Goal: Transaction & Acquisition: Purchase product/service

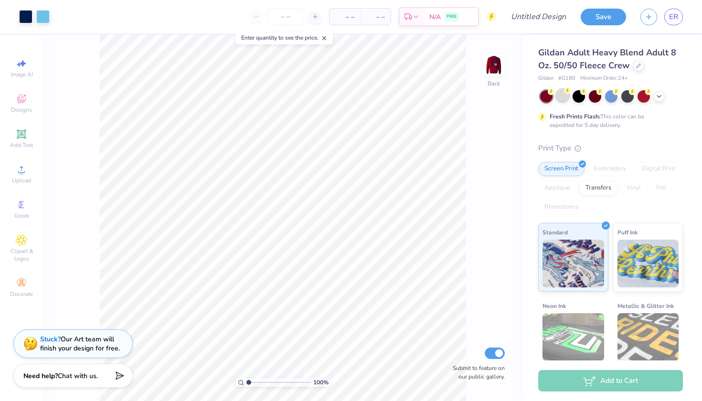
click at [560, 97] on div at bounding box center [562, 95] width 12 height 12
click at [658, 96] on icon at bounding box center [659, 96] width 8 height 8
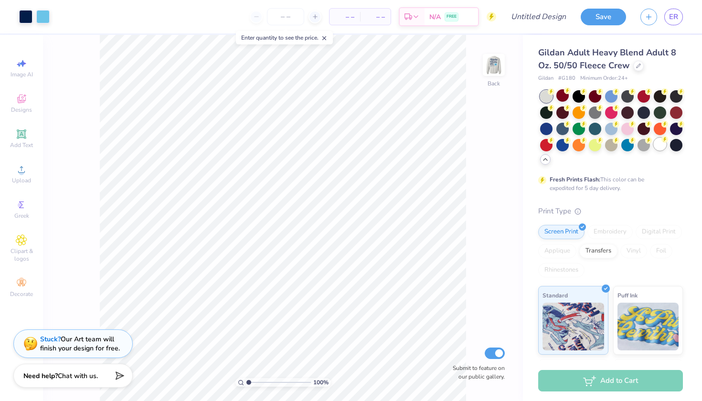
click at [660, 141] on div at bounding box center [660, 144] width 12 height 12
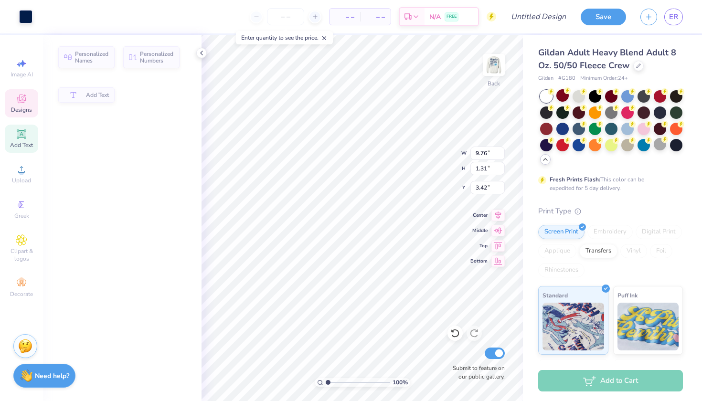
type input "9.76"
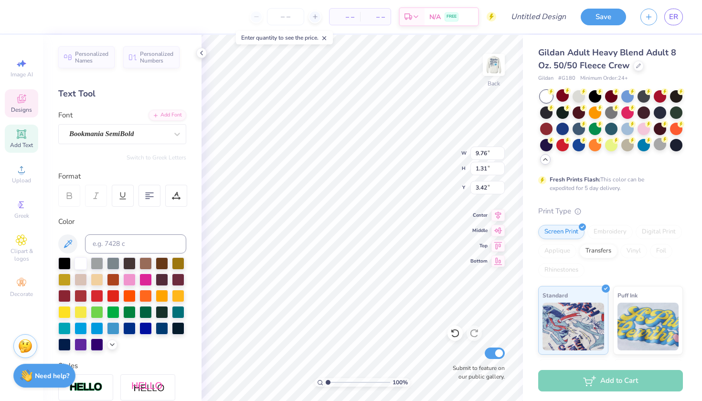
type textarea "HCHS"
type input "4.79"
type input "0.87"
type input "0.61"
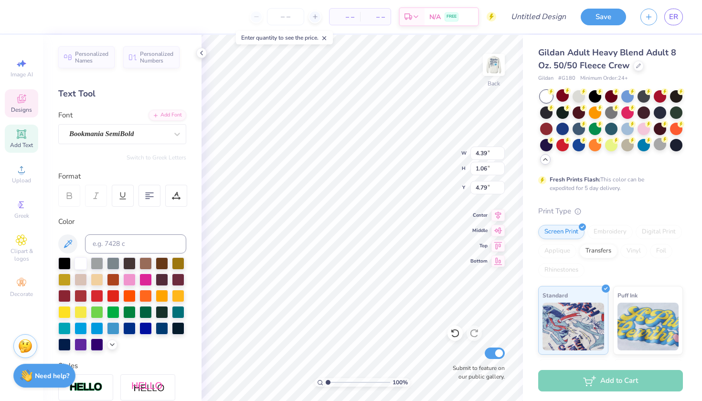
type input "3.43"
type input "3.54"
type textarea "HCHS GIRLS TENNIS"
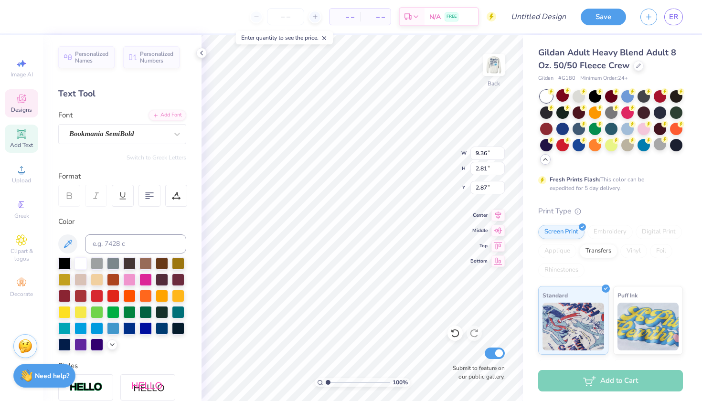
type input "3.00"
type input "0.75"
type input "0.68"
type input "3.73"
type input "9.36"
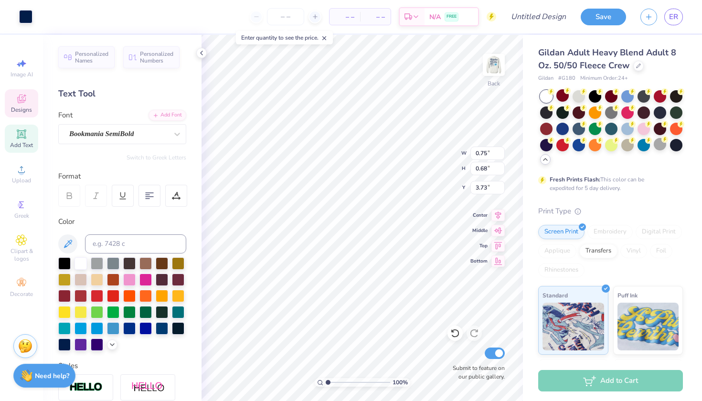
type input "2.81"
type input "3.00"
type input "0.75"
type input "0.68"
type input "4.69"
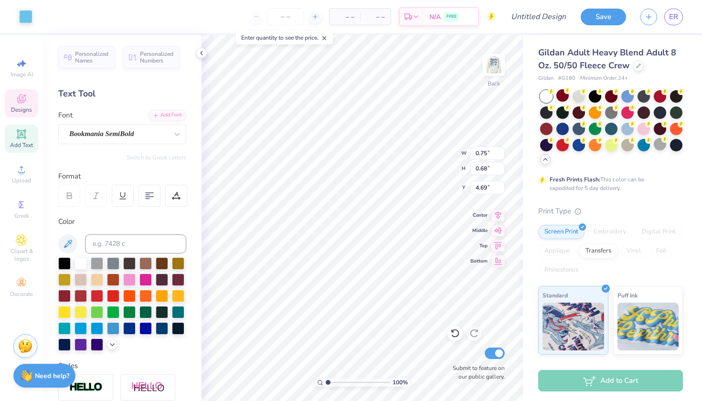
type input "1.65"
type input "1.48"
type input "4.33"
click at [563, 144] on div at bounding box center [562, 144] width 12 height 12
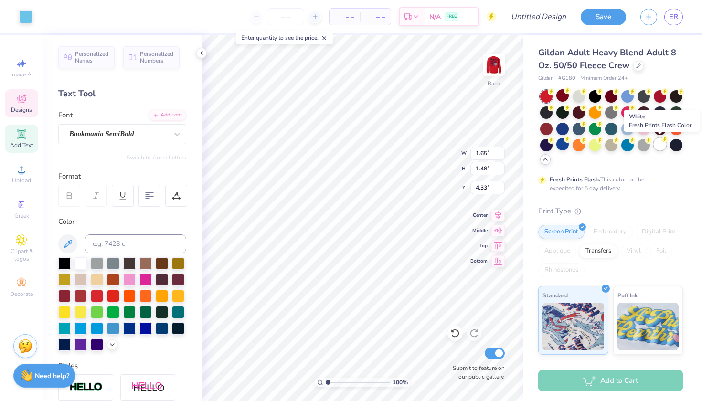
click at [655, 145] on div at bounding box center [660, 144] width 12 height 12
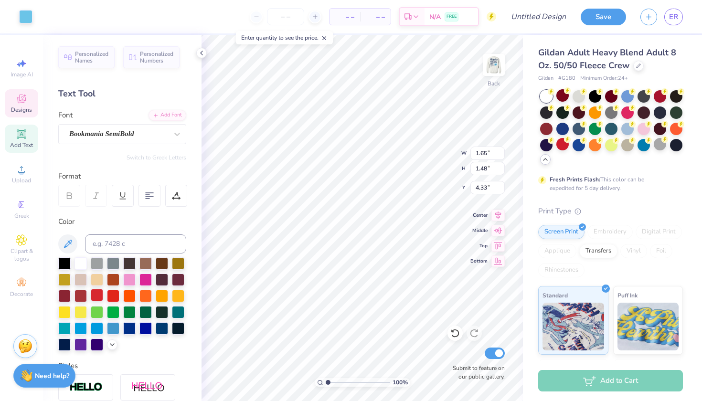
click at [94, 297] on div at bounding box center [97, 295] width 12 height 12
click at [63, 259] on div at bounding box center [64, 262] width 12 height 12
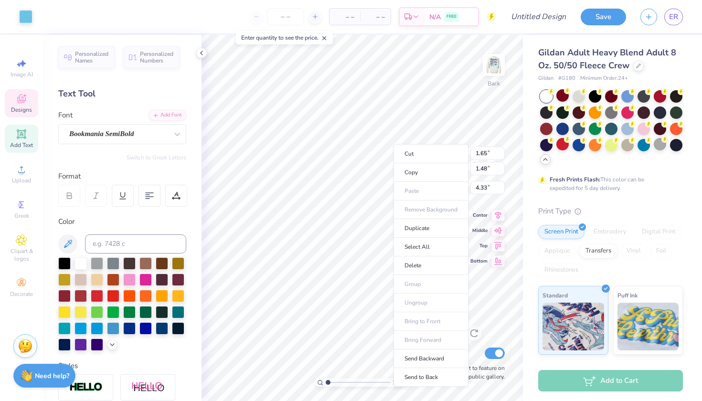
drag, startPoint x: 105, startPoint y: 255, endPoint x: 194, endPoint y: 307, distance: 103.1
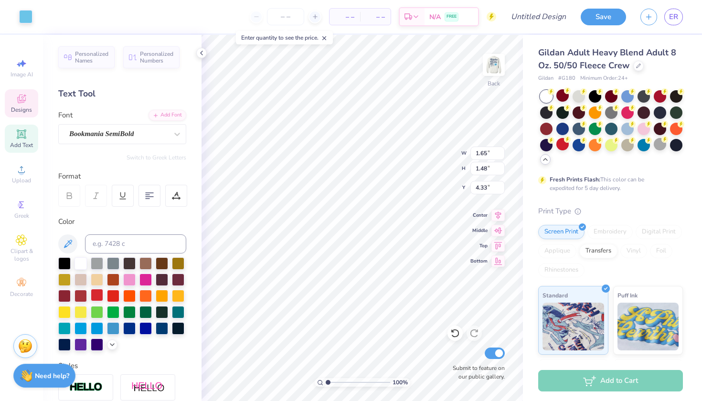
click at [94, 293] on div at bounding box center [97, 295] width 12 height 12
click at [63, 344] on div at bounding box center [64, 343] width 12 height 12
click at [23, 104] on icon at bounding box center [21, 98] width 11 height 11
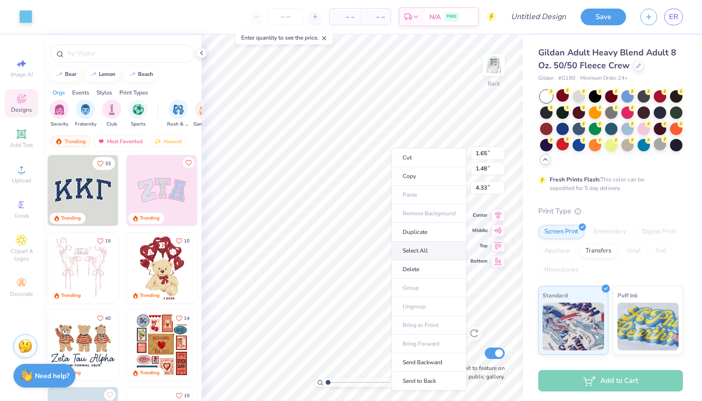
click at [425, 256] on li "Select All" at bounding box center [428, 251] width 75 height 19
type input "9.36"
type input "2.81"
type input "3.00"
click at [282, 14] on input "number" at bounding box center [285, 16] width 37 height 17
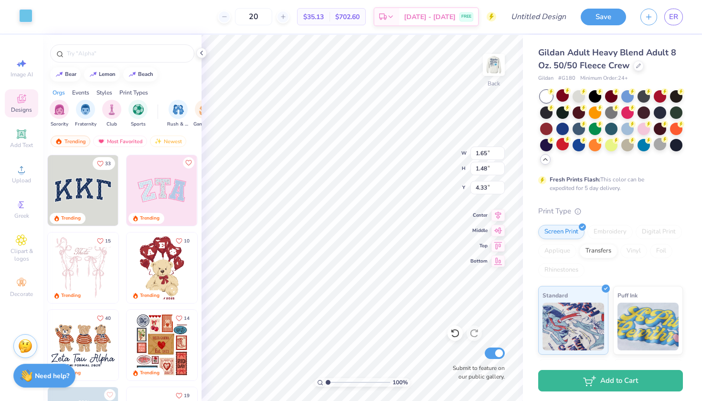
type input "20"
click at [21, 20] on div at bounding box center [25, 15] width 13 height 13
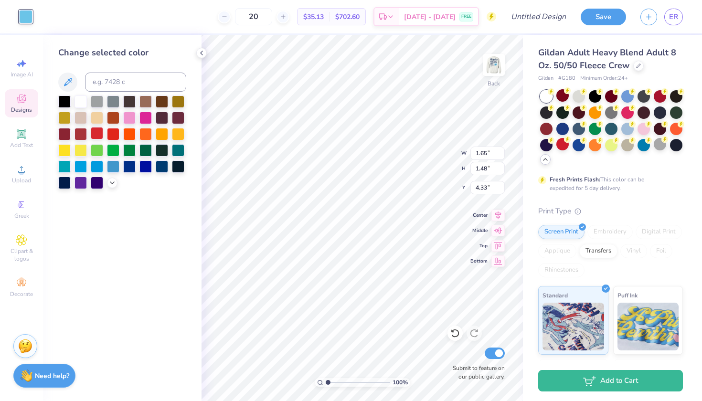
click at [97, 136] on div at bounding box center [97, 133] width 12 height 12
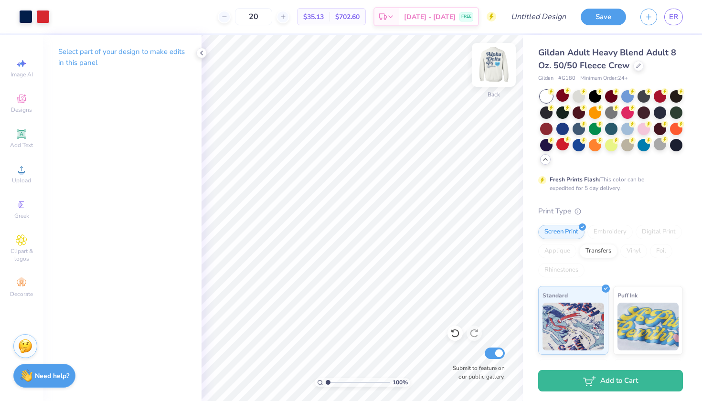
click at [491, 67] on img at bounding box center [493, 65] width 38 height 38
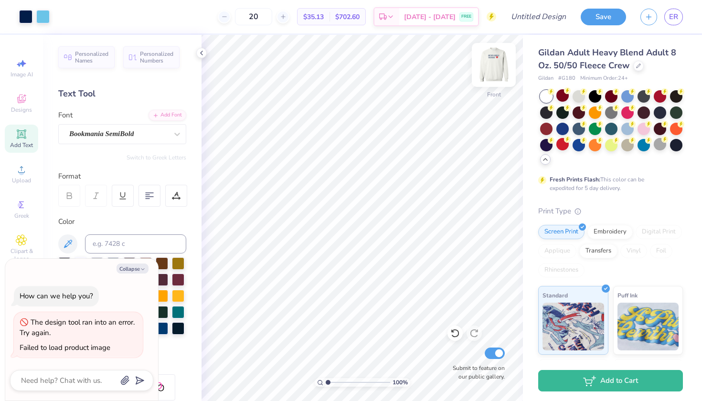
click at [496, 68] on img at bounding box center [493, 65] width 38 height 38
click at [492, 67] on img at bounding box center [493, 65] width 38 height 38
click at [496, 71] on img at bounding box center [493, 65] width 38 height 38
click at [498, 70] on img at bounding box center [493, 65] width 38 height 38
type textarea "x"
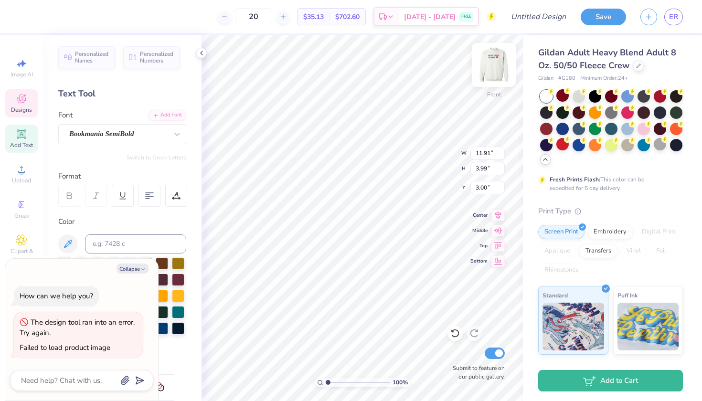
type textarea "H"
type textarea "x"
type textarea "HC"
type textarea "x"
type textarea "HCH"
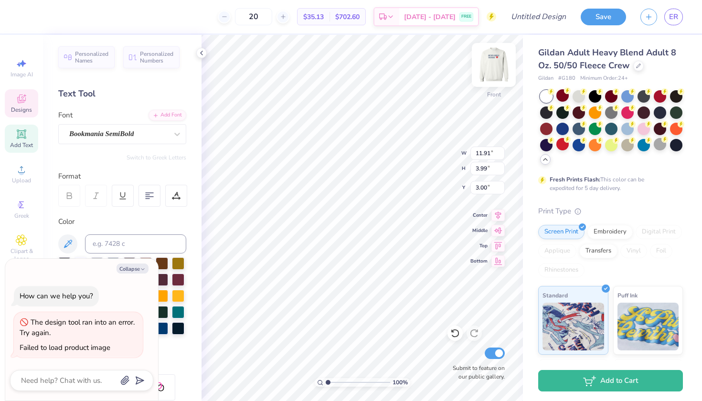
type textarea "x"
type textarea "HCHS"
type textarea "x"
type input "13.35"
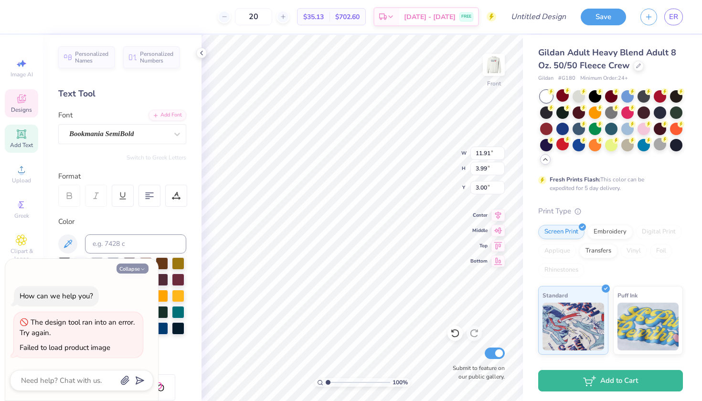
type input "3.24"
type input "3.37"
click at [143, 267] on button "Collapse" at bounding box center [132, 269] width 32 height 10
type textarea "x"
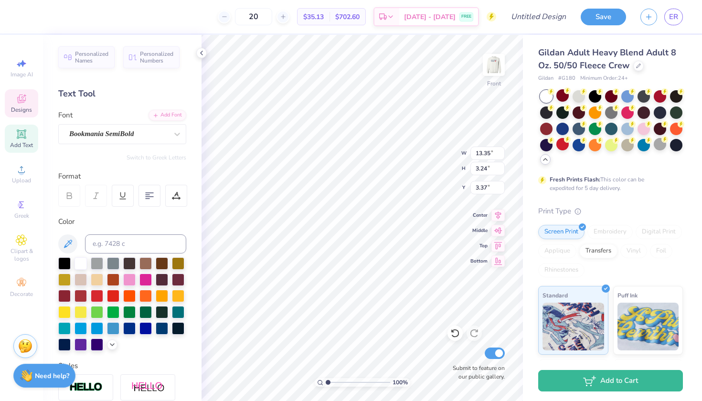
type input "11.55"
type input "2.80"
type input "3.00"
type input "3.37"
type input "11.55"
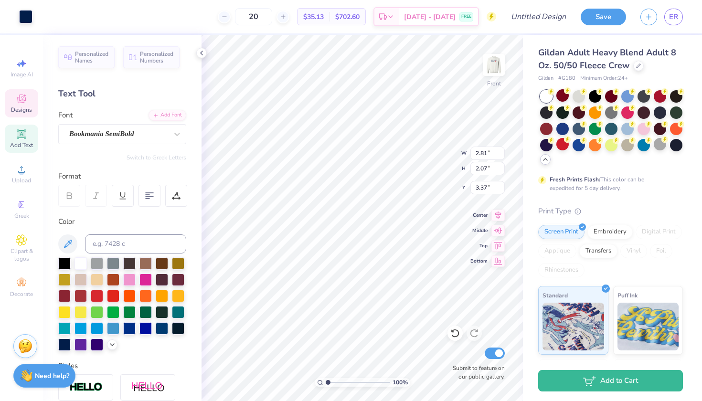
type input "2.80"
type input "3.37"
type input "10.74"
type input "3.24"
type input "7.02"
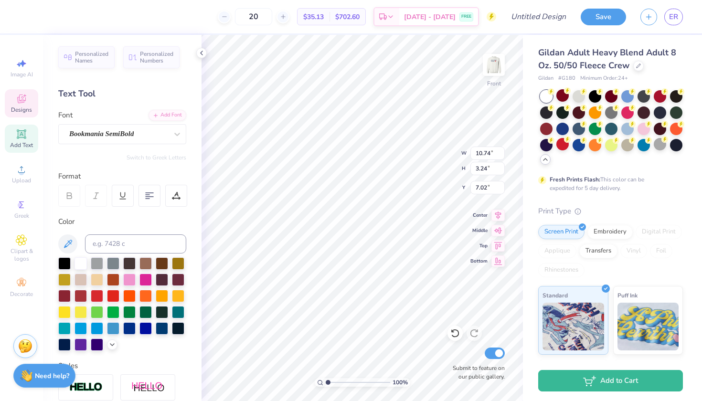
type input "11.55"
type input "2.80"
type input "3.37"
type input "11.91"
type input "2.89"
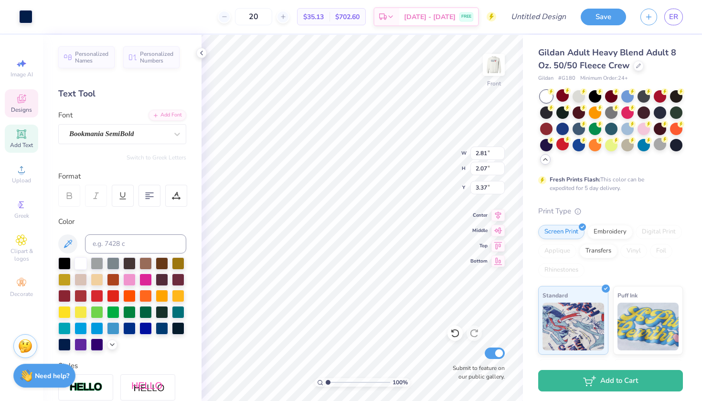
type input "11.91"
type input "2.89"
type input "2.81"
type input "2.07"
type input "11.91"
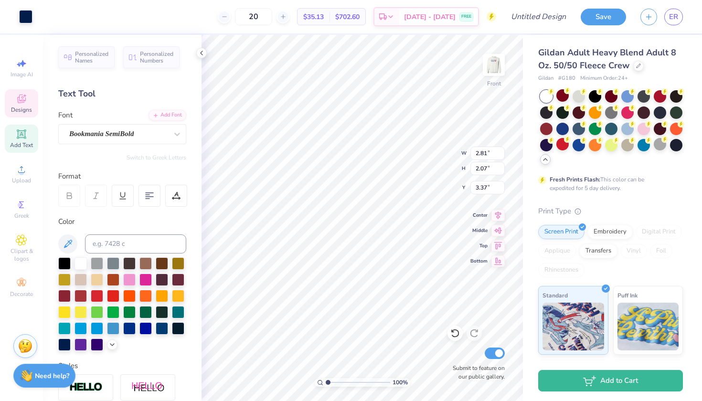
type input "2.89"
type input "10.74"
type input "3.24"
type input "7.02"
type input "11.91"
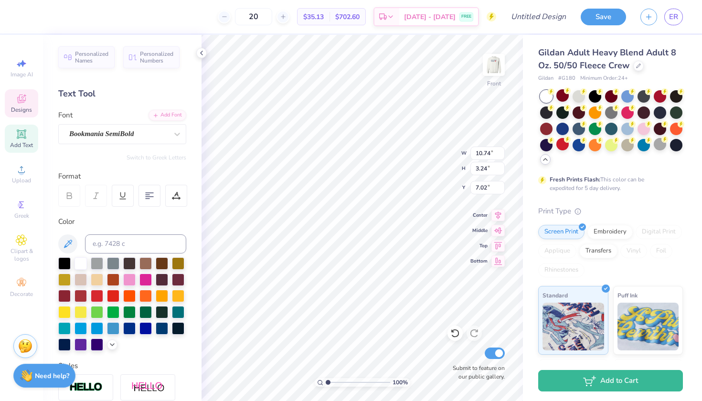
type input "2.89"
type input "3.37"
type input "10.74"
type input "3.24"
type input "7.02"
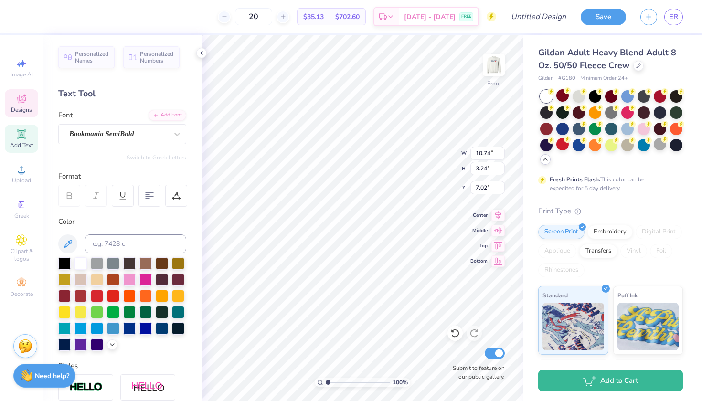
type input "11.91"
type input "2.89"
type input "3.37"
click at [488, 151] on input "11.91" at bounding box center [487, 153] width 34 height 13
type input "10.74"
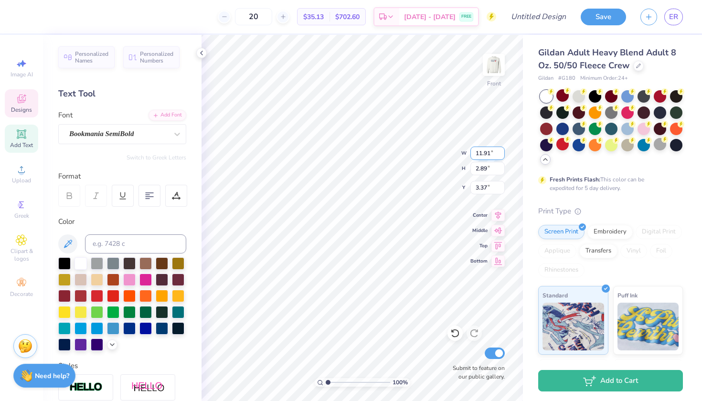
type input "3.24"
type input "7.02"
click at [460, 334] on div at bounding box center [454, 333] width 15 height 15
click at [459, 334] on icon at bounding box center [455, 333] width 10 height 10
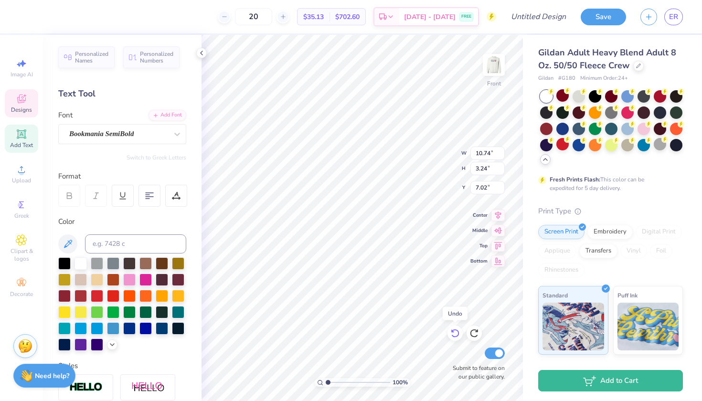
click at [459, 334] on icon at bounding box center [455, 333] width 10 height 10
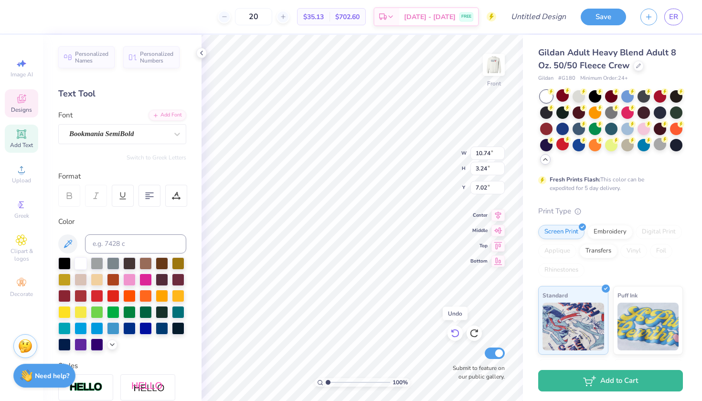
click at [459, 334] on icon at bounding box center [455, 333] width 10 height 10
type input "11.91"
type input "3.99"
type textarea "HCHS"
type input "3.37"
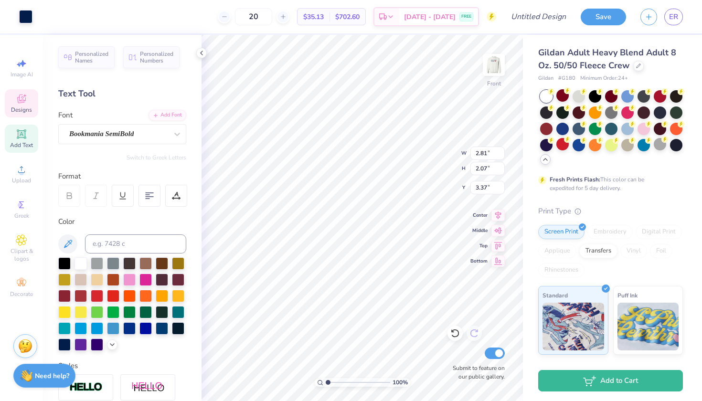
type input "3.01"
type input "2.21"
type input "3.23"
type input "2.79"
type input "2.05"
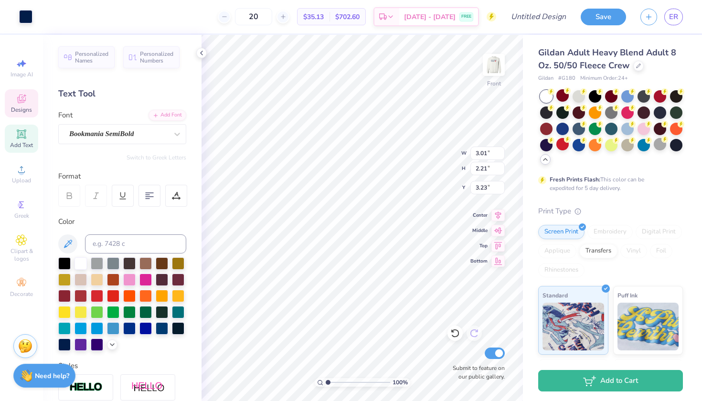
type input "3.39"
type input "2.74"
type input "2.02"
type input "3.42"
type textarea "Girls"
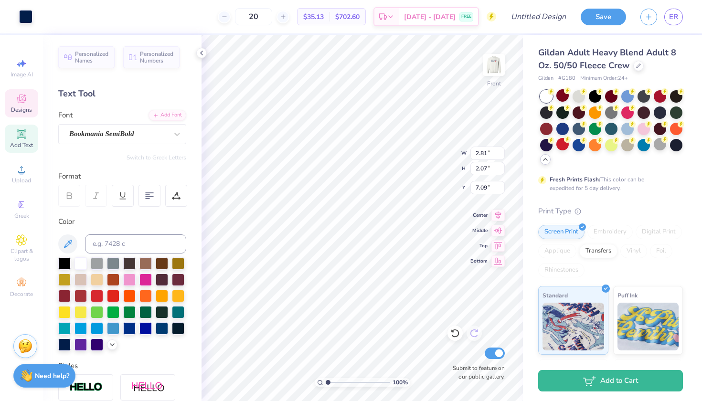
type input "7.02"
type input "7.31"
type input "4.29"
type input "3.84"
type input "17.63"
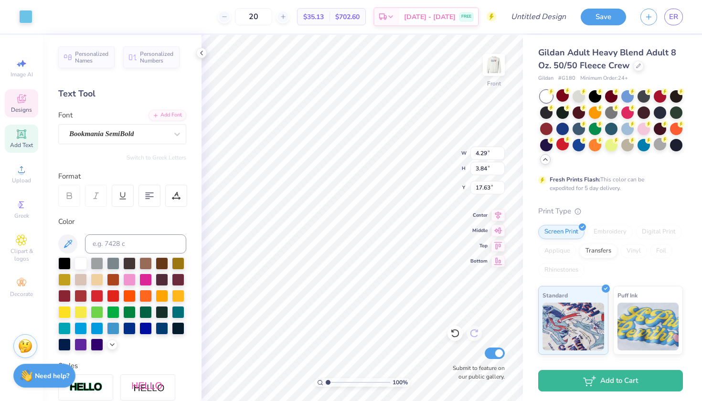
type input "3.07"
type input "1.07"
type input "19.01"
type input "4.66"
type input "3.10"
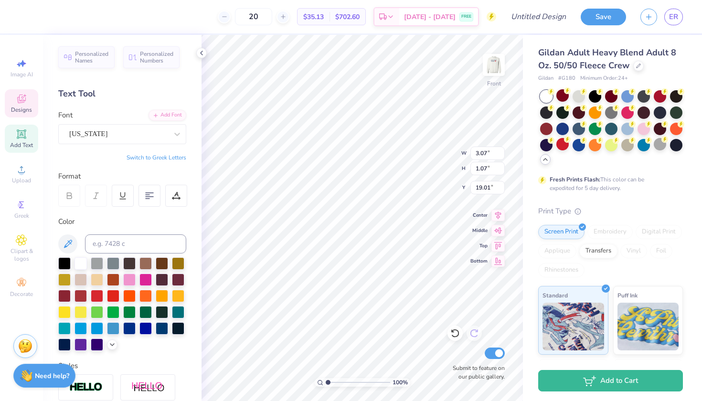
type input "10.94"
type textarea "Tennis"
click at [443, 162] on div "100 % Front W 13.47 H 3.27 Y 10.86 Center Middle Top Bottom Submit to feature o…" at bounding box center [361, 218] width 321 height 366
type input "10.95"
type input "2.81"
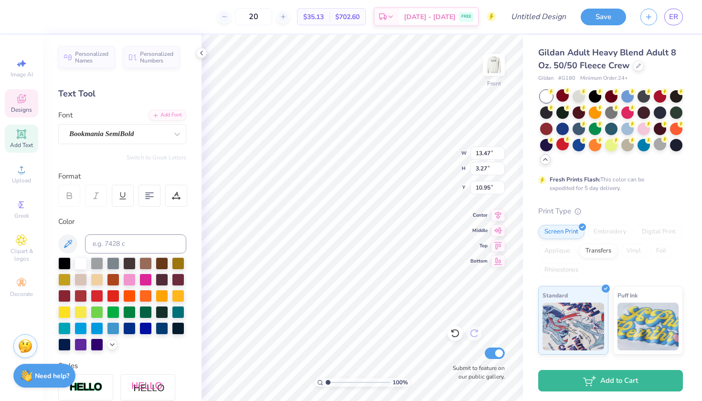
type input "2.07"
type input "2.67"
type input "1.96"
type input "11.05"
type input "10.95"
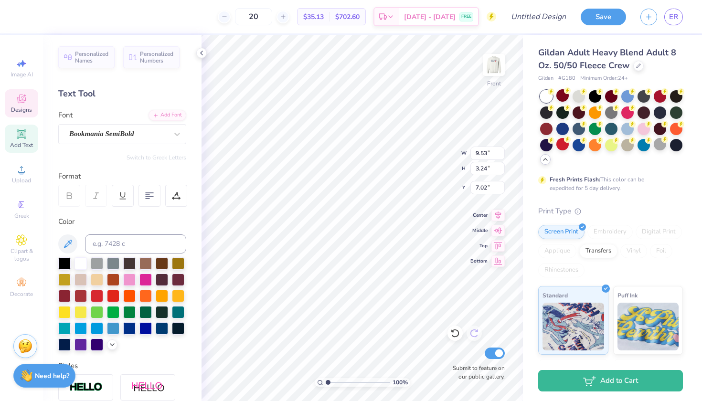
type input "7.10"
type input "13.47"
type input "3.27"
type input "10.95"
type input "7.31"
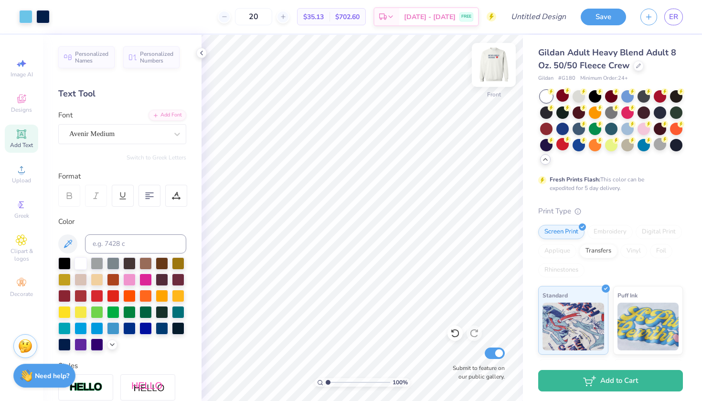
click at [502, 69] on img at bounding box center [493, 65] width 38 height 38
click at [502, 69] on div "Almost there" at bounding box center [451, 218] width 500 height 366
click at [496, 129] on div "Almost there" at bounding box center [451, 218] width 500 height 366
click at [388, 290] on div "Almost there" at bounding box center [451, 218] width 500 height 366
click at [493, 69] on img at bounding box center [493, 65] width 38 height 38
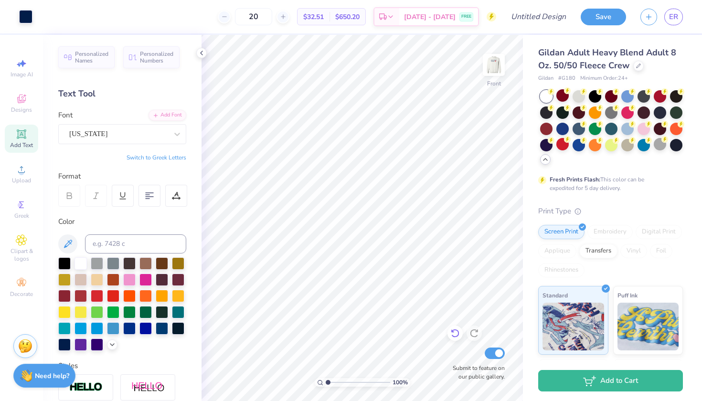
click at [459, 336] on icon at bounding box center [455, 333] width 10 height 10
click at [20, 106] on span "Designs" at bounding box center [21, 110] width 21 height 8
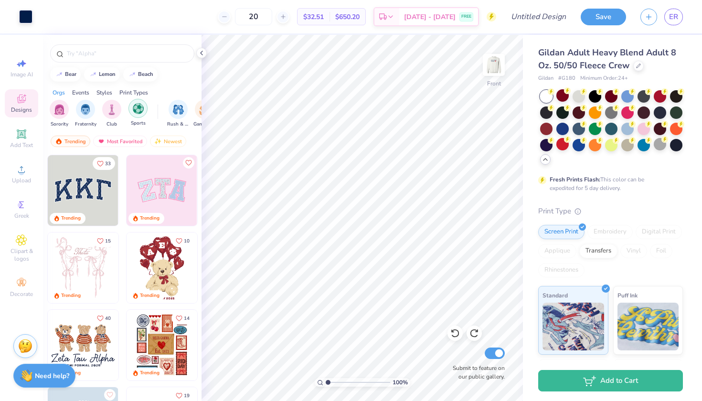
click at [141, 117] on div "filter for Sports" at bounding box center [137, 108] width 19 height 19
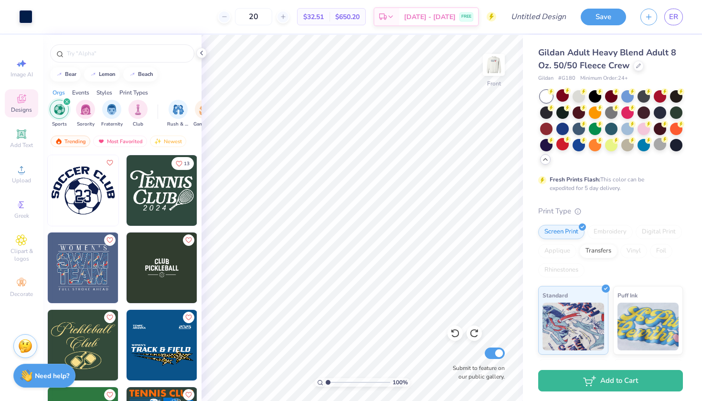
click at [169, 201] on img at bounding box center [162, 190] width 71 height 71
type input "18.16"
click at [111, 48] on div at bounding box center [122, 53] width 144 height 18
click at [112, 59] on div at bounding box center [122, 53] width 144 height 18
click at [110, 55] on input "text" at bounding box center [127, 54] width 122 height 10
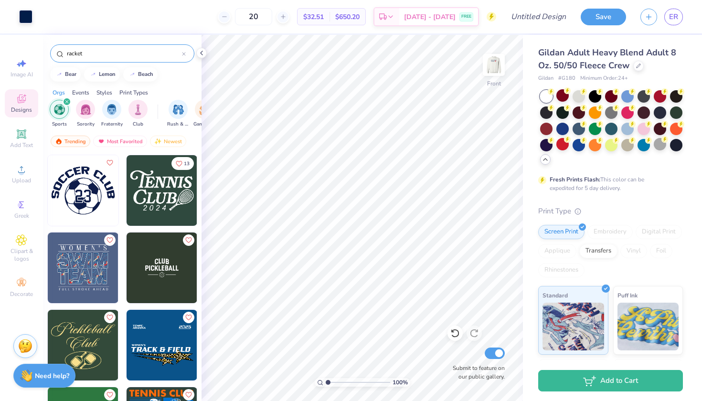
type input "racket"
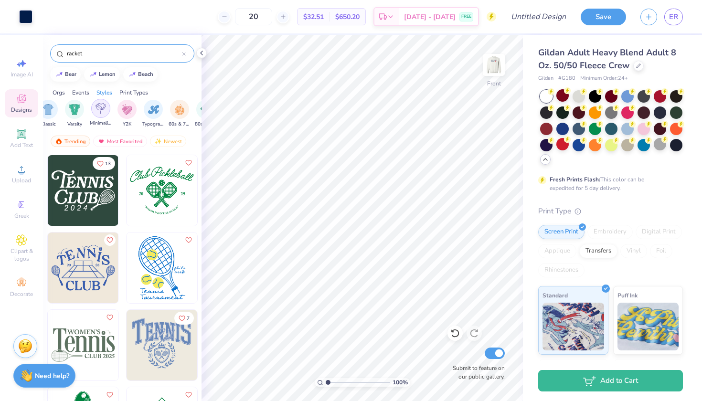
scroll to position [0, 515]
click at [71, 112] on img "filter for Varsity" at bounding box center [70, 108] width 11 height 11
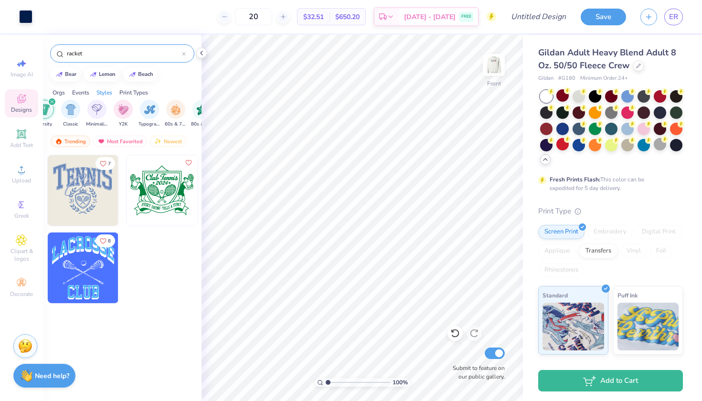
click at [184, 53] on icon at bounding box center [184, 54] width 4 height 4
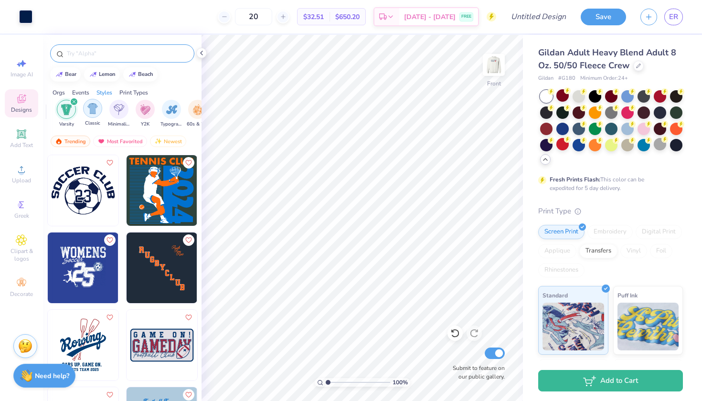
scroll to position [0, 488]
click at [70, 107] on img "filter for Varsity" at bounding box center [71, 109] width 11 height 11
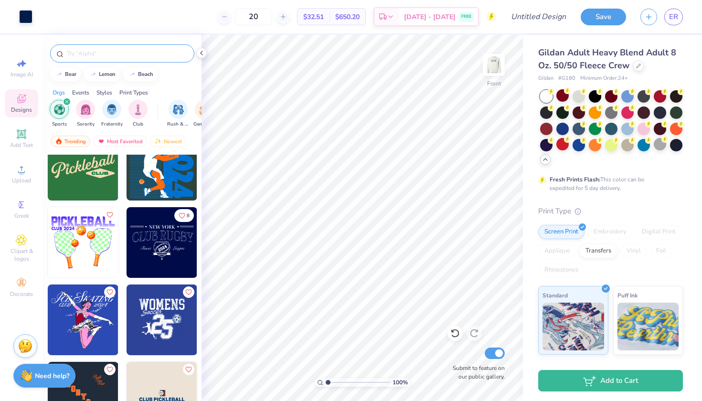
scroll to position [0, 0]
click at [67, 102] on icon "filter for Sports" at bounding box center [67, 102] width 4 height 4
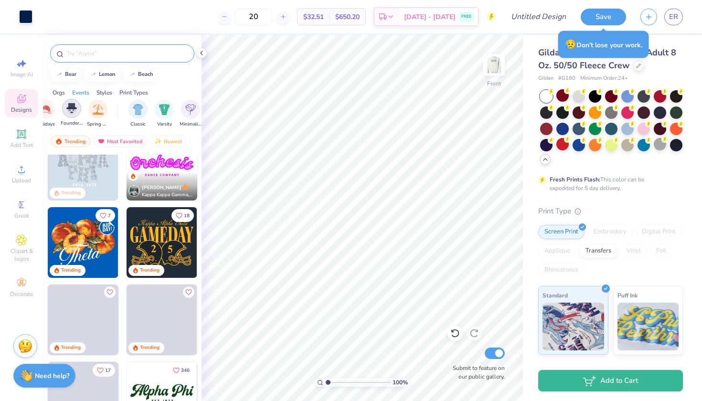
scroll to position [0, 426]
click at [161, 111] on img "filter for Varsity" at bounding box center [160, 108] width 11 height 11
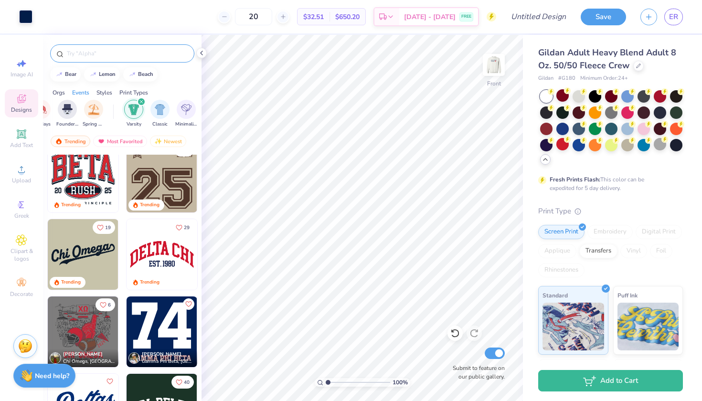
scroll to position [244, 0]
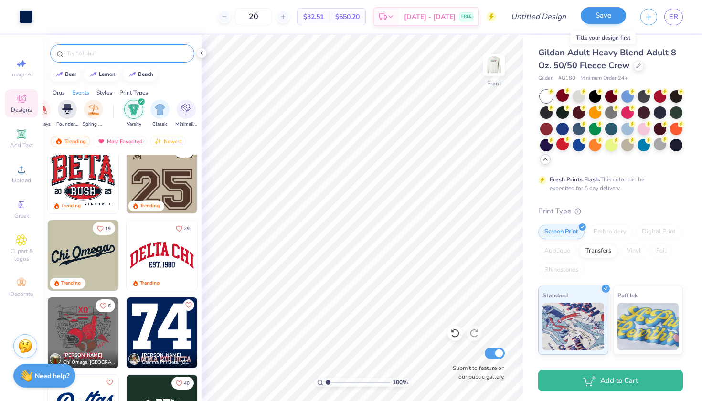
click at [608, 23] on button "Save" at bounding box center [602, 15] width 45 height 17
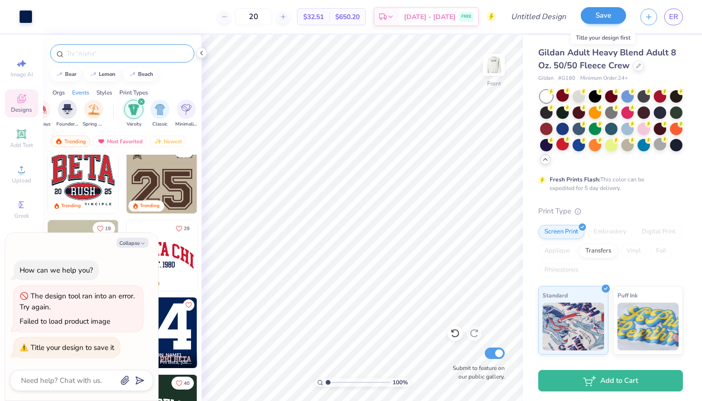
click at [596, 17] on button "Save" at bounding box center [602, 15] width 45 height 17
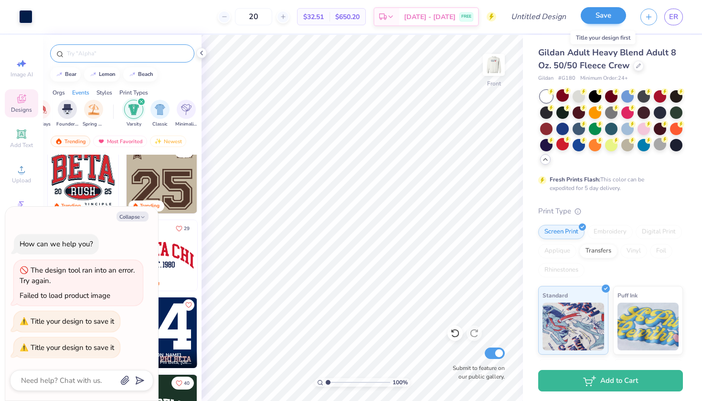
click at [612, 15] on button "Save" at bounding box center [602, 15] width 45 height 17
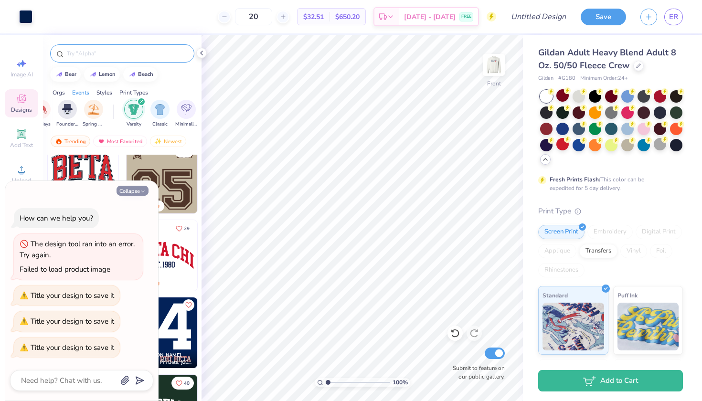
click at [137, 195] on button "Collapse" at bounding box center [132, 191] width 32 height 10
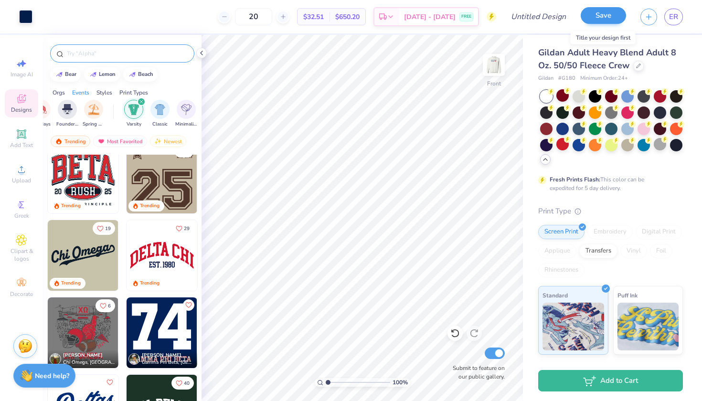
click at [613, 18] on button "Save" at bounding box center [602, 15] width 45 height 17
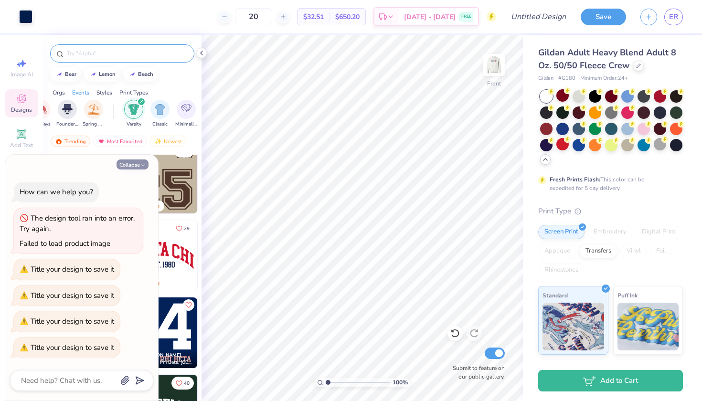
click at [141, 165] on icon "button" at bounding box center [143, 165] width 6 height 6
type textarea "x"
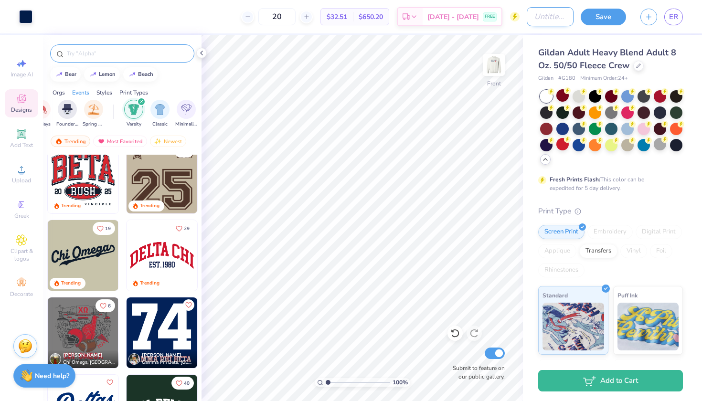
click at [535, 21] on input "Design Title" at bounding box center [550, 16] width 47 height 19
type input "tennis"
click at [622, 12] on button "Save" at bounding box center [602, 15] width 45 height 17
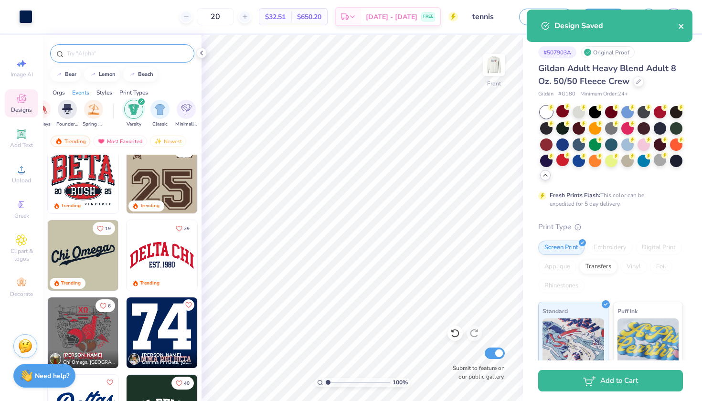
click at [678, 24] on icon "close" at bounding box center [681, 26] width 7 height 8
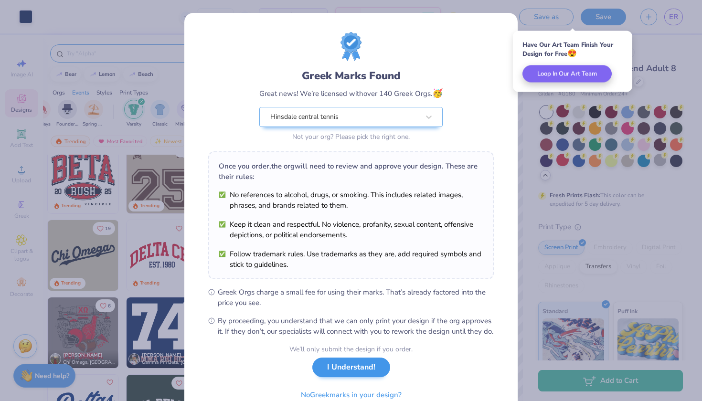
click at [348, 377] on button "I Understand!" at bounding box center [351, 368] width 78 height 20
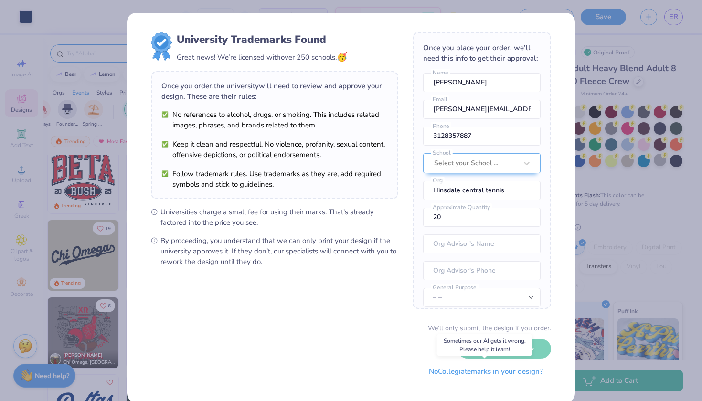
click at [494, 373] on button "No Collegiate marks in your design?" at bounding box center [486, 372] width 130 height 20
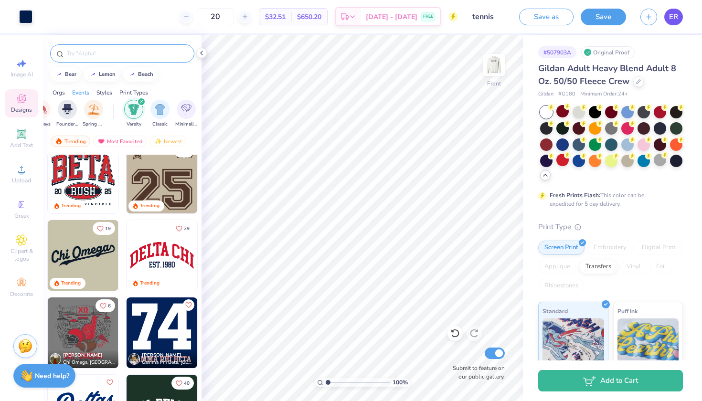
click at [670, 19] on span "ER" at bounding box center [673, 16] width 9 height 11
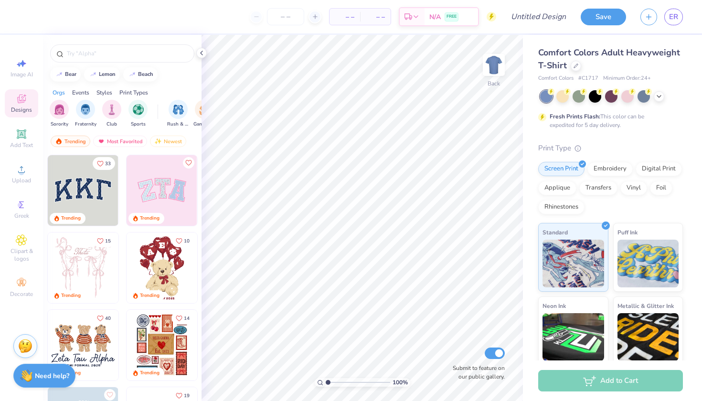
click at [578, 71] on div "Comfort Colors Adult Heavyweight T-Shirt" at bounding box center [610, 59] width 145 height 26
click at [574, 68] on div at bounding box center [575, 65] width 11 height 11
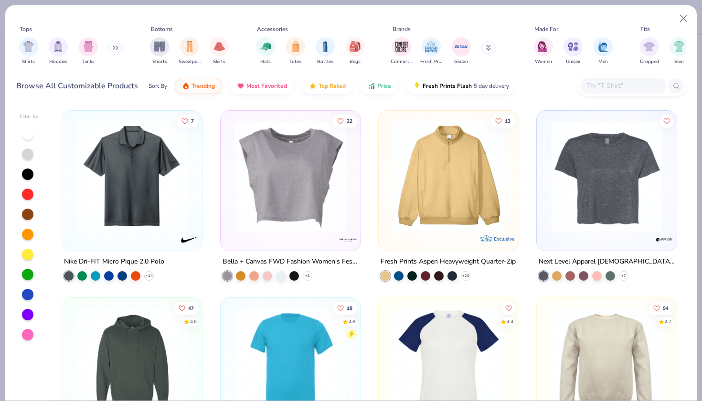
click at [625, 84] on input "text" at bounding box center [623, 85] width 74 height 11
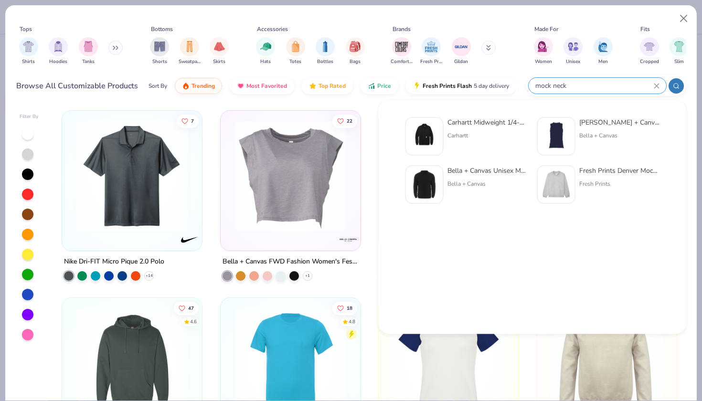
type input "mock neck"
click at [554, 189] on img at bounding box center [556, 185] width 30 height 30
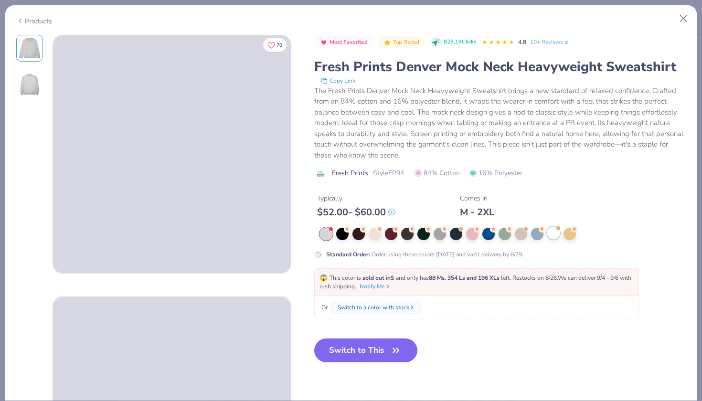
click at [547, 234] on div at bounding box center [553, 233] width 12 height 12
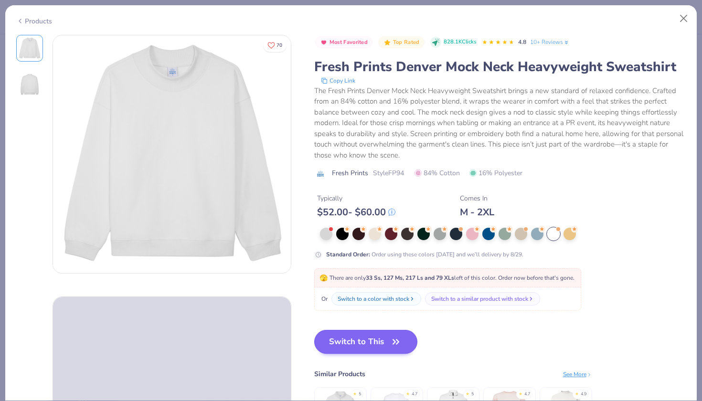
click at [355, 335] on button "Switch to This" at bounding box center [366, 342] width 104 height 24
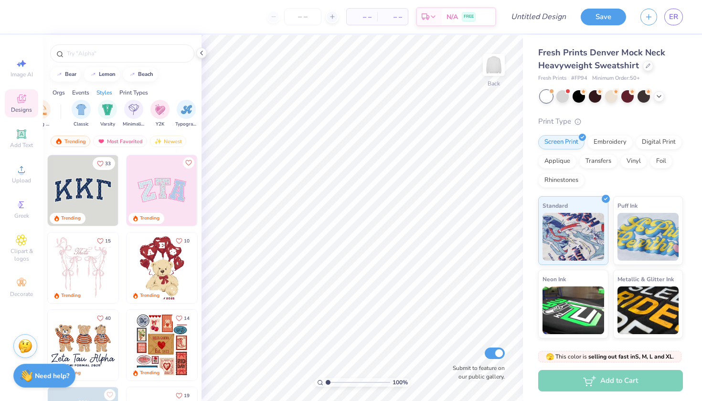
scroll to position [0, 496]
click at [88, 113] on img "filter for Varsity" at bounding box center [89, 108] width 11 height 11
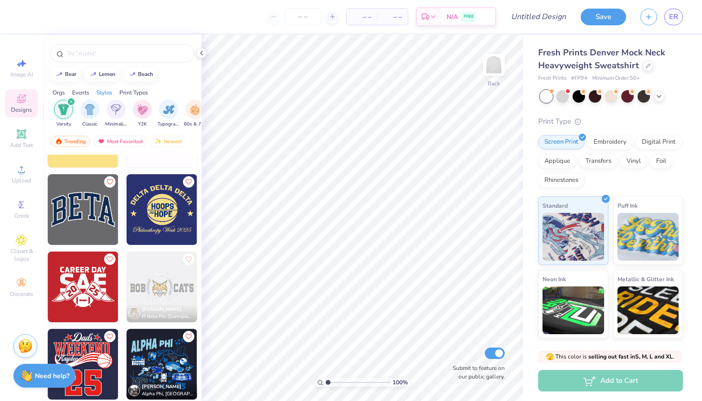
scroll to position [9258, 0]
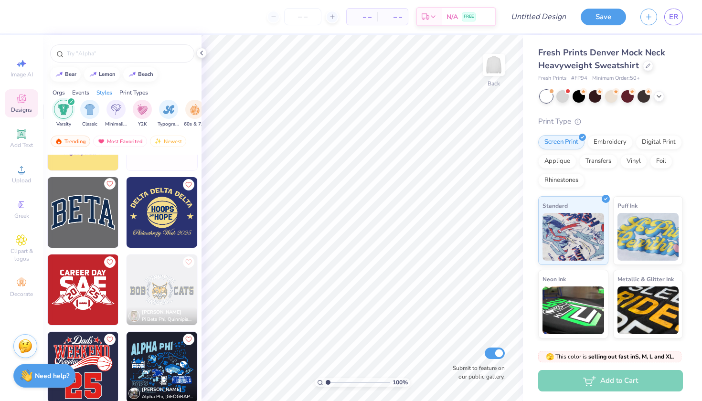
click at [113, 181] on icon "Like" at bounding box center [109, 183] width 7 height 7
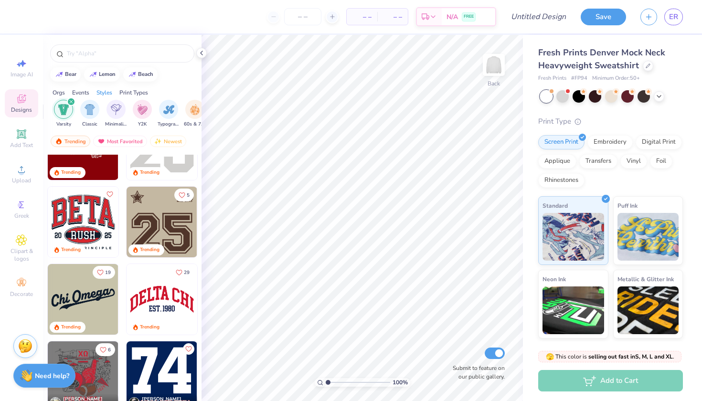
scroll to position [200, 0]
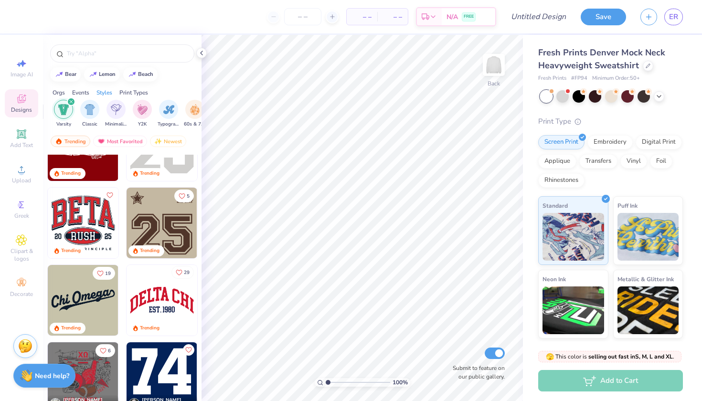
click at [183, 272] on button "29" at bounding box center [182, 272] width 22 height 13
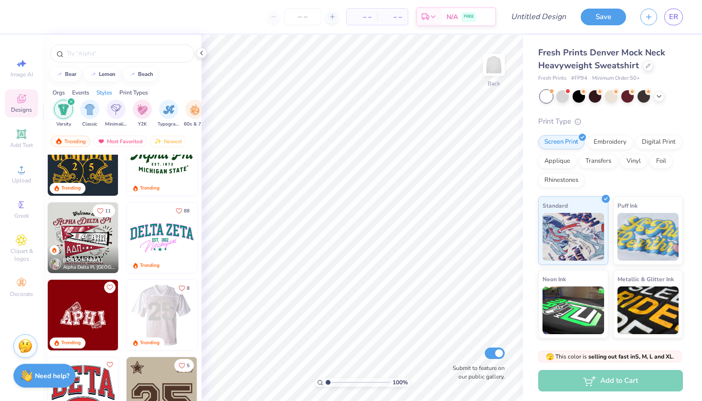
scroll to position [27, 0]
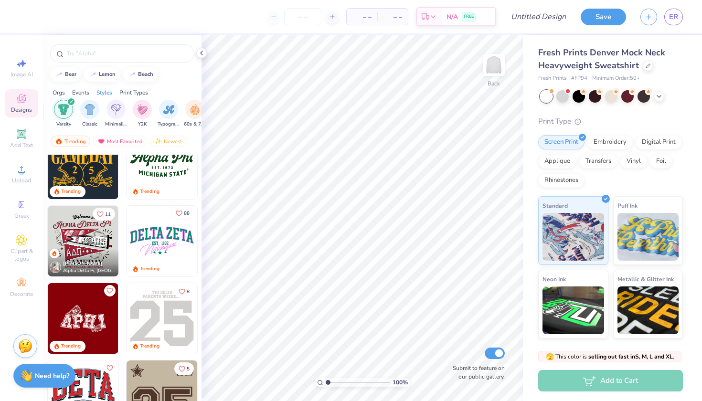
click at [183, 213] on button "88" at bounding box center [182, 213] width 22 height 13
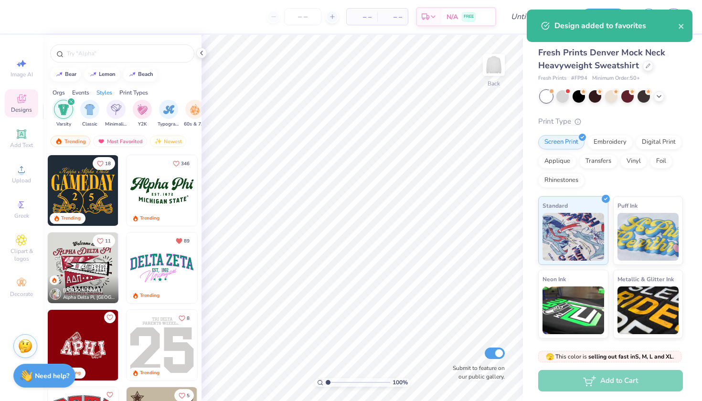
scroll to position [0, 0]
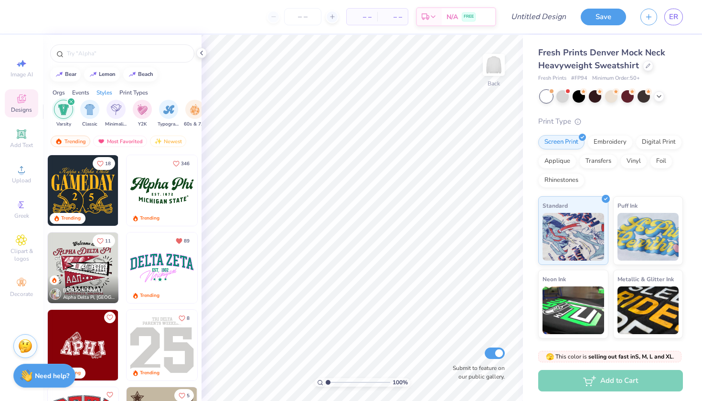
click at [165, 266] on img at bounding box center [162, 267] width 71 height 71
click at [471, 245] on div "100 % Back W 10.21 10.21 " H 4.75 4.75 " Y 3.00 3.00 " Center Middle Top Bottom…" at bounding box center [361, 218] width 321 height 366
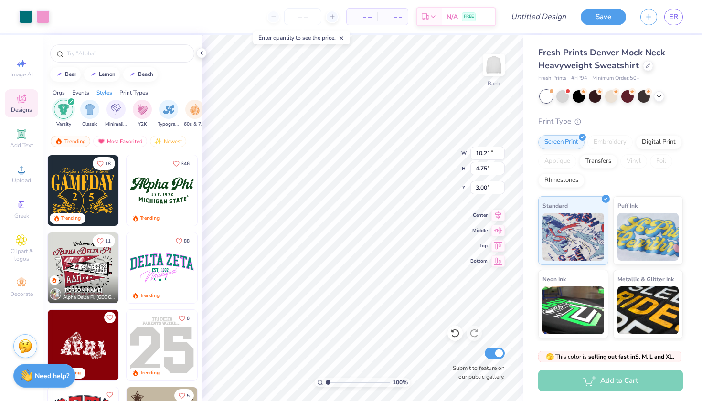
type input "12.03"
type input "5.60"
type input "2.32"
type input "13.64"
type input "6.35"
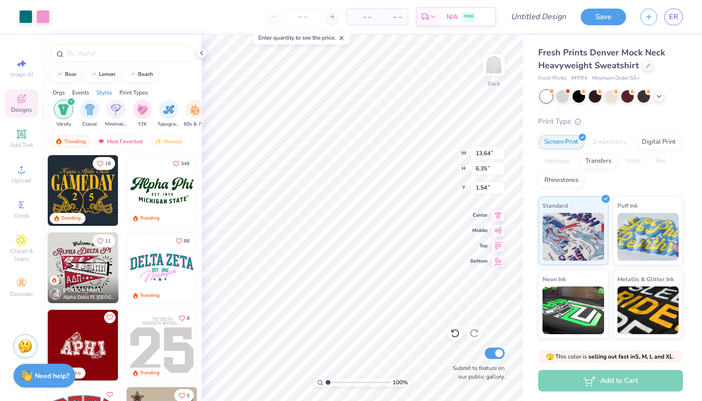
type input "1.71"
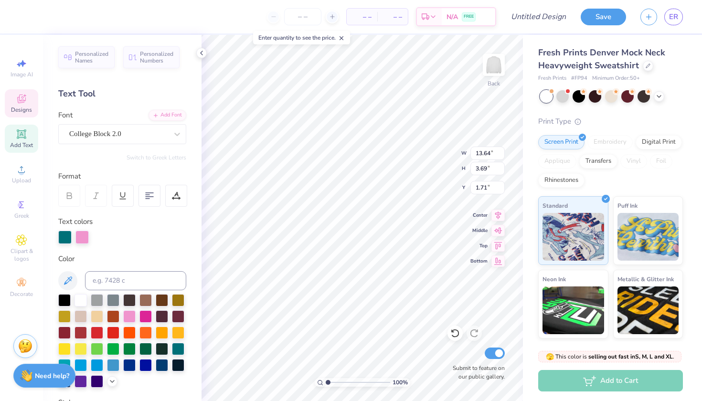
type textarea "Red devils"
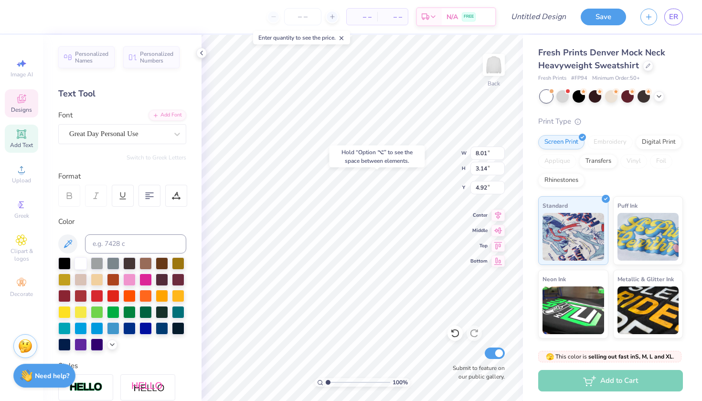
type input "5.37"
type input "2.98"
type input "0.85"
type input "8.08"
type input "8.01"
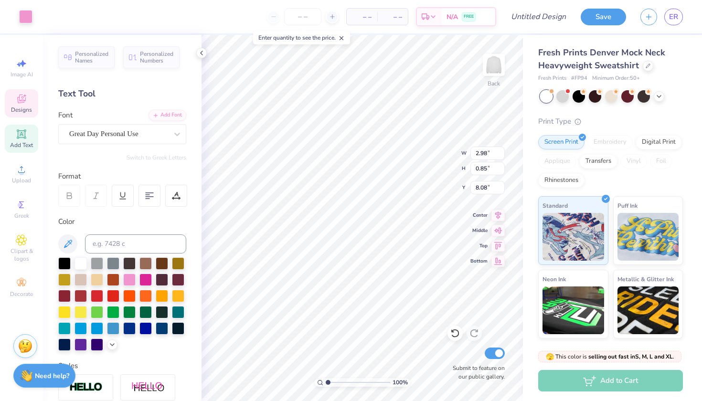
type input "3.14"
type input "5.80"
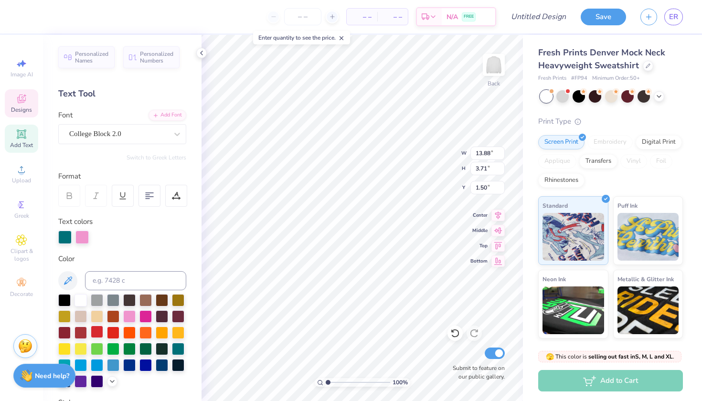
click at [97, 334] on div at bounding box center [97, 332] width 12 height 12
click at [104, 239] on div at bounding box center [99, 236] width 13 height 13
click at [66, 238] on div at bounding box center [64, 236] width 13 height 13
click at [77, 330] on div at bounding box center [80, 332] width 12 height 12
click at [98, 335] on div at bounding box center [97, 332] width 12 height 12
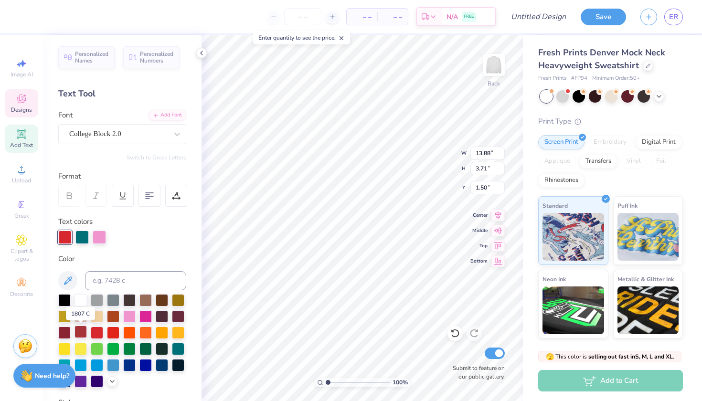
click at [84, 333] on div at bounding box center [80, 332] width 12 height 12
click at [82, 237] on div at bounding box center [81, 236] width 13 height 13
click at [98, 235] on div at bounding box center [99, 236] width 13 height 13
click at [63, 297] on div at bounding box center [64, 299] width 12 height 12
click at [66, 240] on div at bounding box center [64, 236] width 13 height 13
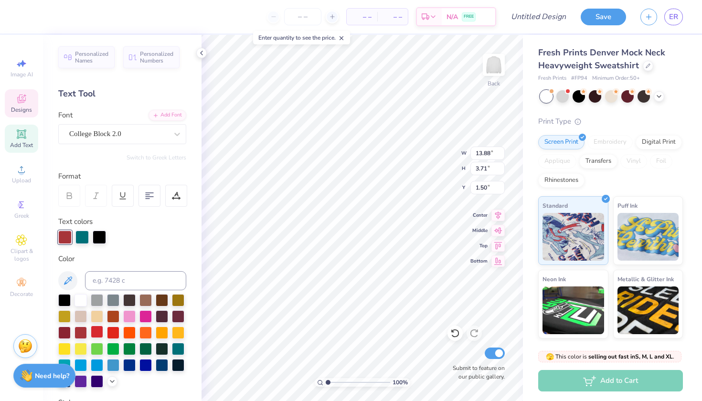
click at [95, 327] on div at bounding box center [97, 332] width 12 height 12
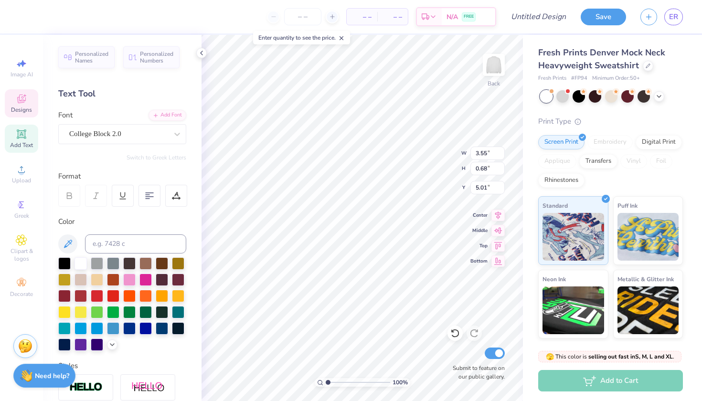
type input "4.53"
type input "13.88"
type input "3.71"
type input "1.50"
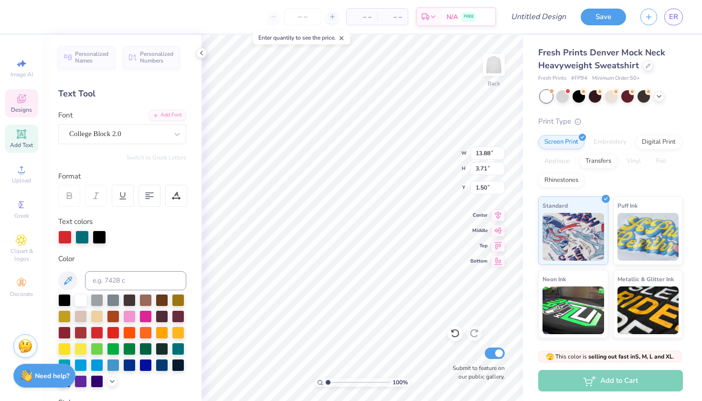
type input "3.55"
type input "0.68"
type input "4.53"
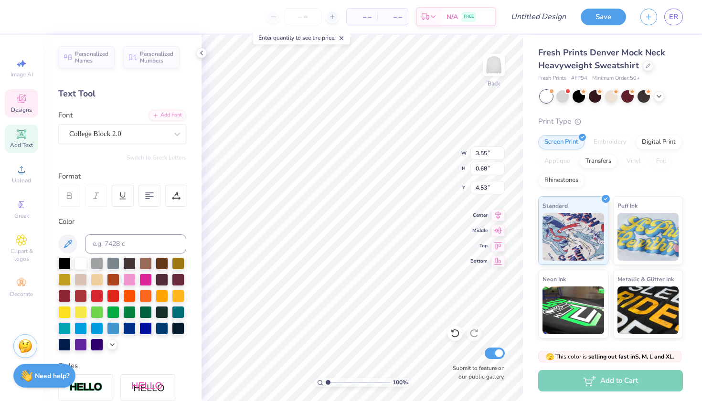
scroll to position [0, 0]
type textarea "E"
click at [63, 262] on div at bounding box center [64, 262] width 12 height 12
type textarea "2025"
type input "4.46"
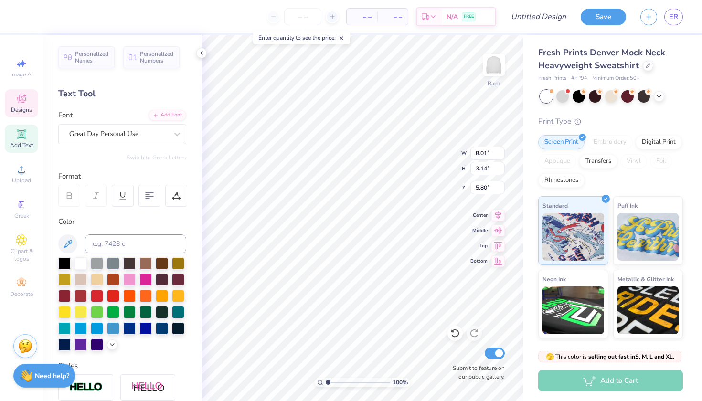
type input "4.84"
type textarea "G"
type textarea "girls tennis"
click at [93, 296] on div at bounding box center [97, 295] width 12 height 12
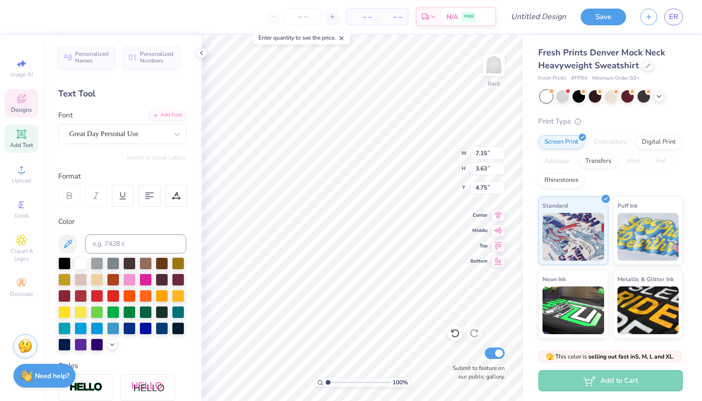
type input "5.09"
type input "7.66"
type input "2.23"
type input "5.48"
type input "7.65"
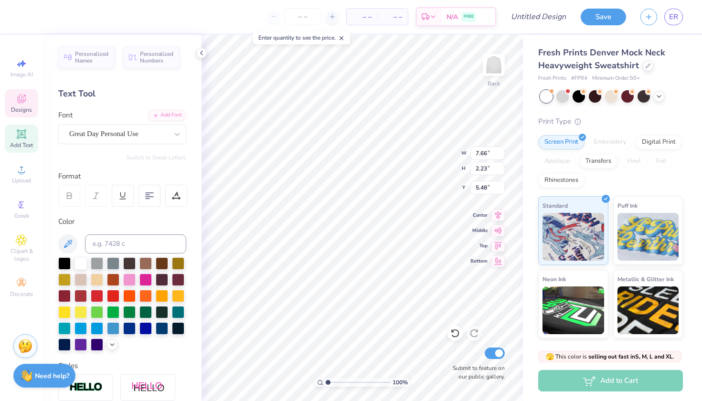
type input "2.27"
type input "5.49"
type input "5.21"
type input "5.42"
type input "7.25"
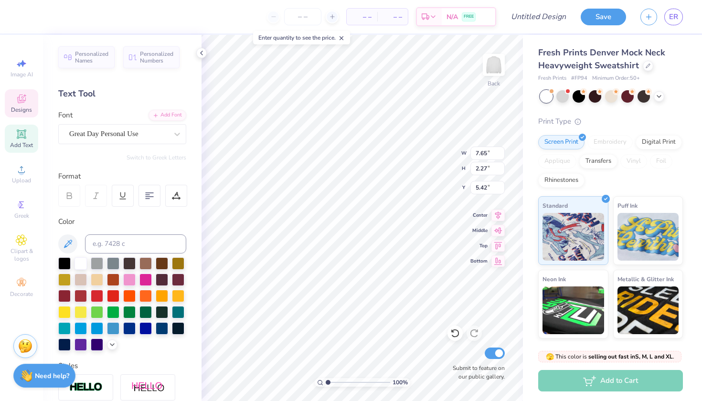
type input "3.39"
type input "5.13"
type input "5.11"
type input "7.33"
type input "7.17"
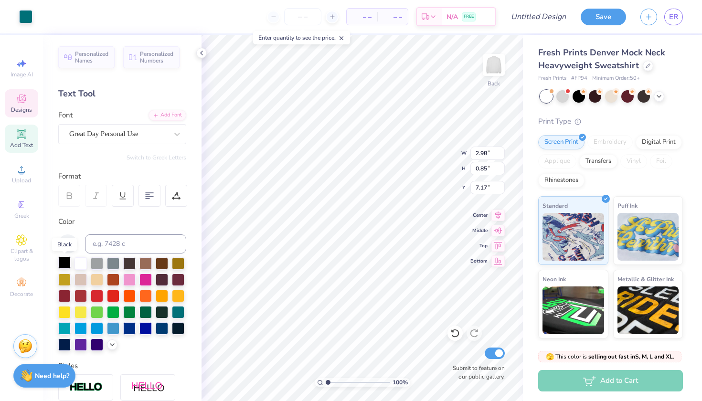
click at [61, 262] on div at bounding box center [64, 262] width 12 height 12
click at [62, 262] on div at bounding box center [64, 262] width 12 height 12
click at [84, 296] on div at bounding box center [80, 295] width 12 height 12
click at [94, 295] on div at bounding box center [97, 295] width 12 height 12
type input "2.98"
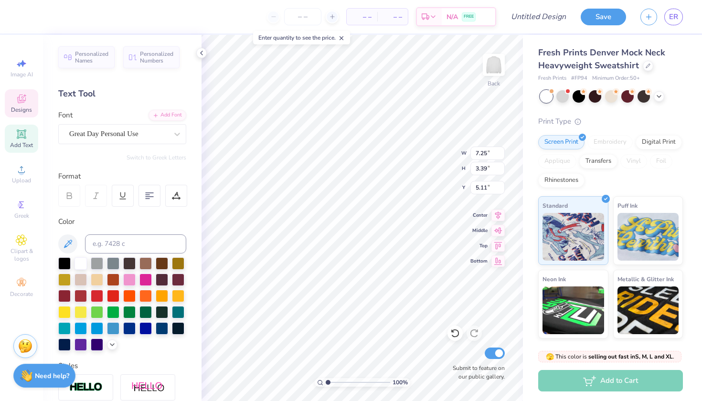
type input "0.85"
type input "7.17"
click at [26, 14] on div at bounding box center [25, 15] width 13 height 13
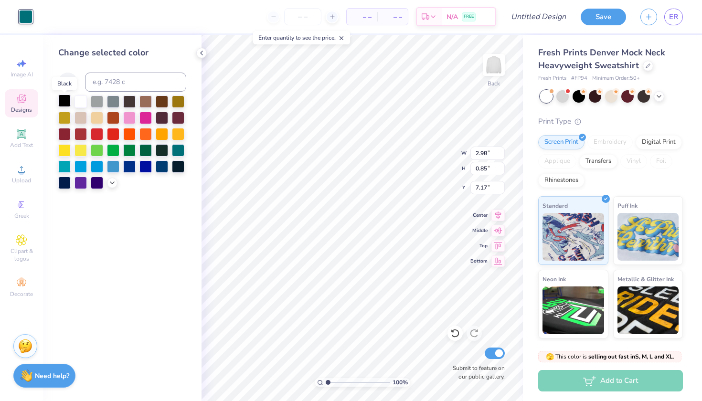
click at [67, 100] on div at bounding box center [64, 101] width 12 height 12
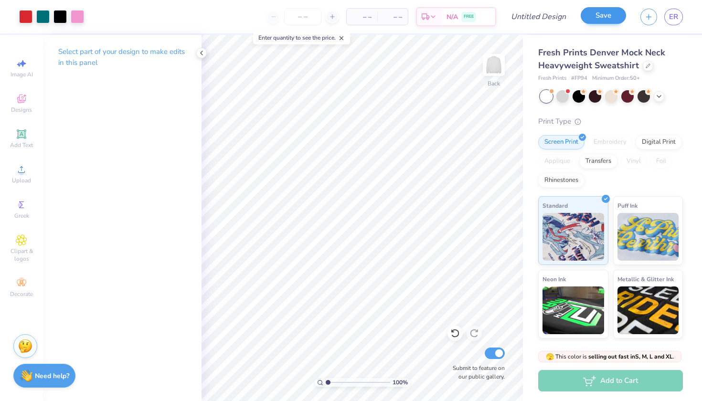
click at [586, 17] on button "Save" at bounding box center [602, 15] width 45 height 17
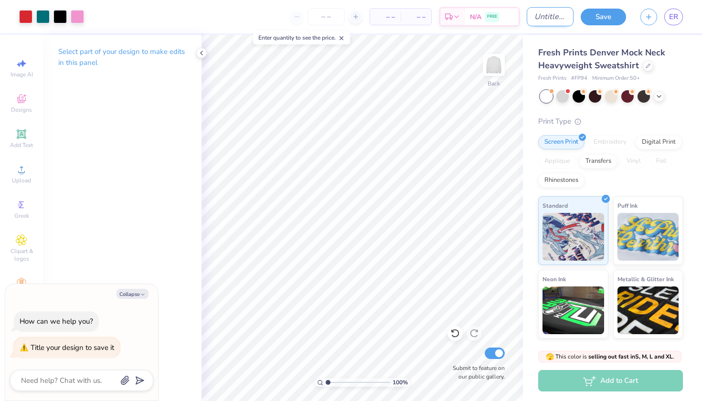
type textarea "x"
click at [541, 16] on input "Design Title" at bounding box center [550, 16] width 47 height 19
type input "t"
type textarea "x"
type input "te"
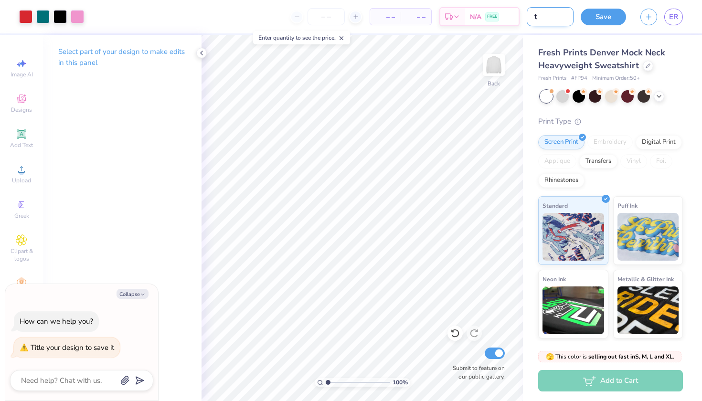
type textarea "x"
type input "ten"
type textarea "x"
type input "tenn"
type textarea "x"
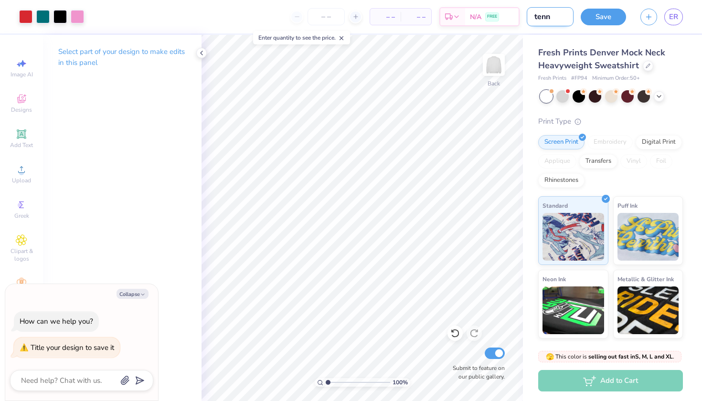
type input "tenni"
type textarea "x"
type input "tennis"
type textarea "x"
type input "tennis"
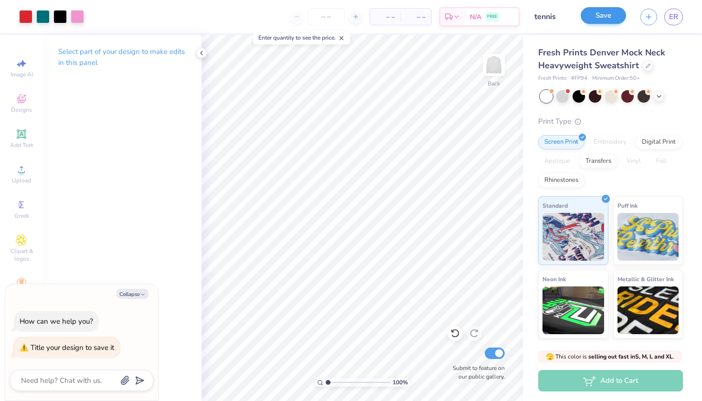
click at [612, 17] on button "Save" at bounding box center [602, 15] width 45 height 17
click at [553, 18] on input "tennis" at bounding box center [550, 16] width 47 height 19
click at [591, 16] on div "Save" at bounding box center [602, 17] width 45 height 17
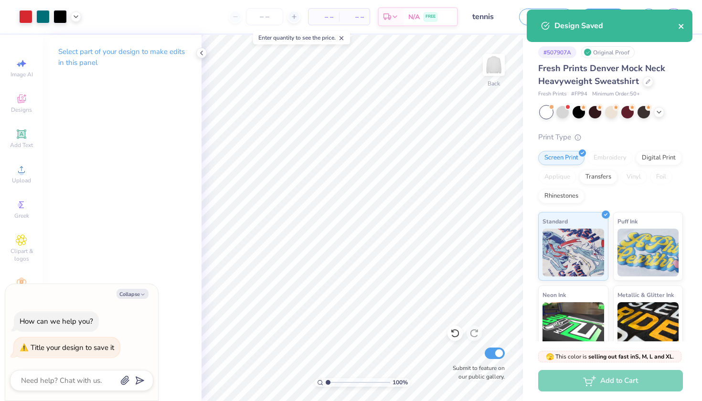
click at [680, 31] on button "close" at bounding box center [681, 25] width 7 height 11
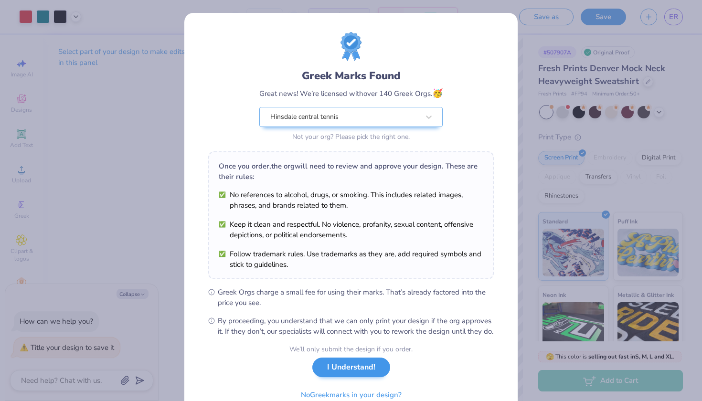
click at [361, 377] on button "I Understand!" at bounding box center [351, 368] width 78 height 20
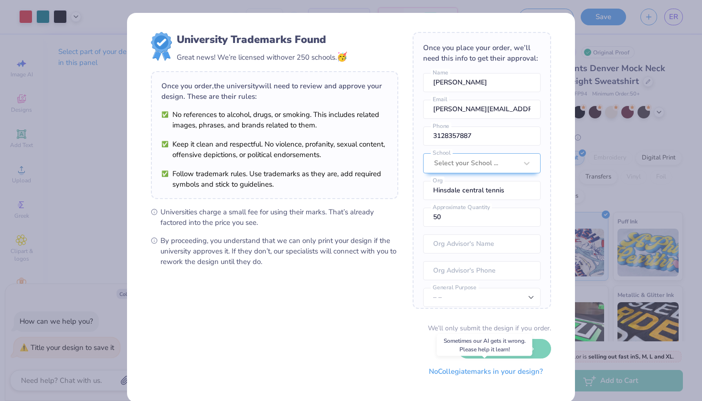
click at [505, 371] on button "No Collegiate marks in your design?" at bounding box center [486, 372] width 130 height 20
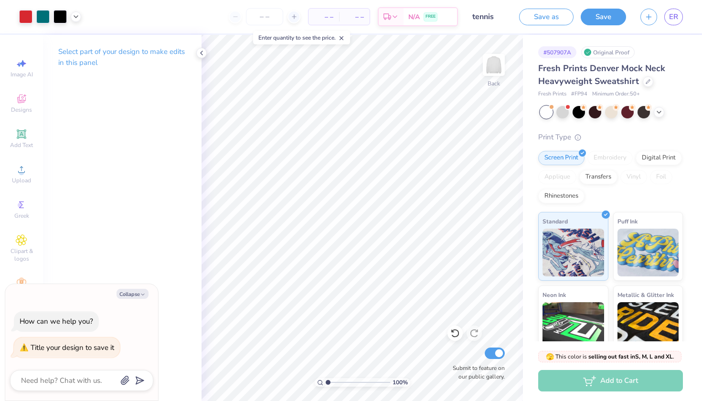
type textarea "x"
click at [675, 17] on span "ER" at bounding box center [673, 16] width 9 height 11
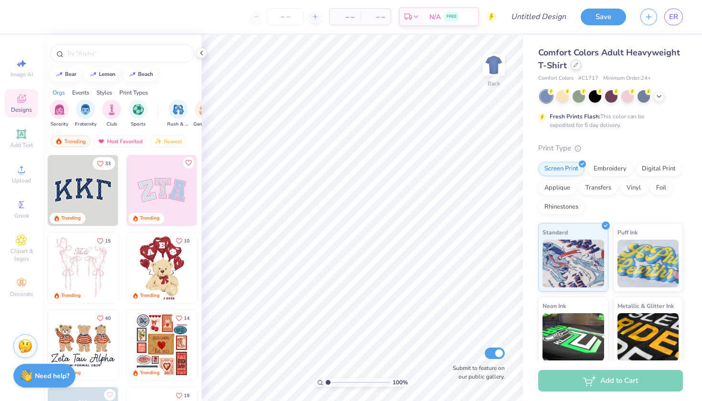
click at [578, 68] on div at bounding box center [575, 65] width 11 height 11
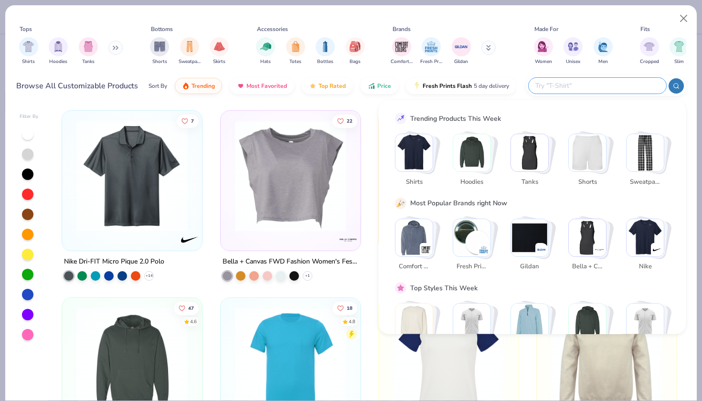
click at [609, 82] on input "text" at bounding box center [596, 85] width 125 height 11
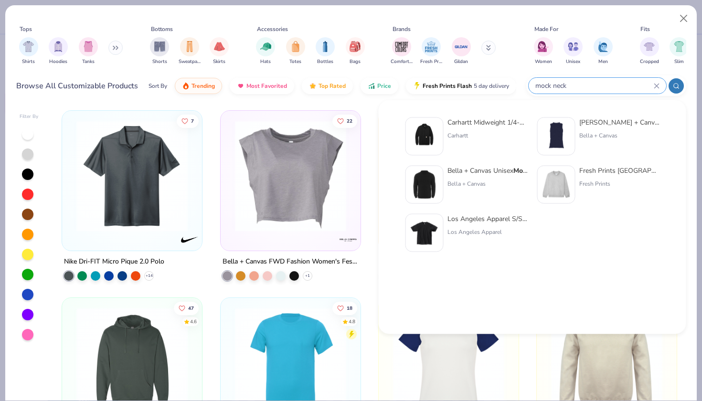
type input "mock neck"
click at [562, 189] on img at bounding box center [556, 185] width 30 height 30
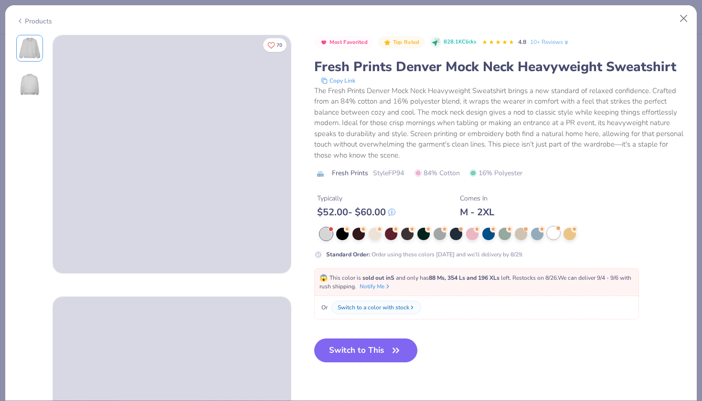
click at [554, 230] on div at bounding box center [553, 233] width 12 height 12
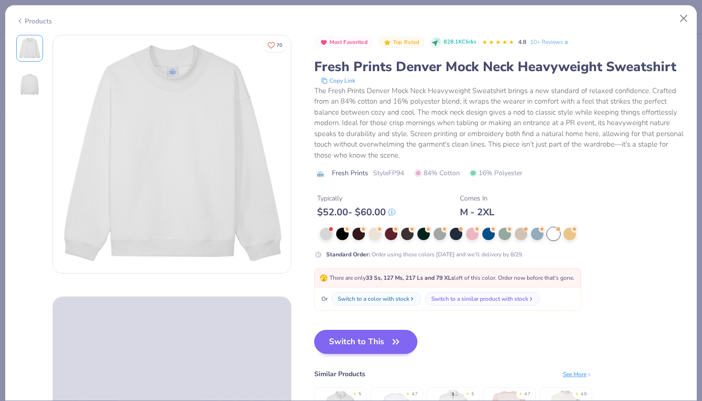
click at [388, 337] on button "Switch to This" at bounding box center [366, 342] width 104 height 24
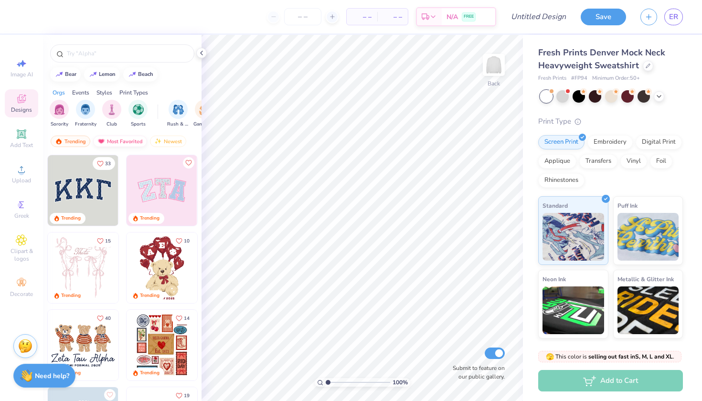
click at [133, 142] on div "Most Favorited" at bounding box center [120, 141] width 54 height 11
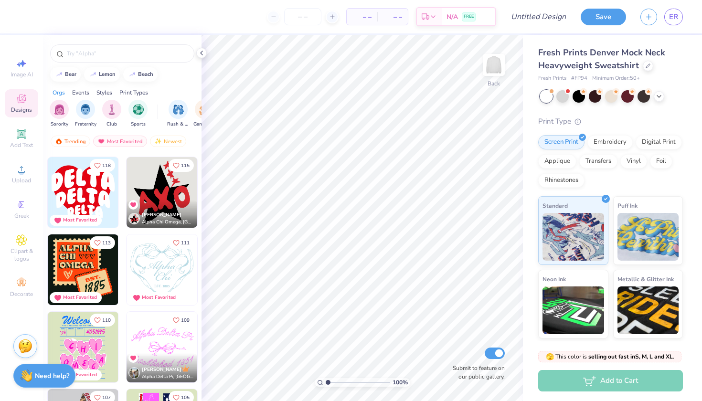
scroll to position [685, 0]
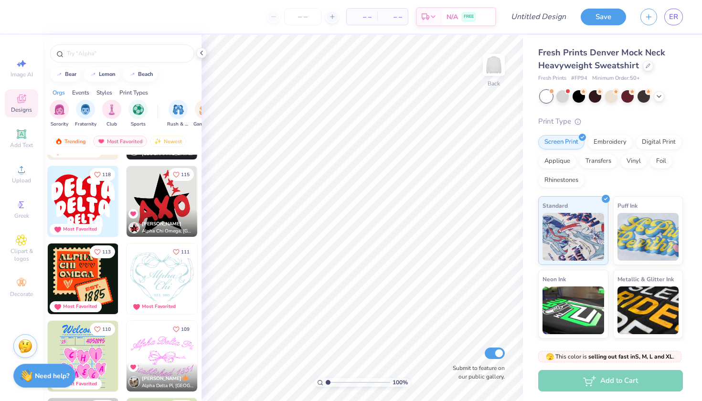
click at [85, 198] on img at bounding box center [83, 201] width 71 height 71
click at [488, 66] on img at bounding box center [493, 65] width 38 height 38
click at [85, 193] on img at bounding box center [83, 201] width 71 height 71
type input "7.96"
type input "12.28"
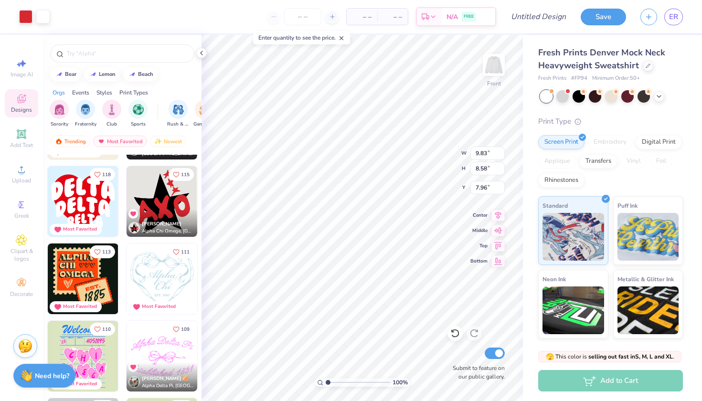
type input "10.72"
type input "5.82"
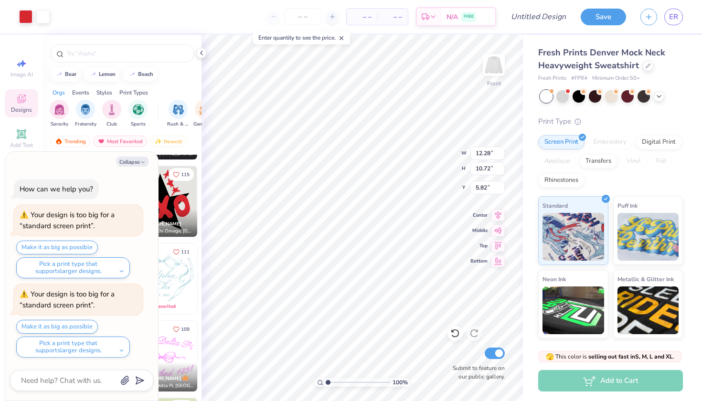
type textarea "x"
type input "6.89"
type textarea "x"
type input "13.14"
type input "11.47"
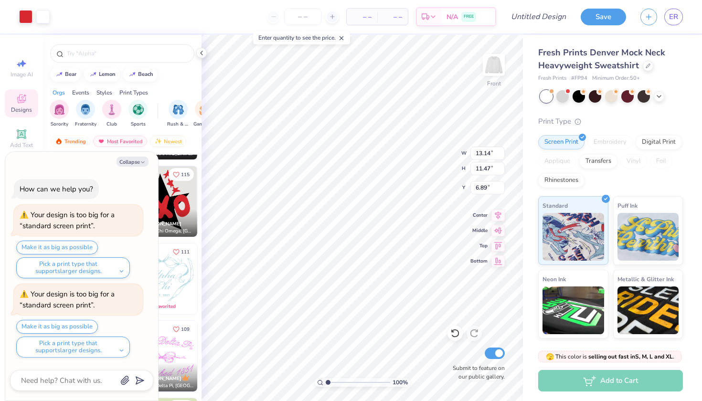
type textarea "x"
type input "7.01"
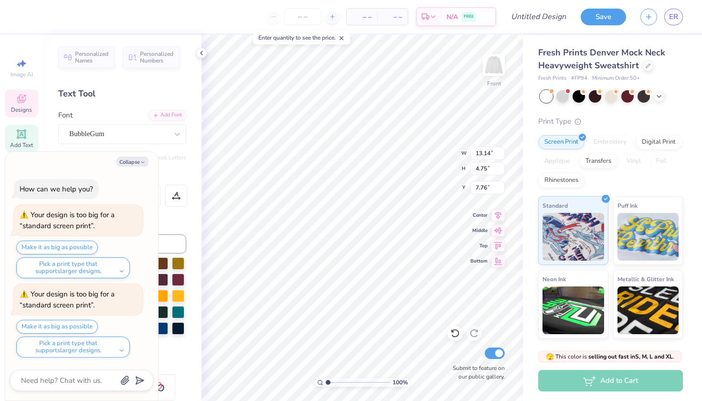
type textarea "x"
type textarea "H"
type textarea "x"
type textarea "HC"
type textarea "x"
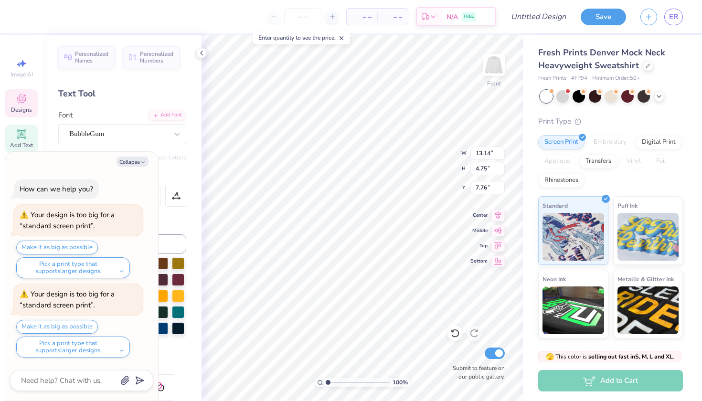
type textarea "HCH"
type textarea "x"
type textarea "HCHS"
type textarea "x"
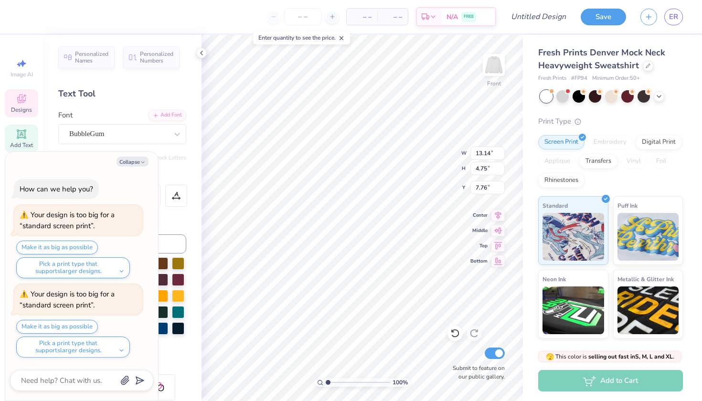
type input "11.15"
type input "4.24"
type input "11.80"
type textarea "x"
type textarea "G"
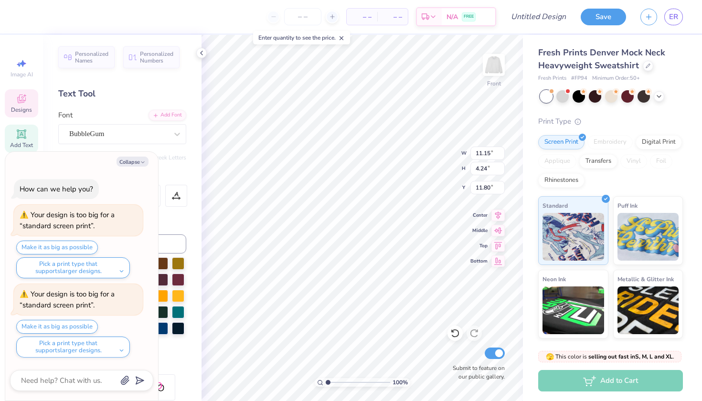
type textarea "x"
type textarea "Gi"
type textarea "x"
type textarea "Gir"
type textarea "x"
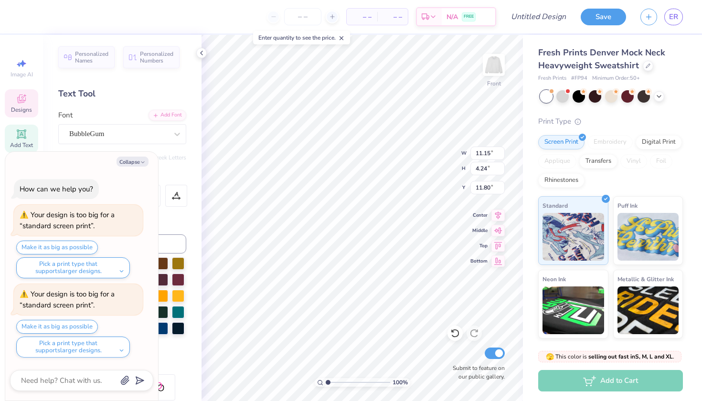
type textarea "Girl"
type textarea "x"
type textarea "Girls"
type textarea "x"
type textarea "T"
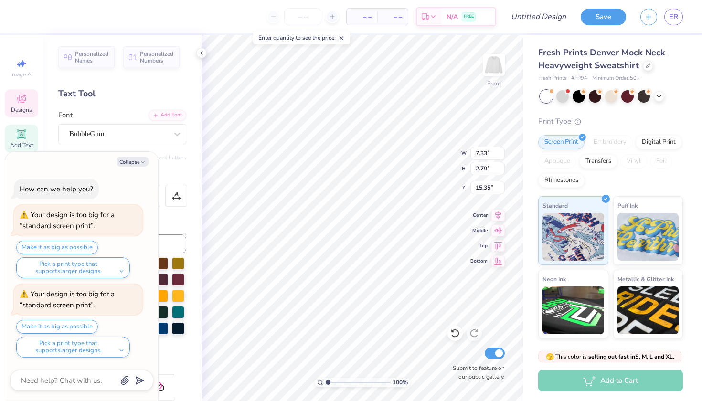
type textarea "x"
type textarea "Te"
type textarea "x"
type textarea "Ten"
type textarea "x"
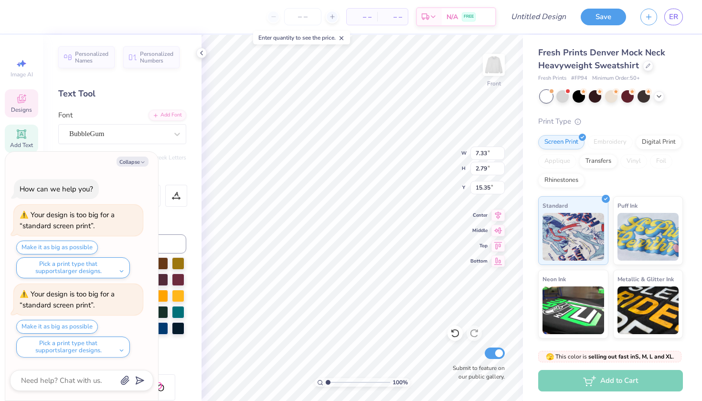
type textarea "Tenn"
type textarea "x"
type textarea "Tenni"
type textarea "x"
type textarea "Tennis"
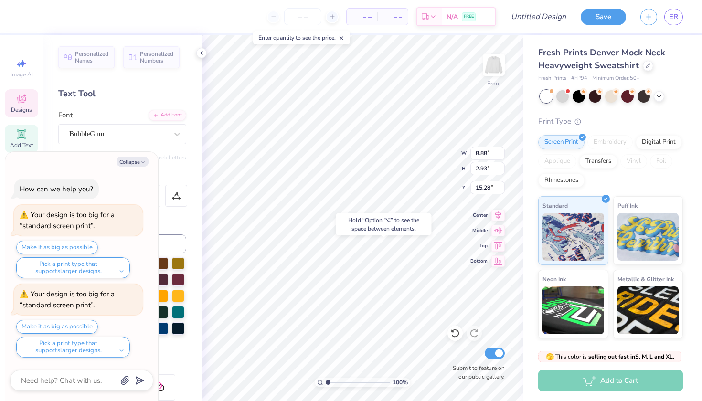
type textarea "x"
type input "15.32"
type textarea "x"
type input "7.55"
type textarea "x"
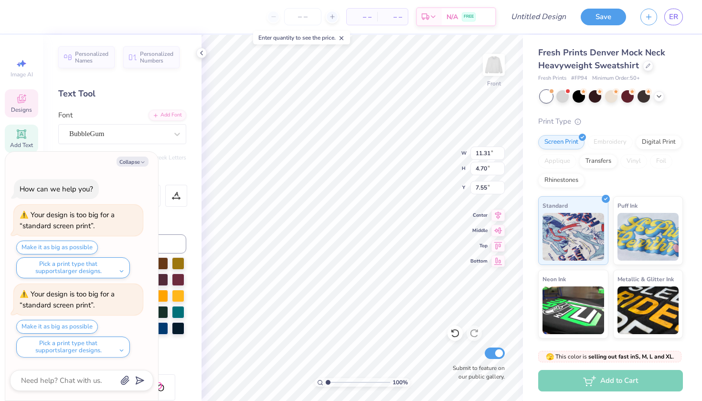
type input "10.36"
type input "4.12"
type input "11.86"
type textarea "x"
type input "11.44"
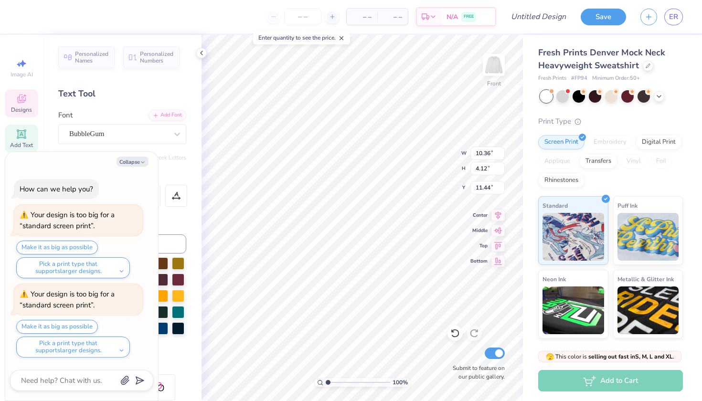
type textarea "x"
type input "8.88"
type input "2.93"
type input "15.32"
type textarea "x"
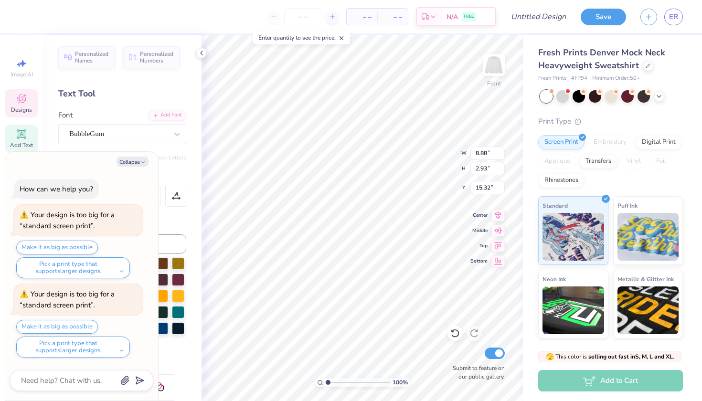
type input "14.95"
type textarea "x"
type input "7.80"
type textarea "x"
type input "10.36"
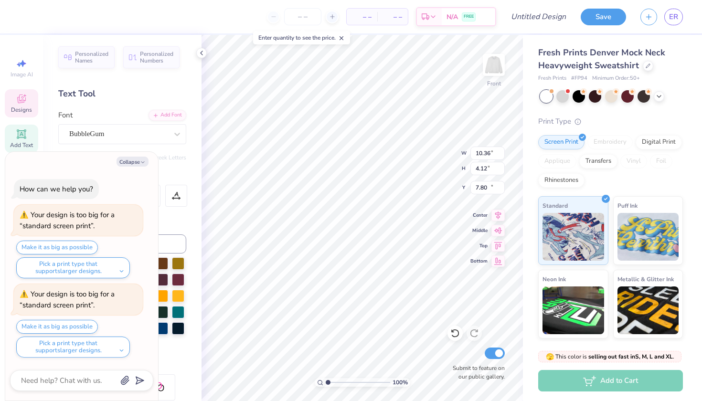
type input "4.12"
type input "11.44"
type textarea "x"
type input "11.57"
type textarea "x"
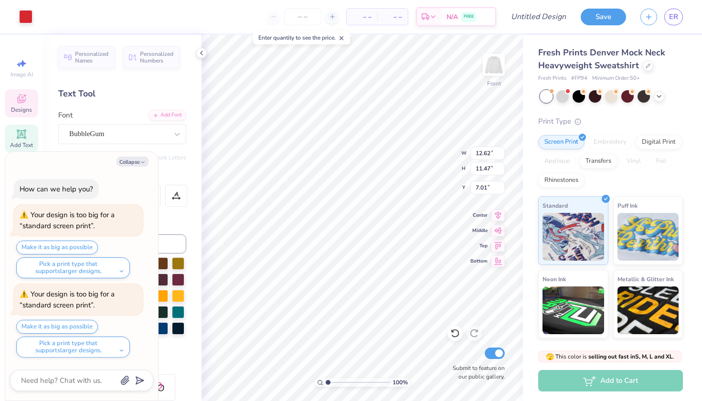
type input "13.13"
type input "11.93"
type input "6.55"
type textarea "x"
type input "11.31"
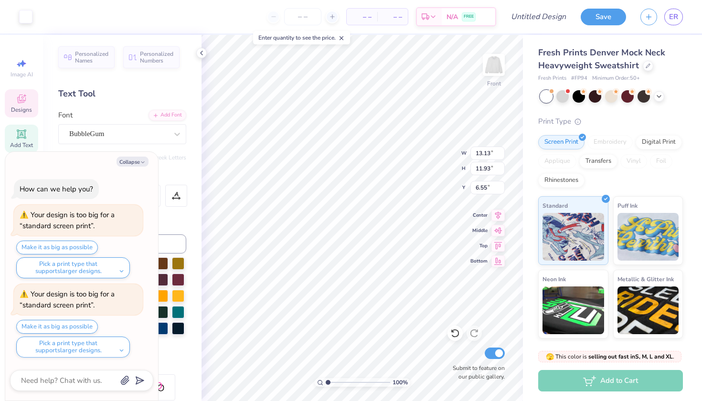
type input "4.70"
type input "7.80"
type textarea "x"
type input "7.82"
type textarea "x"
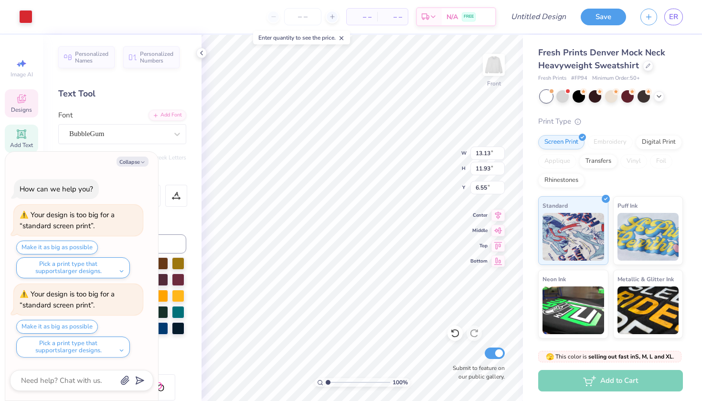
type input "13.50"
type input "12.27"
type input "6.21"
type textarea "x"
type input "6.38"
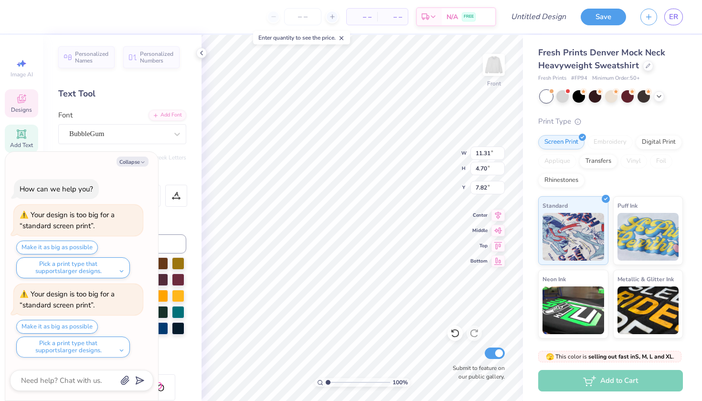
type textarea "x"
type input "7.55"
type textarea "x"
type input "10.36"
type input "4.12"
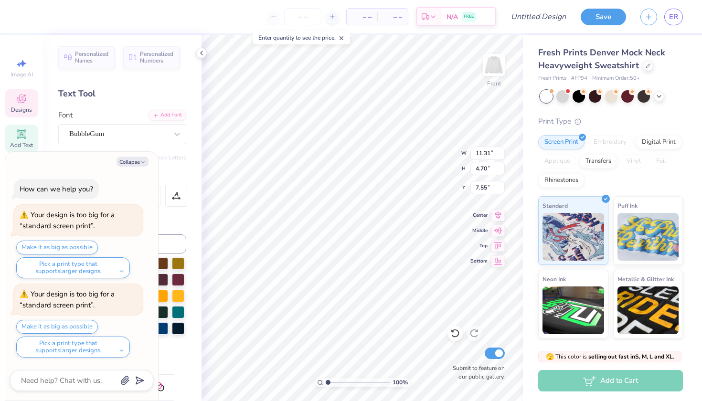
type input "11.57"
type textarea "x"
type input "11.36"
type textarea "x"
type input "8.88"
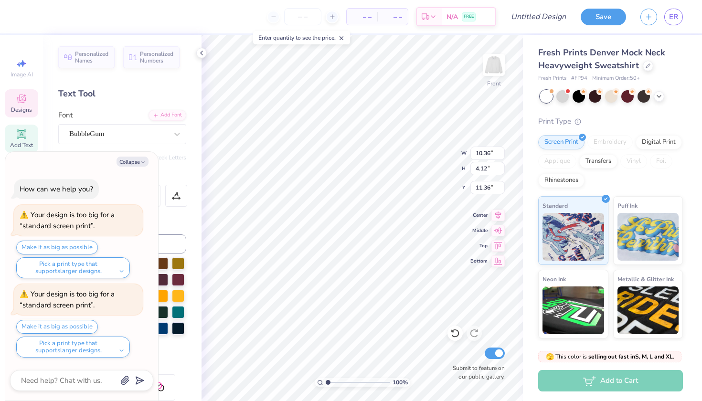
type input "2.93"
type input "14.95"
type textarea "x"
type input "14.70"
click at [73, 325] on button "Make it as big as possible" at bounding box center [57, 327] width 82 height 14
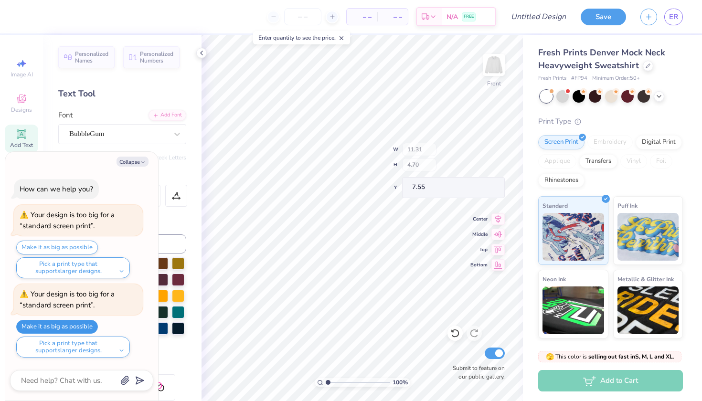
type textarea "x"
type input "15.00"
type input "13.09"
type input "5.82"
click at [145, 160] on icon "button" at bounding box center [143, 162] width 6 height 6
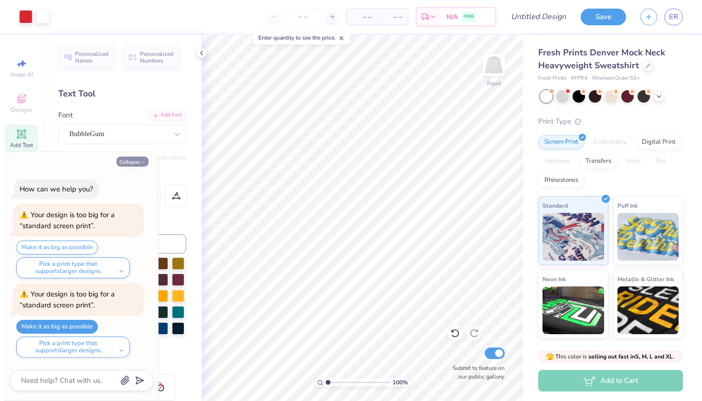
type textarea "x"
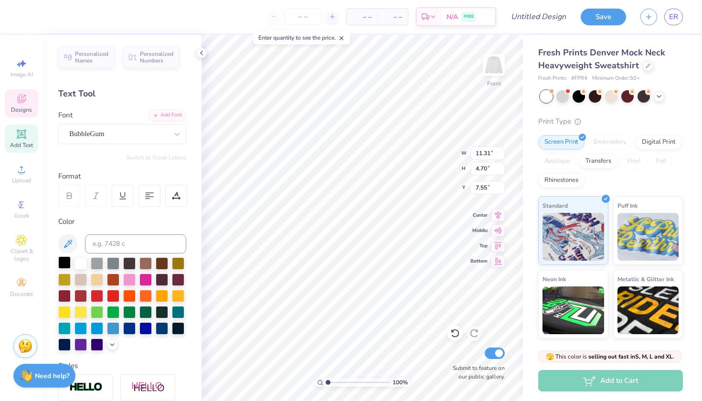
click at [69, 262] on div at bounding box center [64, 262] width 12 height 12
type input "10.36"
type input "4.12"
type input "11.36"
click at [60, 260] on div at bounding box center [64, 262] width 12 height 12
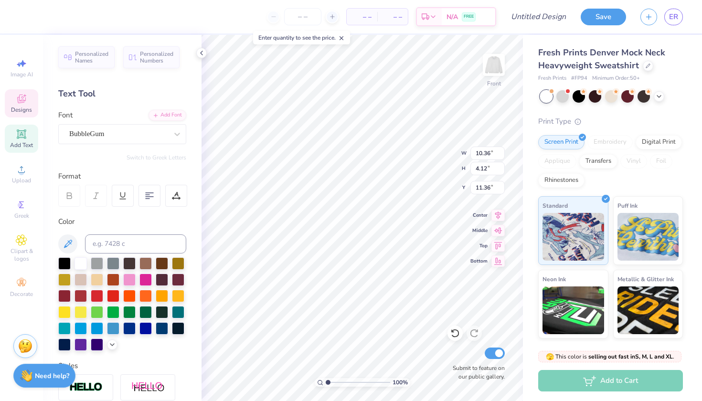
type input "8.88"
type input "2.93"
type input "14.70"
click at [63, 263] on div at bounding box center [64, 262] width 12 height 12
type input "13.50"
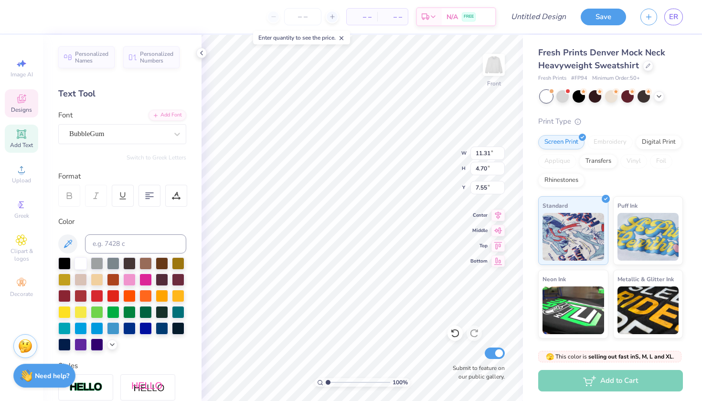
type input "12.27"
type input "6.38"
type input "13.80"
type input "12.54"
type input "6.11"
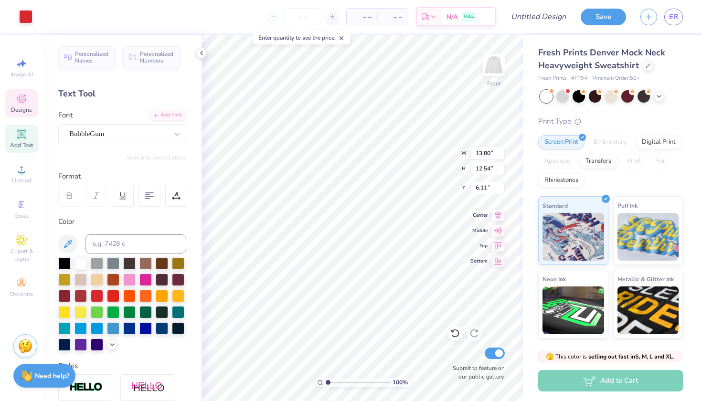
type input "14.01"
type input "12.73"
type input "5.91"
type input "5.88"
type input "7.01"
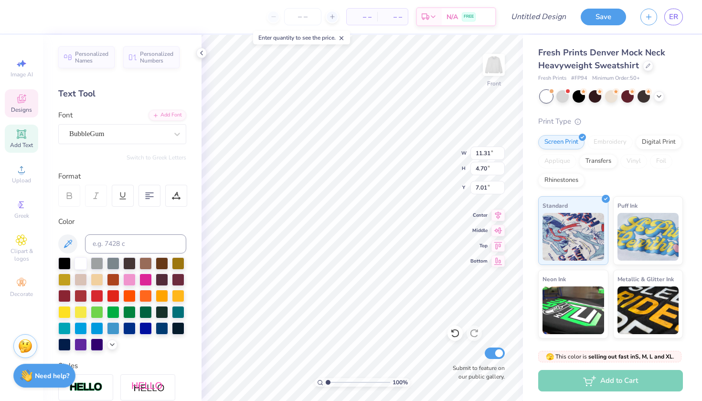
type input "10.36"
type input "4.12"
type input "10.69"
type input "8.88"
type input "2.93"
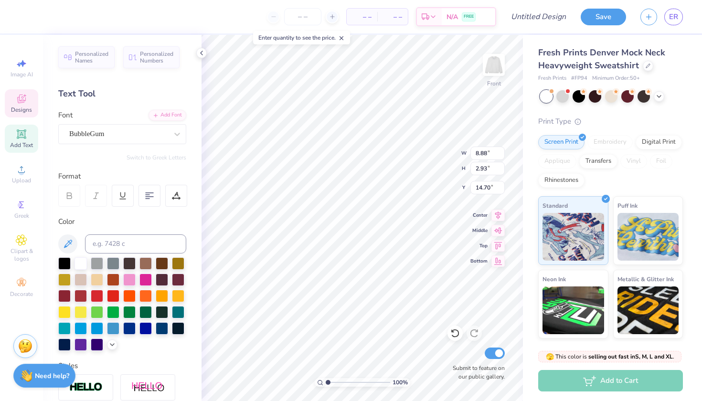
type input "14.17"
type input "14.37"
type input "10.36"
type input "4.12"
type input "11.02"
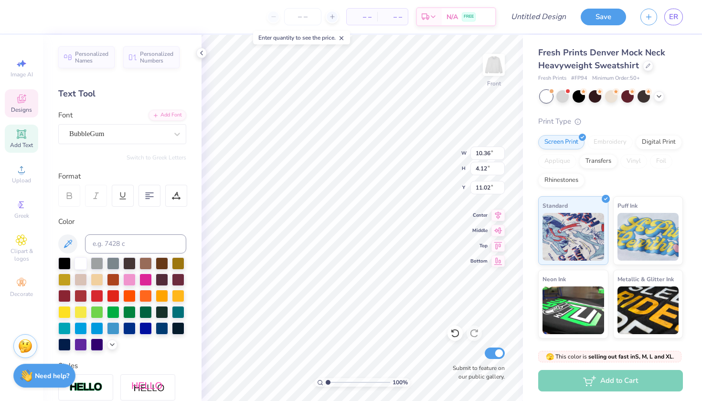
type input "11.31"
type input "4.70"
type input "7.30"
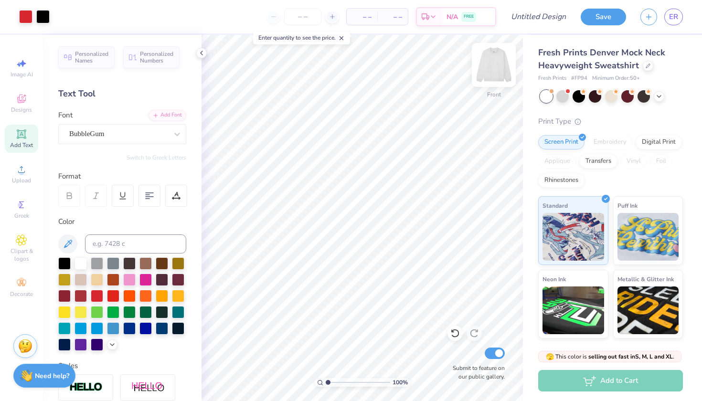
click at [496, 64] on img at bounding box center [493, 65] width 38 height 38
click at [24, 99] on icon at bounding box center [21, 98] width 11 height 11
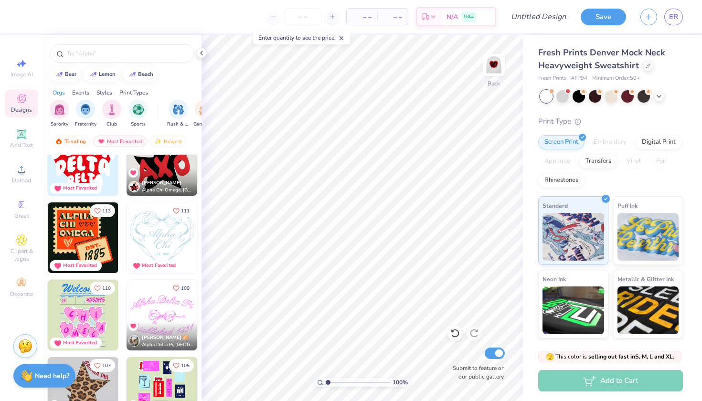
scroll to position [675, 0]
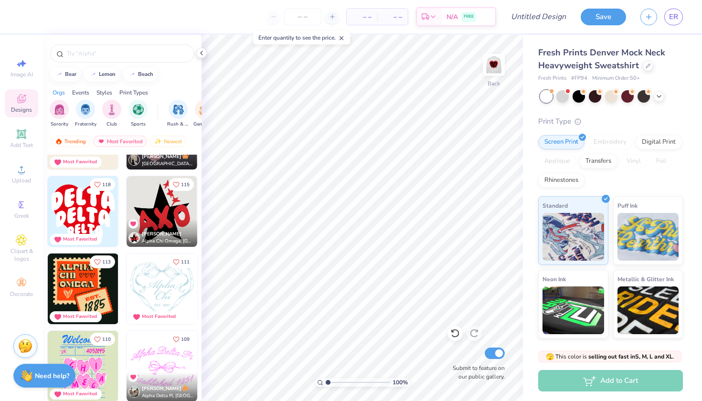
click at [82, 210] on img at bounding box center [83, 211] width 71 height 71
type input "5.80"
type input "5.06"
type input "4.89"
type input "4.27"
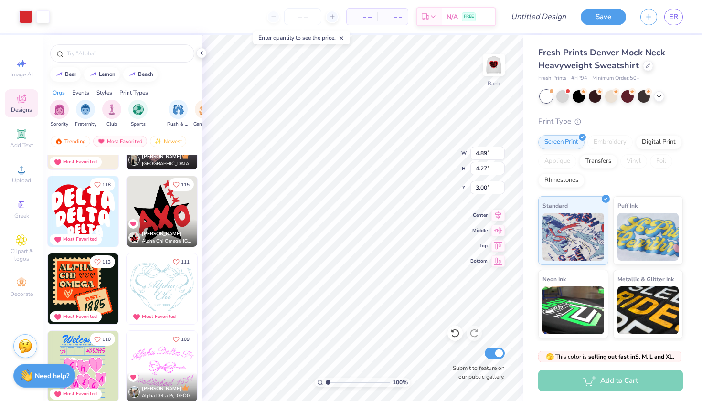
type input "0.50"
type input "1.77"
type input "0.78"
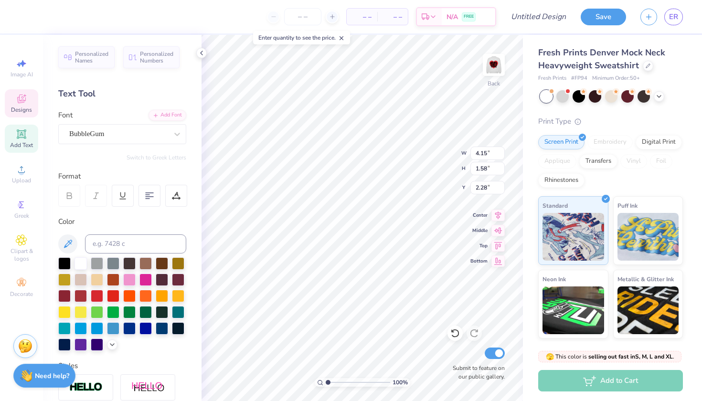
type input "1.42"
type textarea "HCHS"
click at [63, 260] on div at bounding box center [64, 262] width 12 height 12
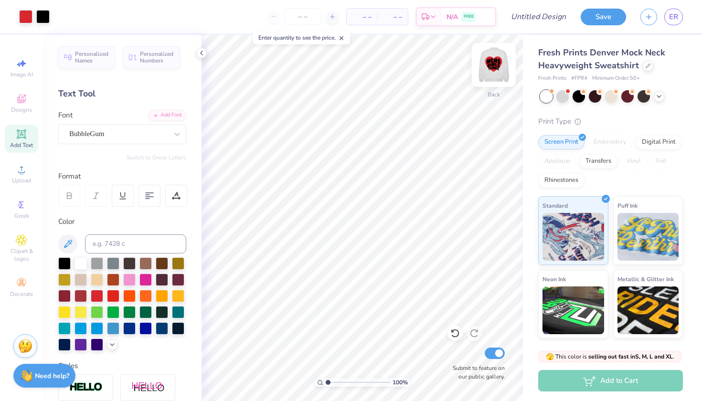
click at [489, 66] on img at bounding box center [493, 65] width 38 height 38
type input "10.36"
type input "4.12"
type input "11.02"
type input "6.56"
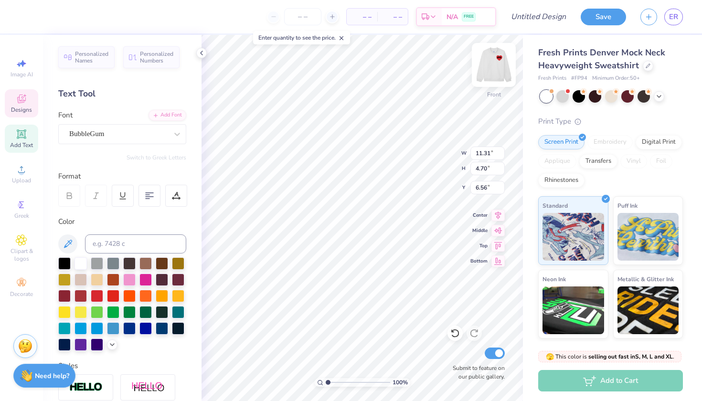
type input "10.36"
type input "4.12"
type input "11.02"
type input "11.09"
type input "4.41"
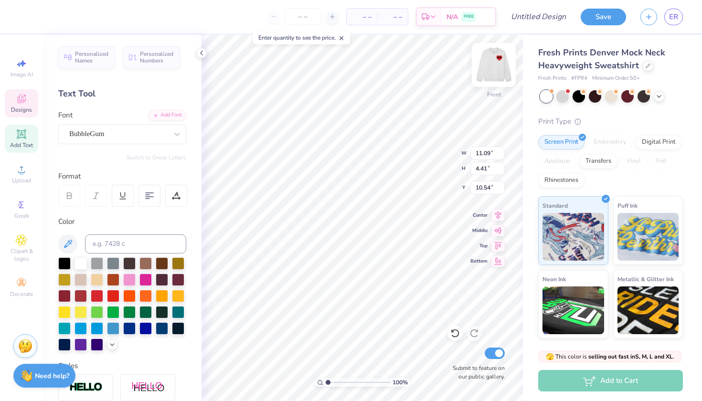
type input "10.04"
type input "10.29"
type input "14.41"
type input "9.55"
type input "3.15"
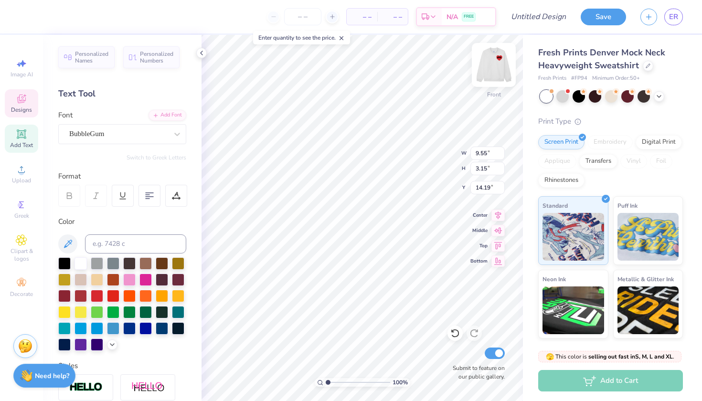
type input "13.99"
type input "14.01"
type input "12.73"
type input "5.88"
type input "11.31"
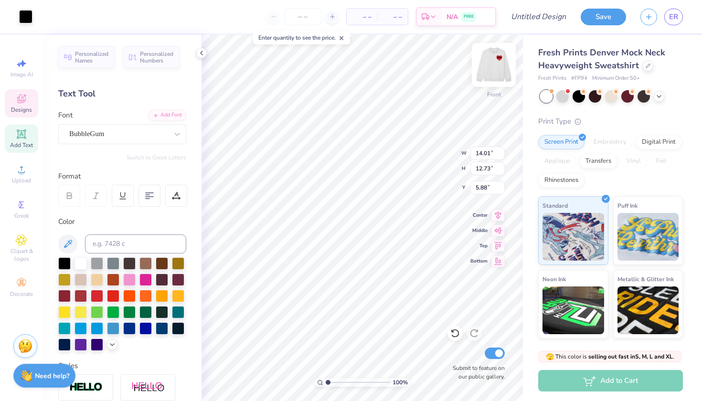
type input "4.70"
type input "6.23"
type input "11.09"
type input "4.41"
type input "10.04"
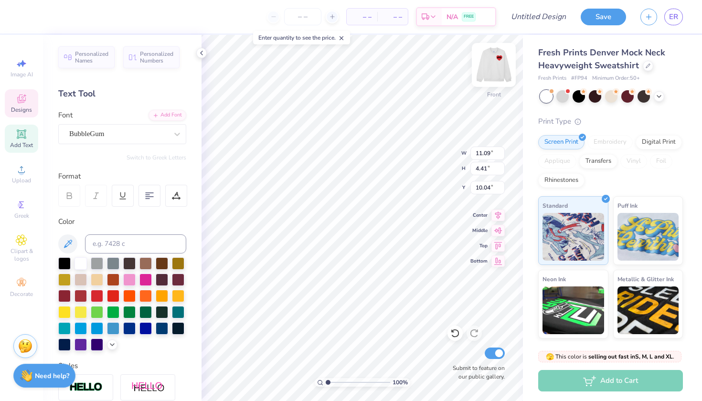
type input "9.55"
type input "3.15"
type input "13.65"
type input "14.01"
type input "12.73"
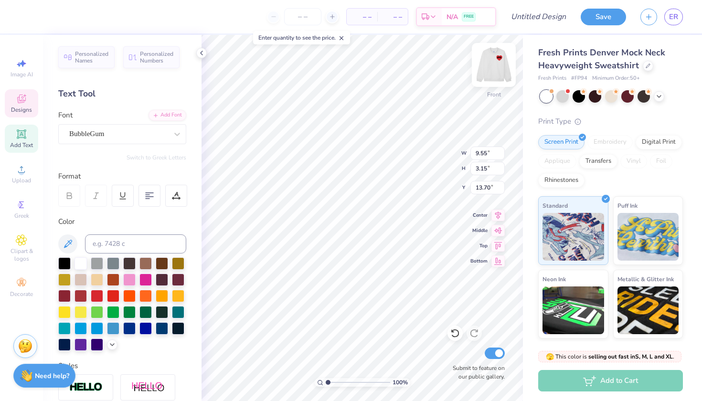
type input "5.88"
type input "14.53"
type input "13.20"
type input "14.90"
type input "13.54"
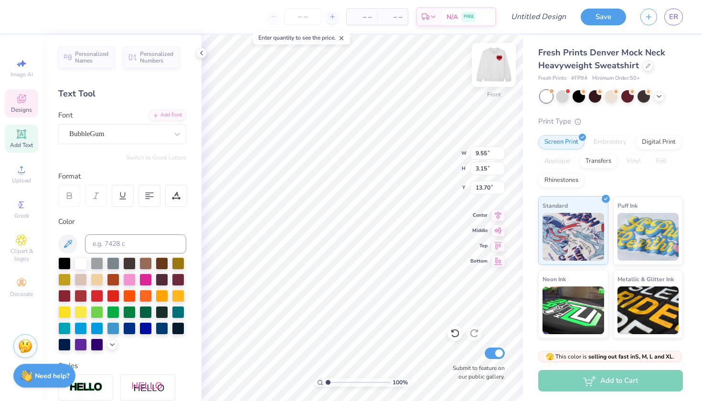
type input "8.11"
type input "2.67"
type input "13.86"
type input "11.09"
type input "4.41"
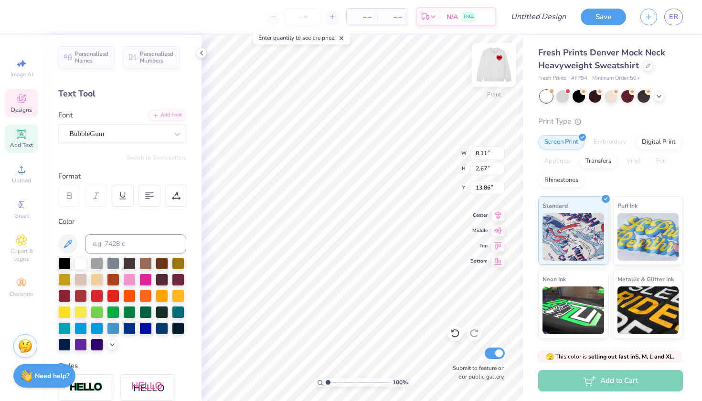
type input "10.04"
type input "9.95"
type input "3.96"
type input "10.68"
type input "11.31"
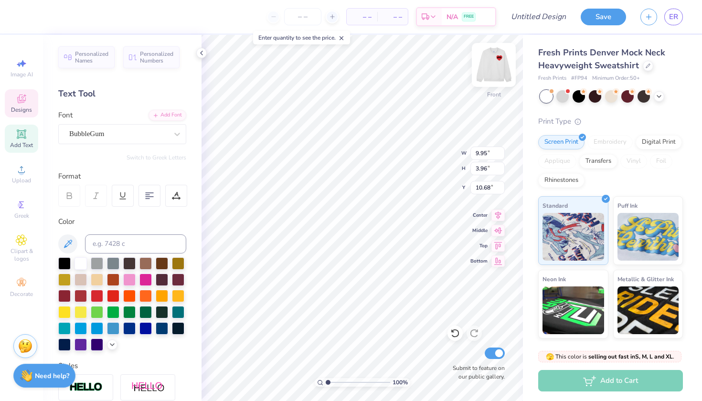
type input "4.70"
type input "6.23"
type input "9.34"
type input "3.88"
type input "7.50"
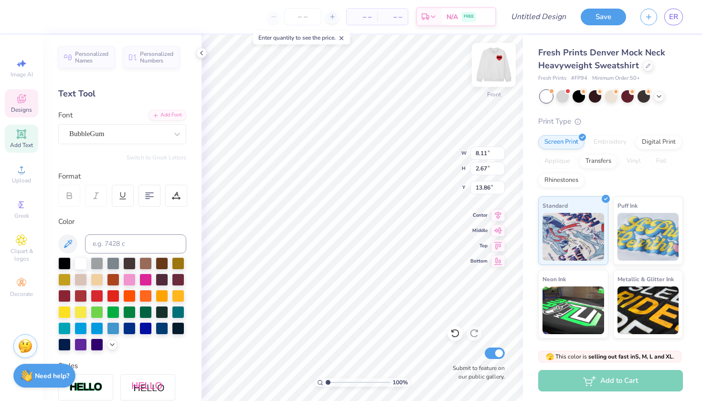
type input "14.90"
type input "13.54"
type input "5.88"
type input "8.11"
type input "2.67"
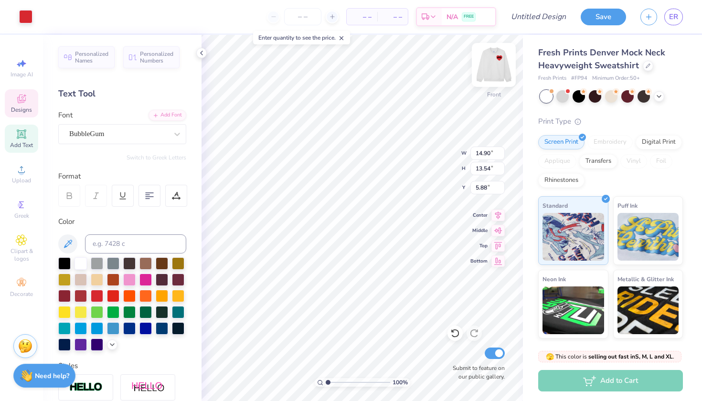
type input "13.86"
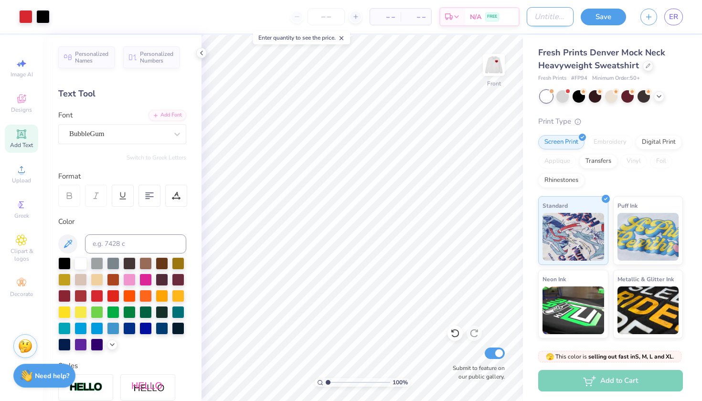
click at [555, 17] on input "Design Title" at bounding box center [550, 16] width 47 height 19
click at [602, 14] on button "Save" at bounding box center [602, 15] width 45 height 17
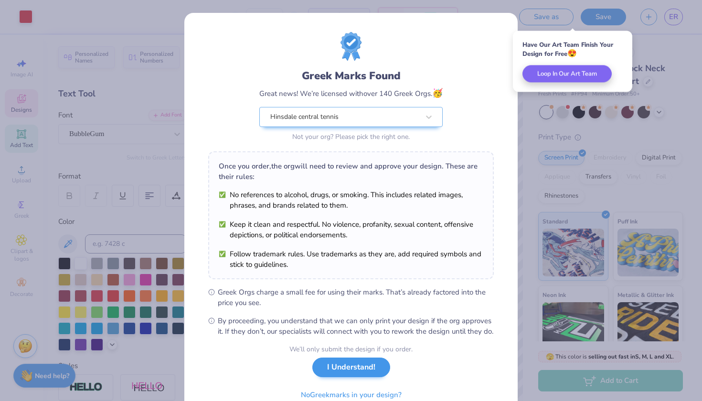
click at [375, 377] on button "I Understand!" at bounding box center [351, 368] width 78 height 20
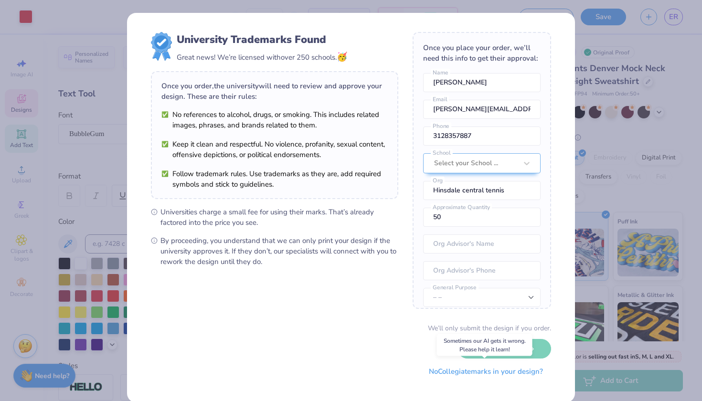
click at [489, 372] on button "No Collegiate marks in your design?" at bounding box center [486, 372] width 130 height 20
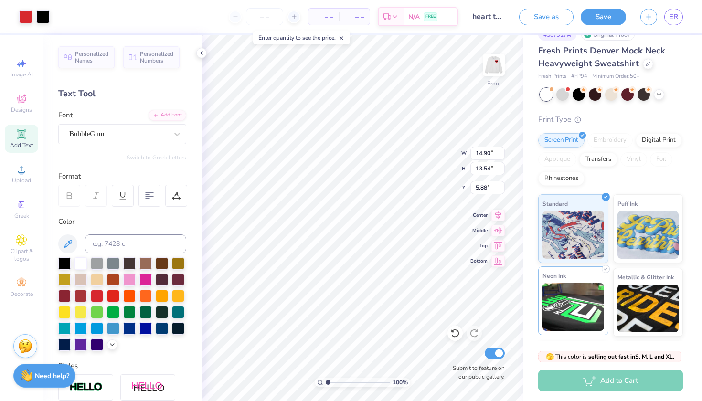
scroll to position [22, 0]
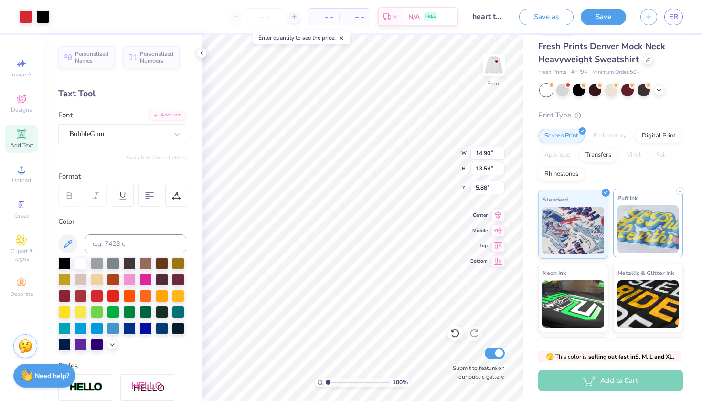
click at [656, 193] on div "Puff Ink" at bounding box center [648, 223] width 70 height 69
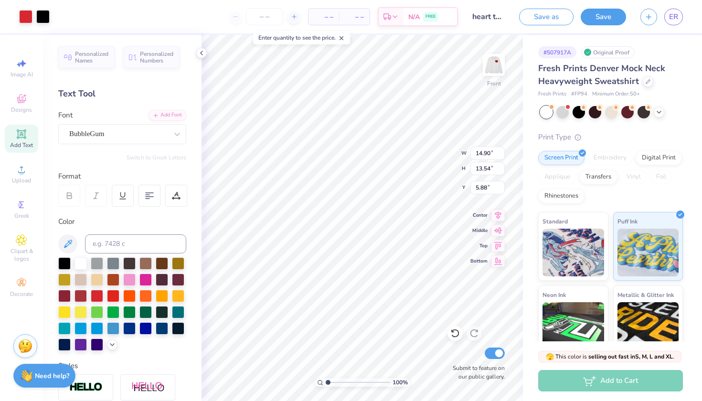
scroll to position [0, 0]
click at [498, 72] on img at bounding box center [493, 65] width 38 height 38
click at [633, 230] on img at bounding box center [648, 251] width 62 height 48
click at [254, 12] on input "number" at bounding box center [264, 16] width 37 height 17
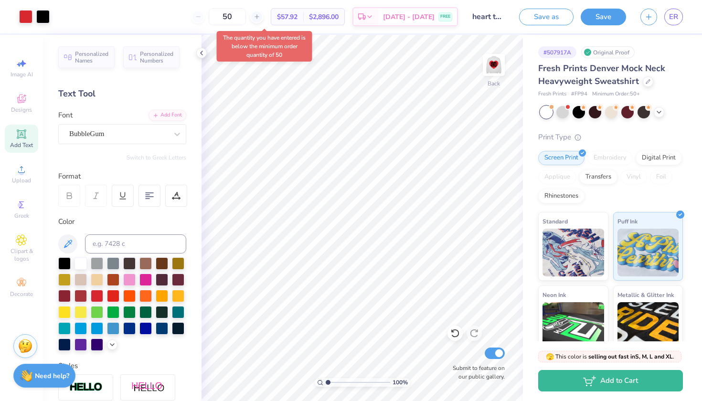
click at [206, 17] on div "50" at bounding box center [227, 16] width 72 height 17
click at [246, 17] on input "50" at bounding box center [227, 16] width 37 height 17
drag, startPoint x: 255, startPoint y: 17, endPoint x: 222, endPoint y: 14, distance: 33.1
click at [222, 14] on input "50" at bounding box center [227, 16] width 37 height 17
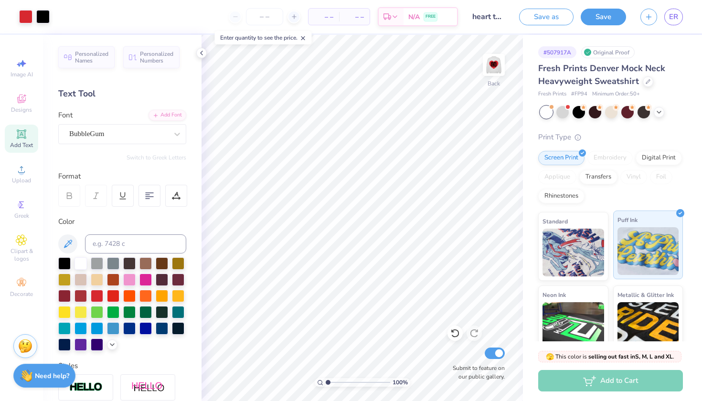
click at [653, 270] on img at bounding box center [648, 251] width 62 height 48
click at [583, 243] on img at bounding box center [573, 251] width 62 height 48
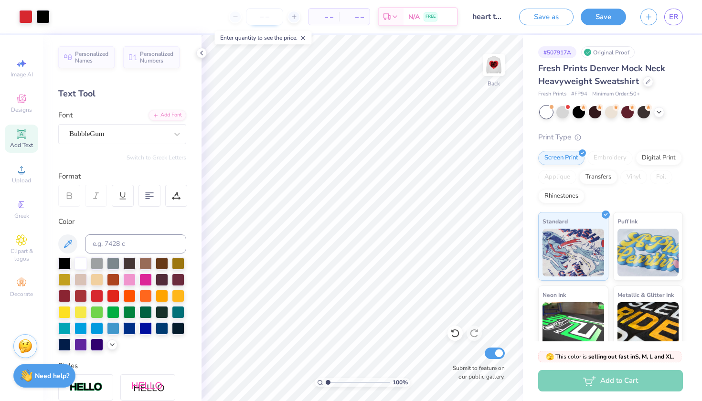
click at [270, 15] on input "number" at bounding box center [264, 16] width 37 height 17
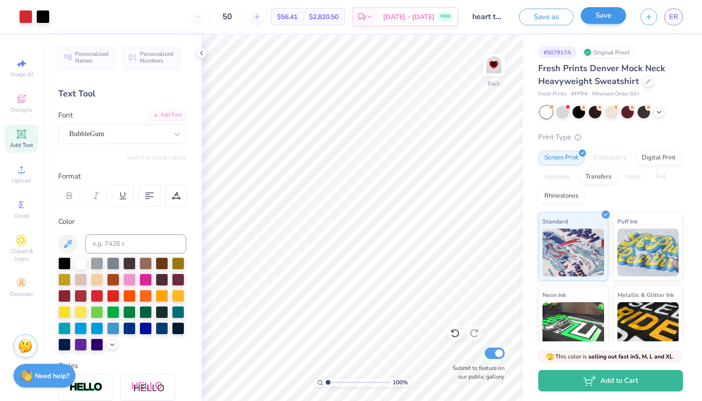
click at [605, 20] on button "Save" at bounding box center [602, 15] width 45 height 17
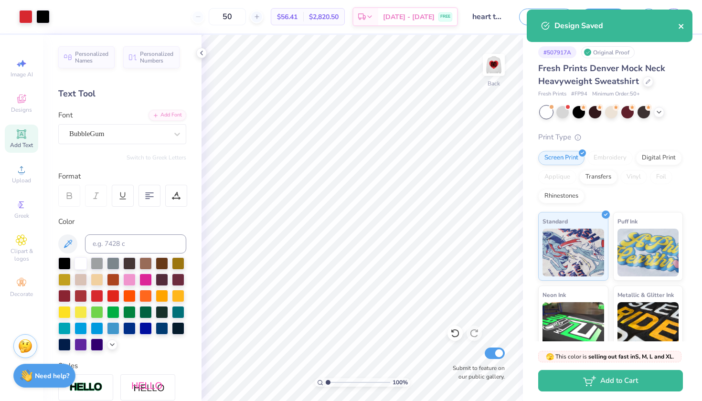
click at [681, 26] on icon "close" at bounding box center [680, 26] width 5 height 5
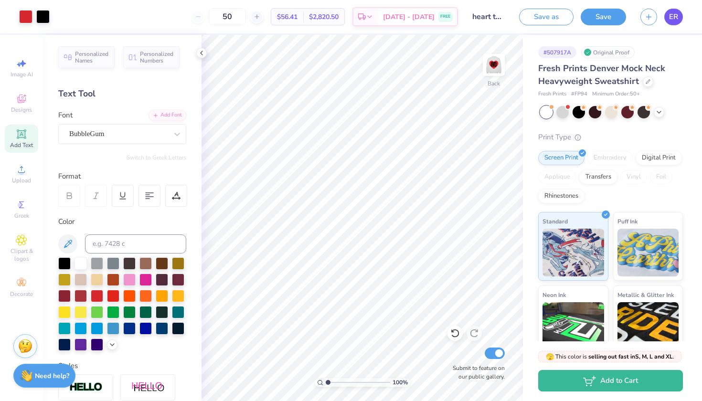
click at [670, 16] on span "ER" at bounding box center [673, 16] width 9 height 11
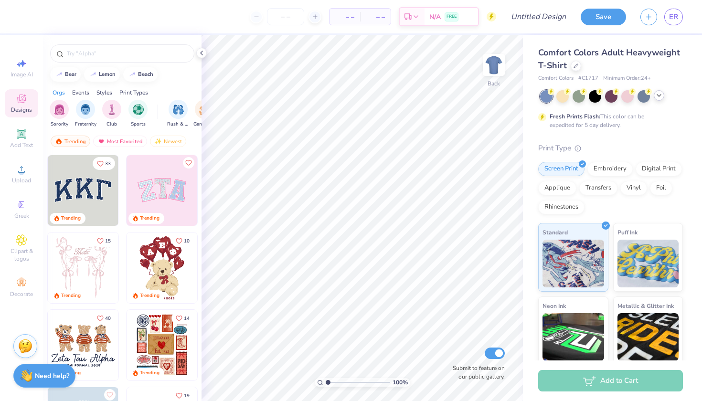
click at [660, 95] on icon at bounding box center [659, 96] width 8 height 8
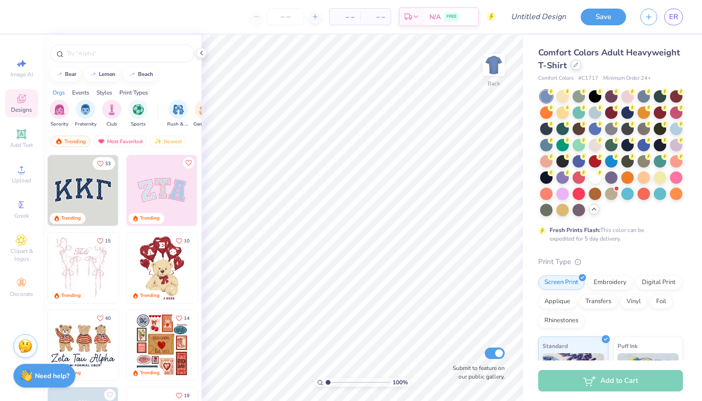
click at [576, 65] on icon at bounding box center [575, 65] width 5 height 5
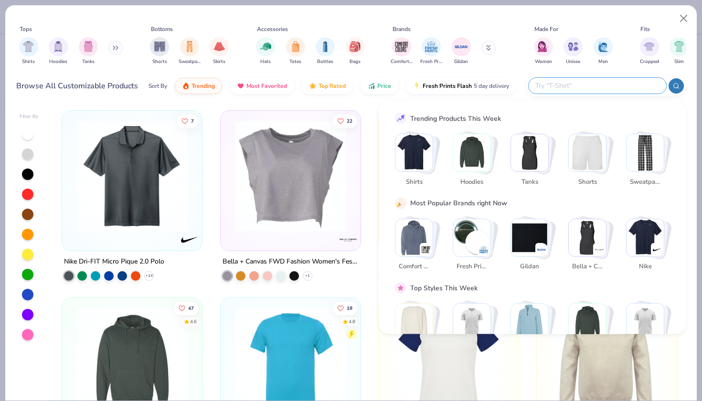
click at [615, 87] on input "text" at bounding box center [596, 85] width 125 height 11
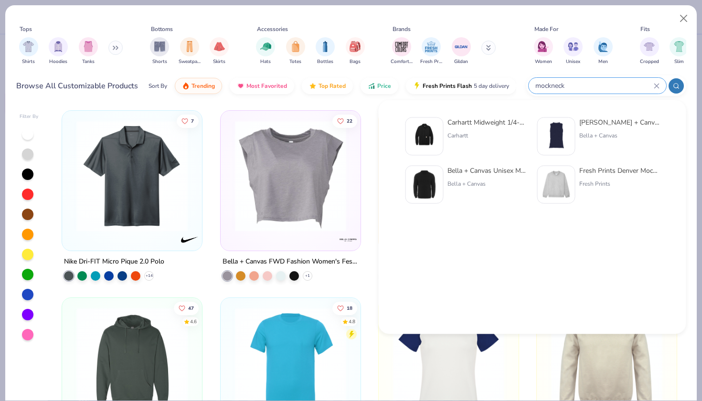
type input "mockneck"
click at [549, 198] on img at bounding box center [556, 185] width 30 height 30
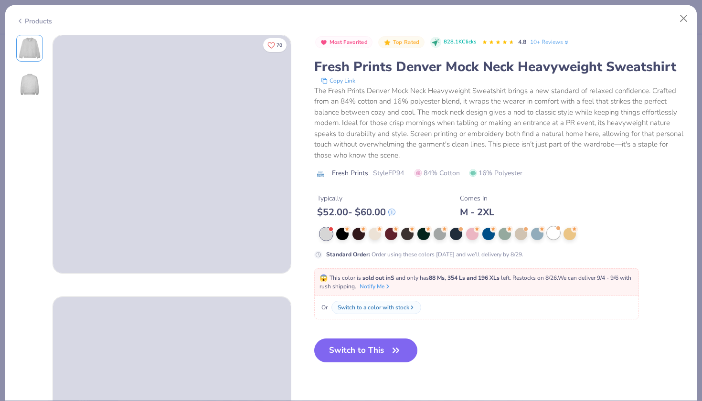
click at [556, 232] on div at bounding box center [553, 233] width 12 height 12
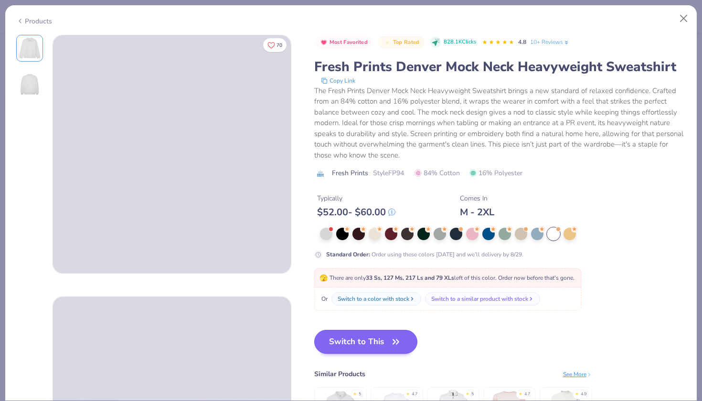
click at [373, 335] on button "Switch to This" at bounding box center [366, 342] width 104 height 24
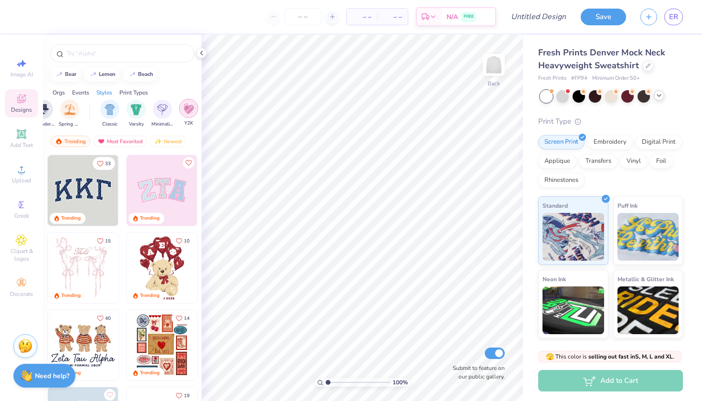
scroll to position [0, 444]
click at [146, 108] on img "filter for Varsity" at bounding box center [142, 108] width 11 height 11
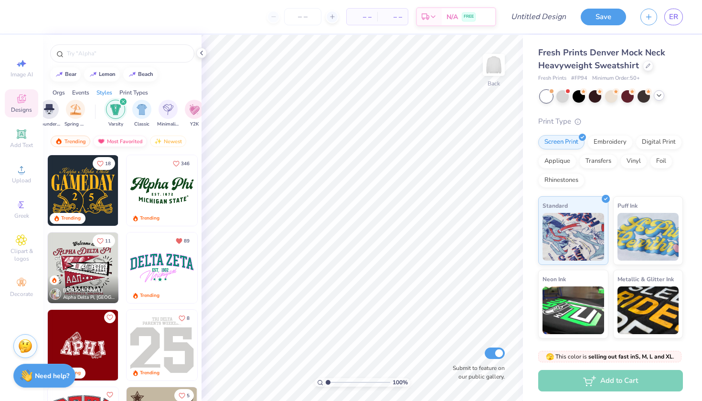
click at [133, 143] on div "Most Favorited" at bounding box center [120, 141] width 54 height 11
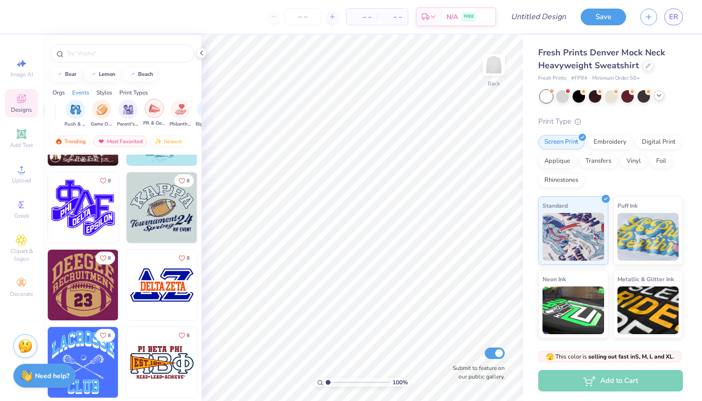
scroll to position [0, 102]
click at [98, 109] on img "filter for Game Day" at bounding box center [102, 108] width 11 height 11
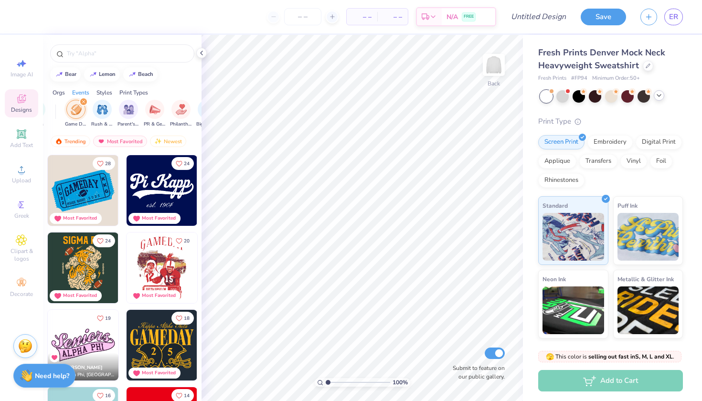
click at [83, 100] on icon "filter for Game Day" at bounding box center [84, 102] width 4 height 4
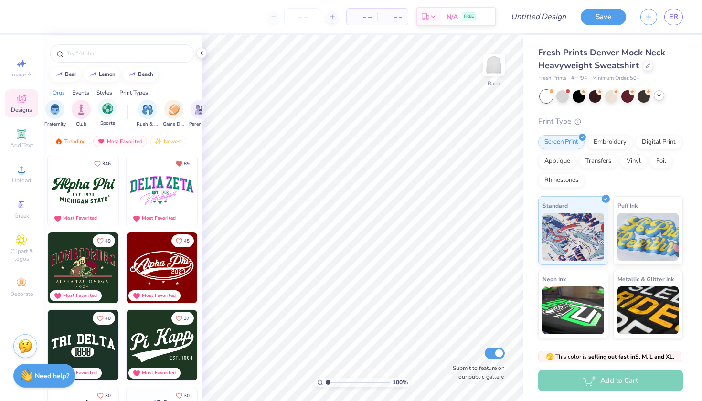
scroll to position [0, 30]
click at [111, 113] on img "filter for Sports" at bounding box center [108, 108] width 11 height 11
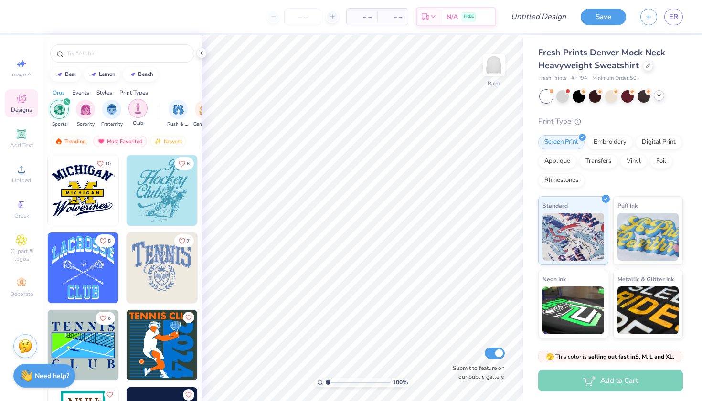
scroll to position [0, 0]
click at [66, 99] on div "filter for Sports" at bounding box center [67, 101] width 9 height 9
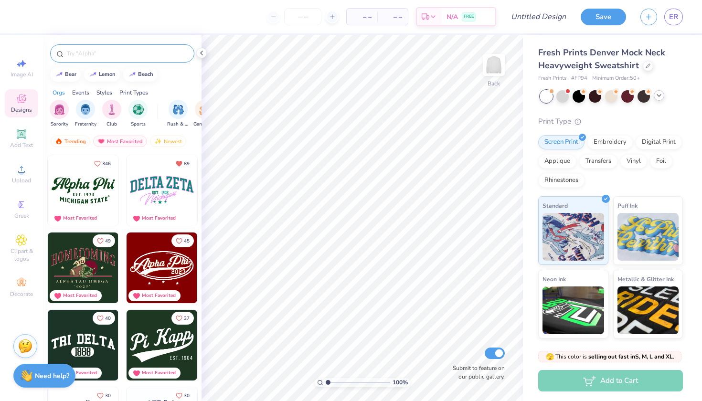
click at [101, 55] on input "text" at bounding box center [127, 54] width 122 height 10
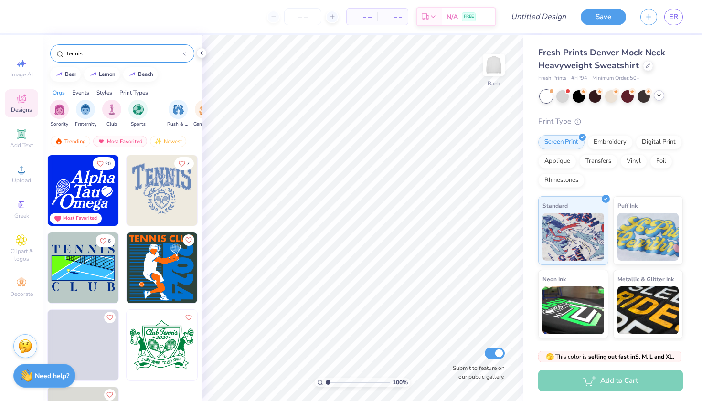
type input "tennis"
click at [92, 206] on img at bounding box center [83, 190] width 71 height 71
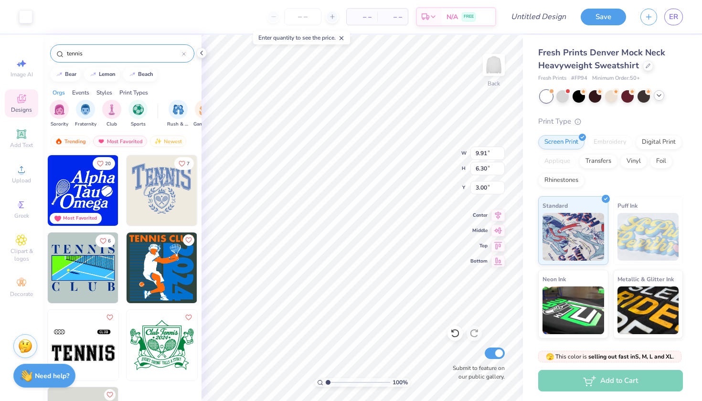
type input "12.40"
type input "7.88"
type input "1.36"
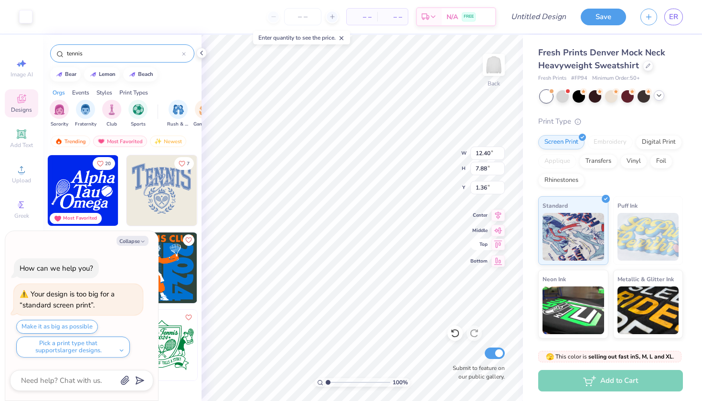
type textarea "x"
type input "14.62"
type input "9.29"
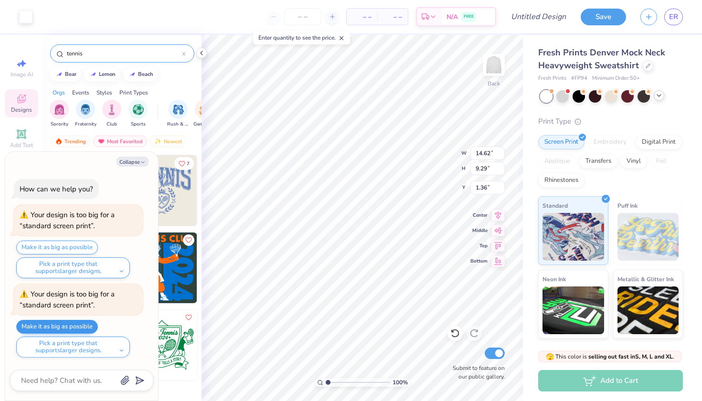
click at [82, 327] on button "Make it as big as possible" at bounding box center [57, 327] width 82 height 14
type textarea "x"
type input "15.00"
type input "9.53"
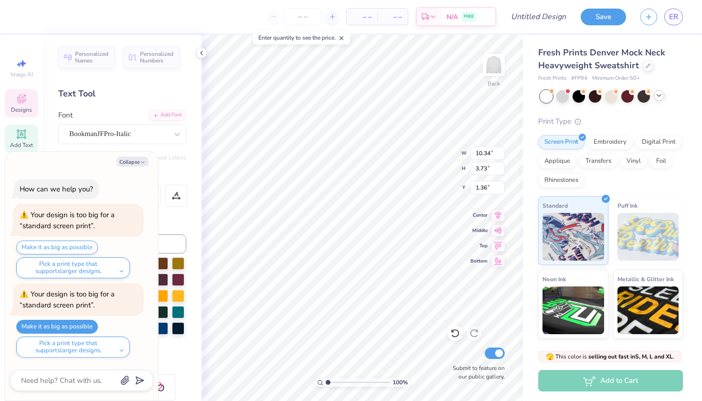
type textarea "x"
type textarea "H"
type textarea "x"
type textarea "Hc"
type textarea "x"
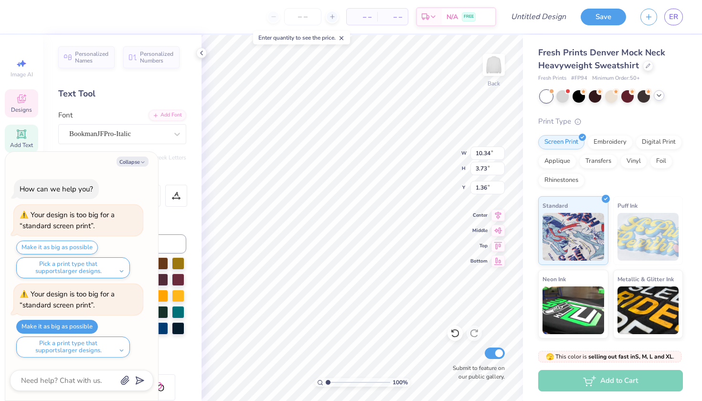
type textarea "H"
type textarea "x"
type textarea "HC"
type textarea "x"
type textarea "HCH"
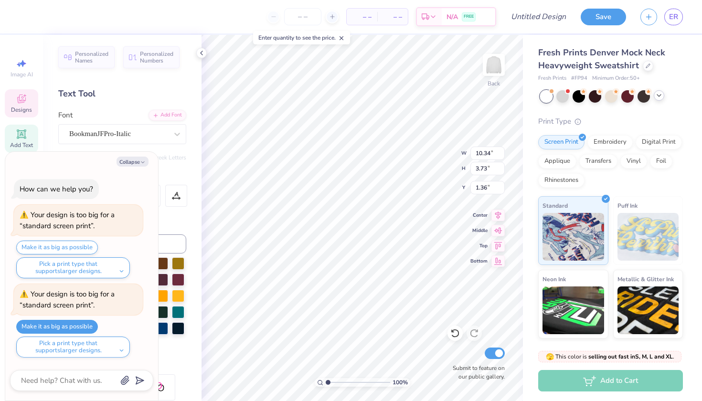
type textarea "x"
type textarea "HCHS"
type textarea "x"
type input "11.45"
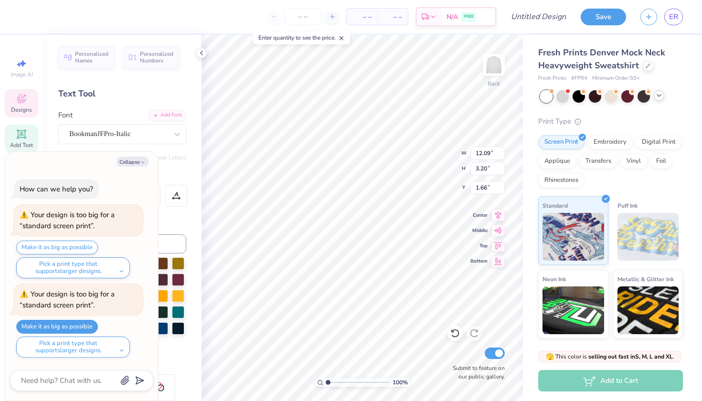
type input "3.03"
type input "1.82"
type textarea "x"
type input "1.49"
type textarea "x"
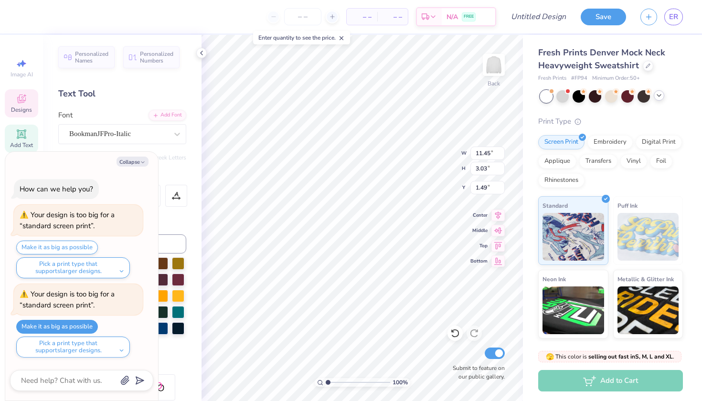
type input "1.20"
type textarea "x"
type input "2.45"
type input "2.34"
type input "5.16"
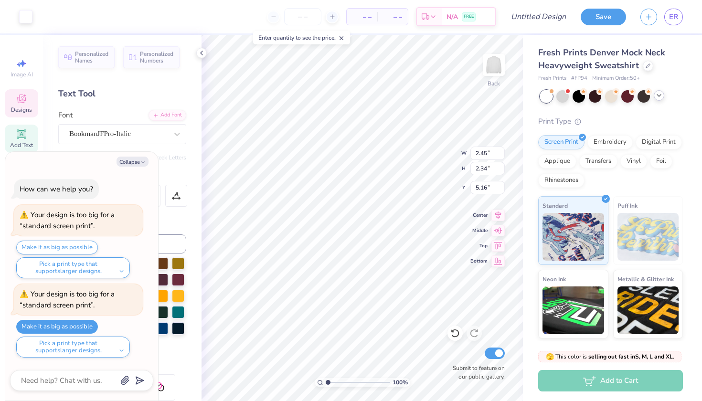
type textarea "x"
type input "5.22"
click at [455, 334] on icon at bounding box center [455, 333] width 10 height 10
type textarea "x"
type input "5.16"
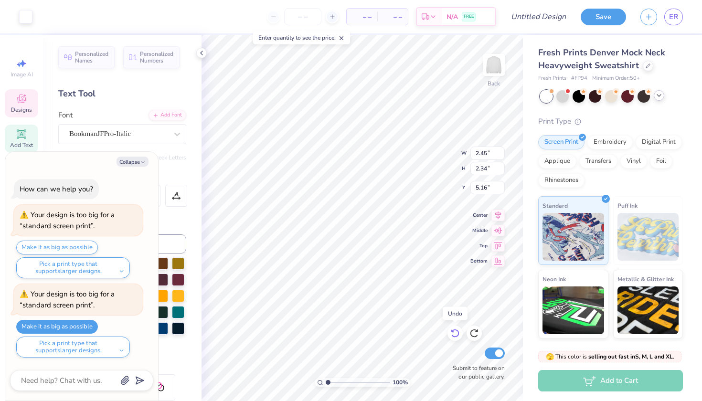
click at [455, 332] on icon at bounding box center [455, 333] width 10 height 10
click at [472, 331] on icon at bounding box center [474, 333] width 8 height 9
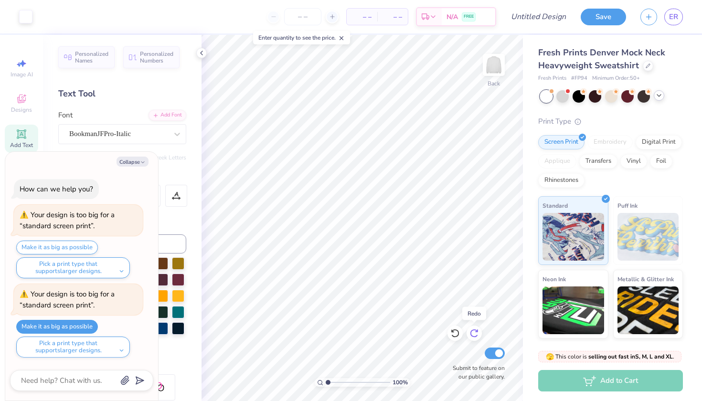
click at [472, 331] on icon at bounding box center [474, 333] width 8 height 9
click at [477, 334] on icon at bounding box center [474, 333] width 10 height 10
type textarea "x"
type input "11.13"
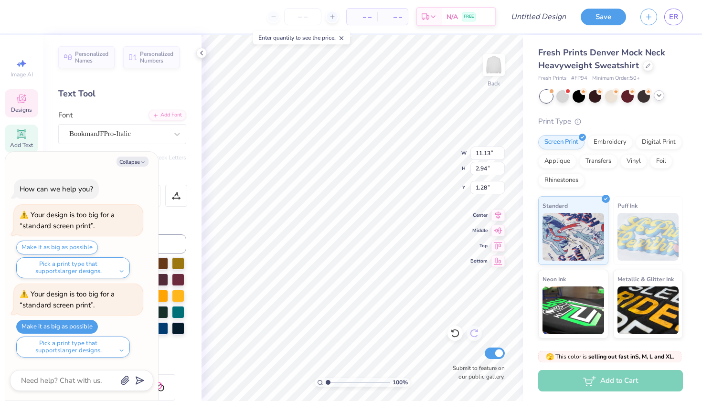
type input "2.94"
type input "1.28"
type textarea "x"
type input "4.97"
click at [460, 331] on div at bounding box center [454, 333] width 15 height 15
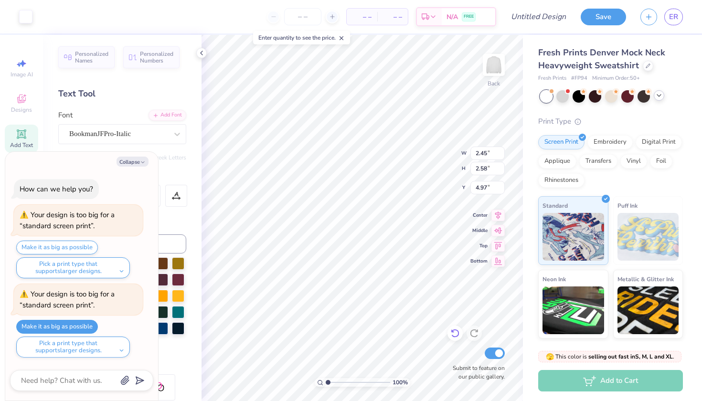
type textarea "x"
type input "4.92"
click at [460, 331] on div at bounding box center [454, 333] width 15 height 15
click at [474, 334] on icon at bounding box center [474, 333] width 10 height 10
type textarea "x"
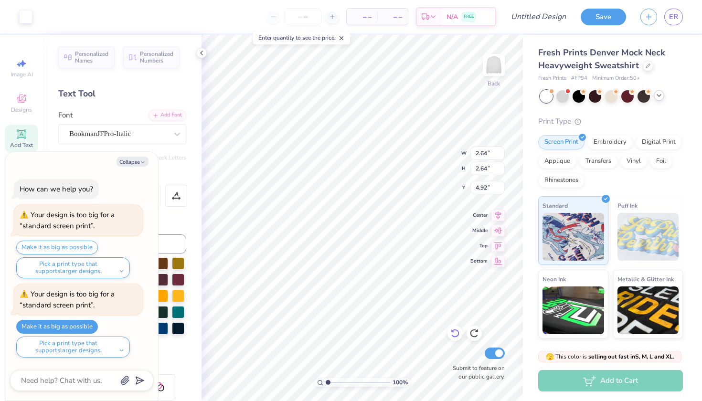
type input "4.83"
type textarea "x"
type input "4.23"
type input "2.17"
type input "5.67"
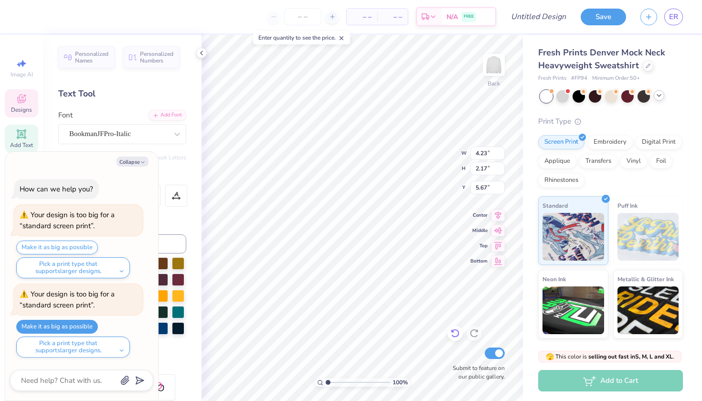
type textarea "x"
type textarea "i"
type textarea "x"
type textarea "ir"
type textarea "x"
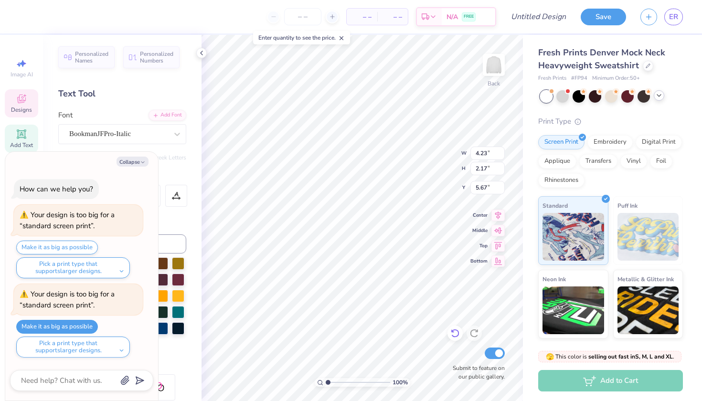
type textarea "irl"
type textarea "x"
type textarea "irls"
type textarea "x"
type input "2.73"
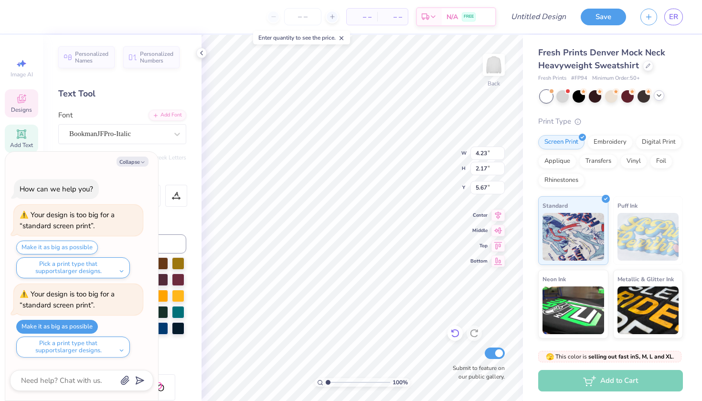
type input "3.27"
type input "4.69"
click at [450, 334] on icon at bounding box center [455, 333] width 10 height 10
type textarea "x"
type textarea "GT"
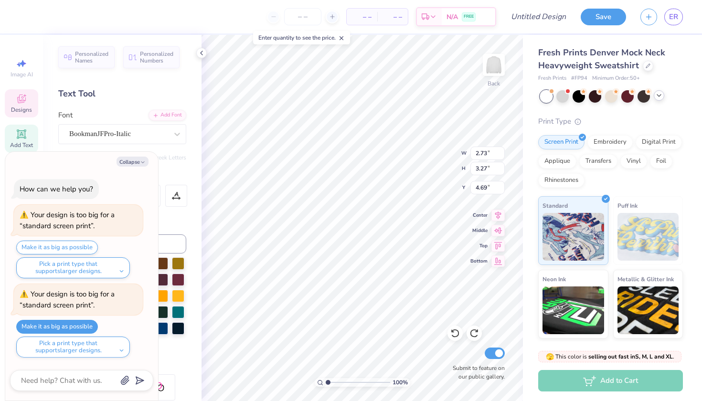
type textarea "x"
type textarea "G"
type textarea "x"
type input "2.45"
type input "2.34"
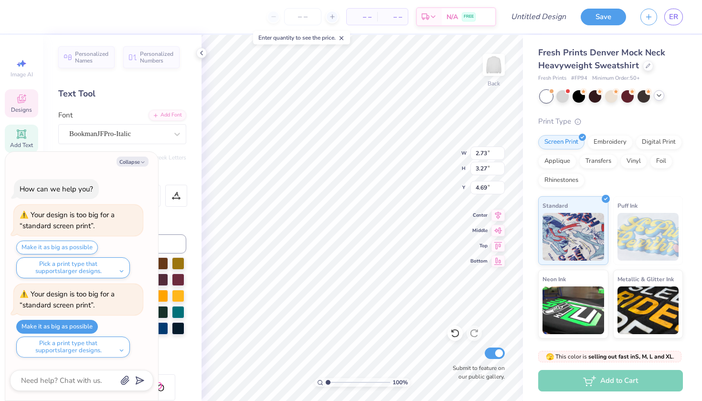
type input "5.07"
type textarea "x"
type input "4.32"
type textarea "x"
type input "3.59"
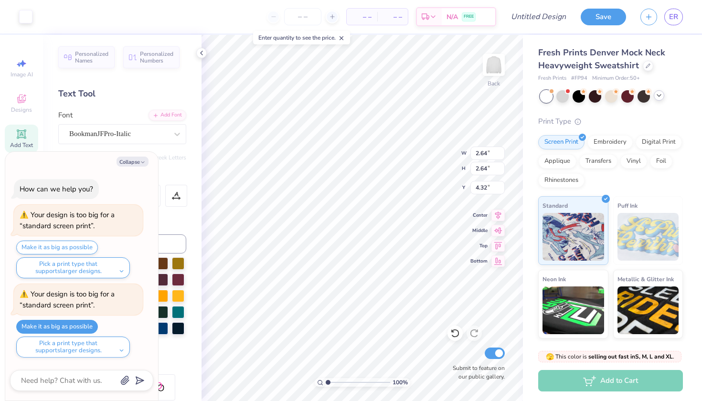
type input "4.80"
type input "3.75"
type textarea "x"
type input "3.71"
click at [457, 329] on icon at bounding box center [455, 333] width 10 height 10
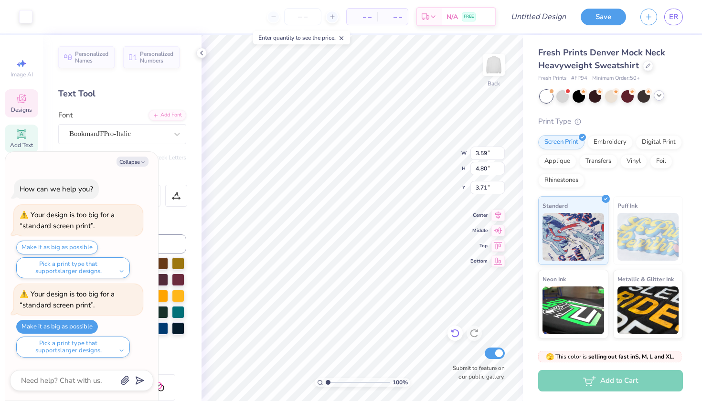
type textarea "x"
type input "3.75"
click at [457, 329] on icon at bounding box center [455, 333] width 10 height 10
click at [475, 333] on icon at bounding box center [474, 333] width 10 height 10
type textarea "x"
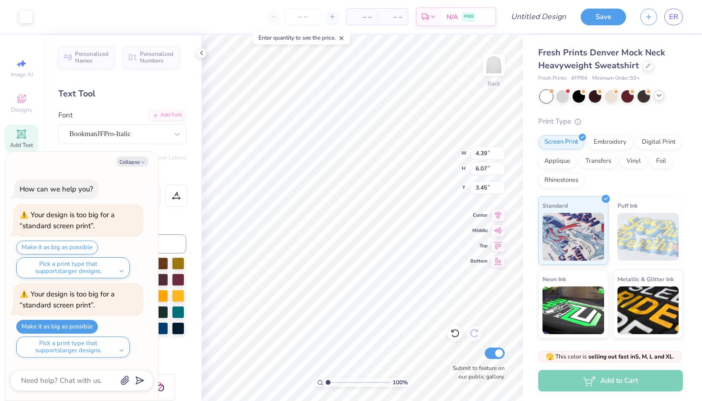
type input "2.23"
type textarea "x"
type input "8.23"
type input "2.85"
type input "8.05"
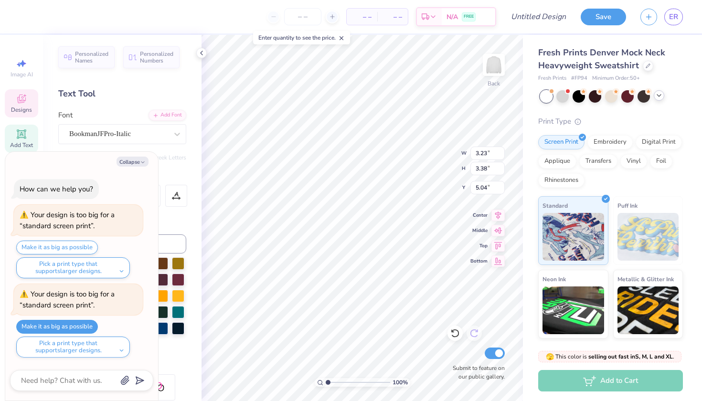
type textarea "x"
type input "4.84"
type textarea "x"
type input "4.04"
type textarea "x"
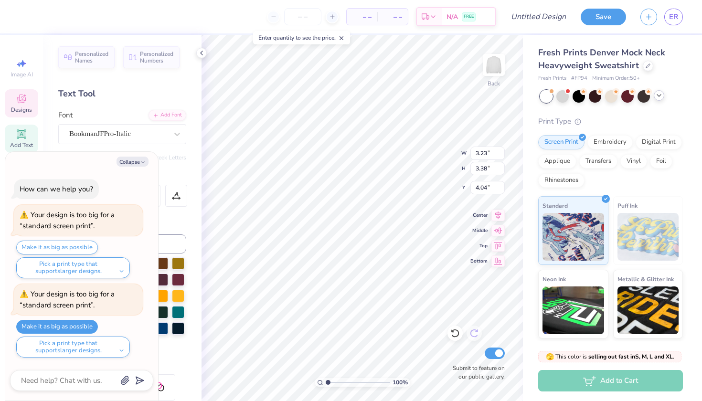
type input "8.23"
type input "2.85"
type input "8.05"
type textarea "x"
type input "3.03"
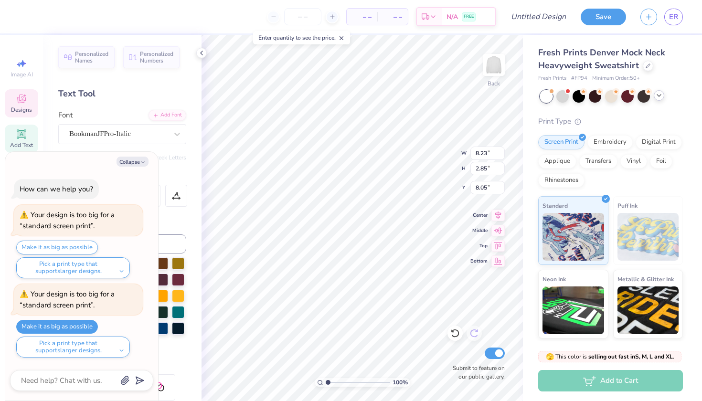
type input "3.54"
type input "6.96"
type textarea "x"
type input "7.42"
type textarea "x"
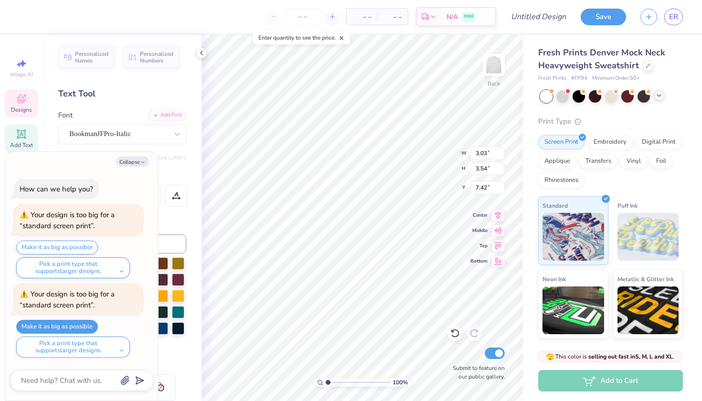
type input "8.23"
type input "2.85"
type input "8.05"
type textarea "x"
type input "8.30"
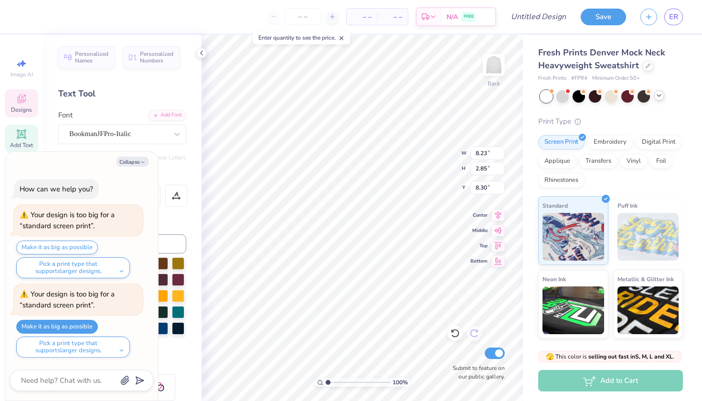
type textarea "x"
type input "3.03"
type input "3.54"
type input "7.42"
type textarea "x"
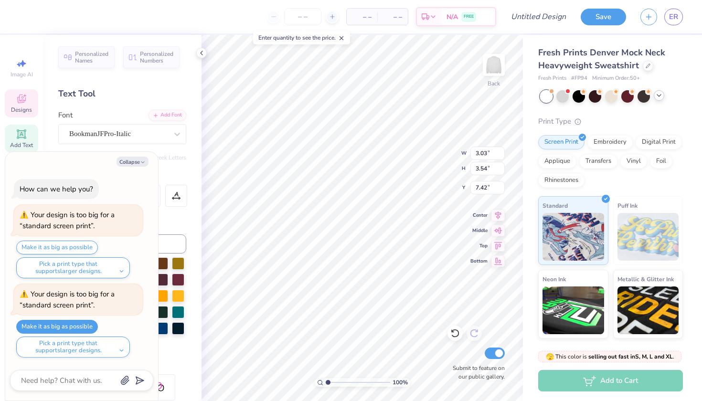
type input "10.00"
type textarea "x"
type input "8.23"
type input "2.85"
type input "8.30"
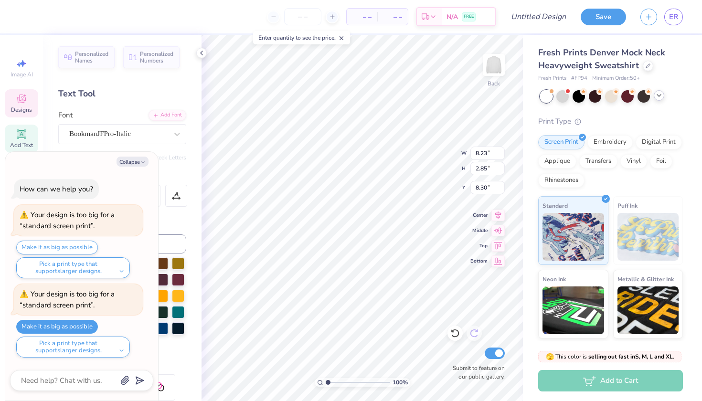
type textarea "x"
type input "11.40"
type textarea "x"
type input "3.23"
type input "3.38"
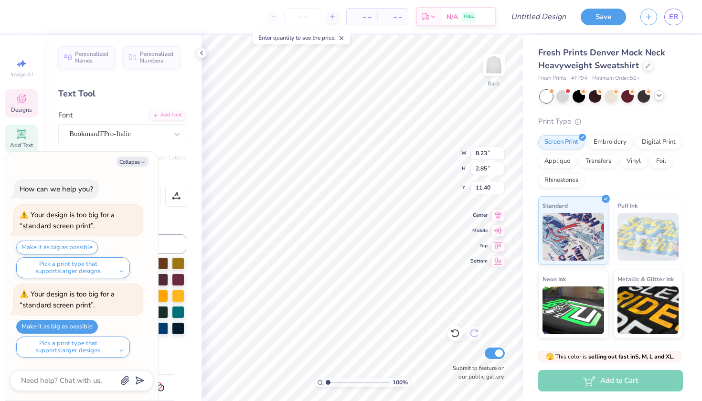
type input "4.04"
type textarea "x"
type input "4.56"
type textarea "x"
type input "4.84"
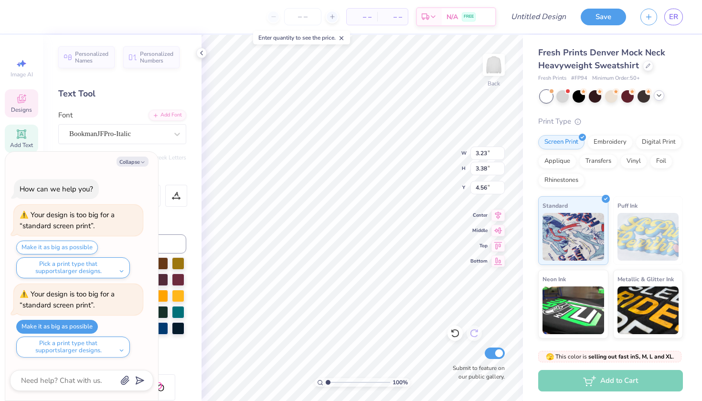
type textarea "x"
type input "6.14"
type input "3.12"
type input "4.84"
type textarea "x"
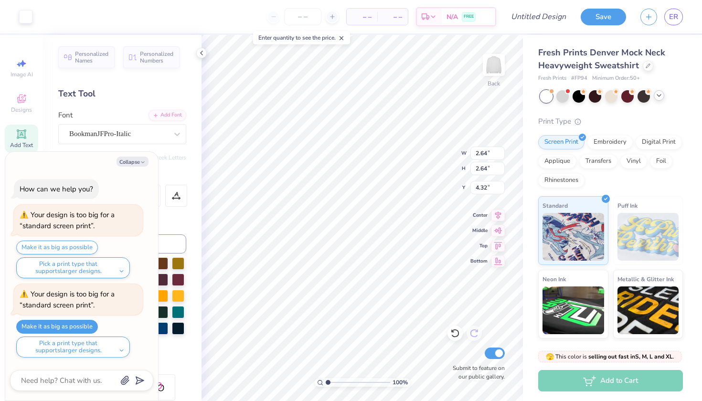
type input "4.68"
type textarea "x"
type input "2.28"
click at [451, 329] on icon at bounding box center [455, 333] width 10 height 10
type textarea "x"
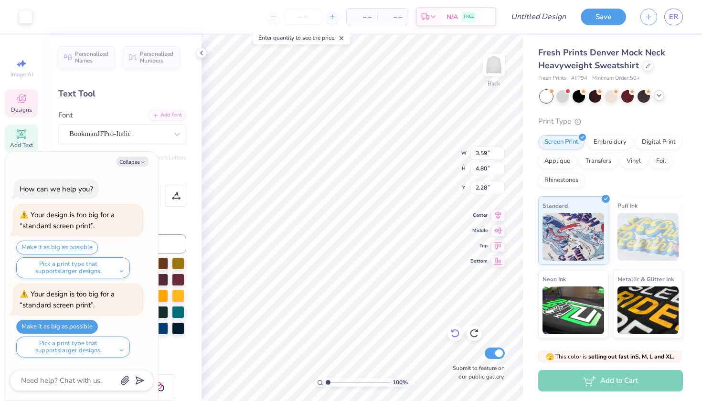
type input "2.52"
type textarea "x"
type input "1.65"
type textarea "x"
type input "3.95"
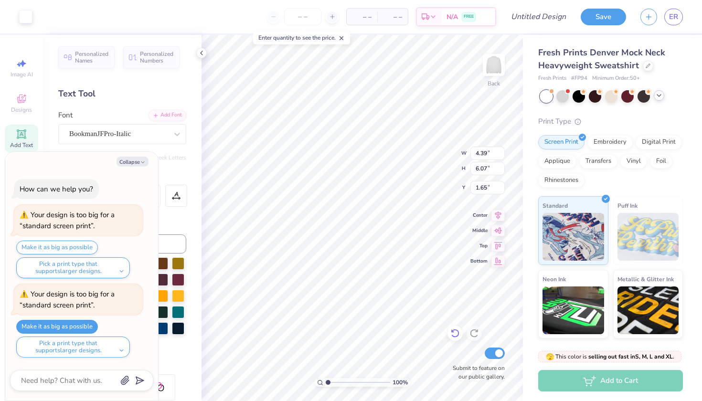
type input "6.28"
type input "1.59"
type textarea "x"
type input "0.98"
type textarea "x"
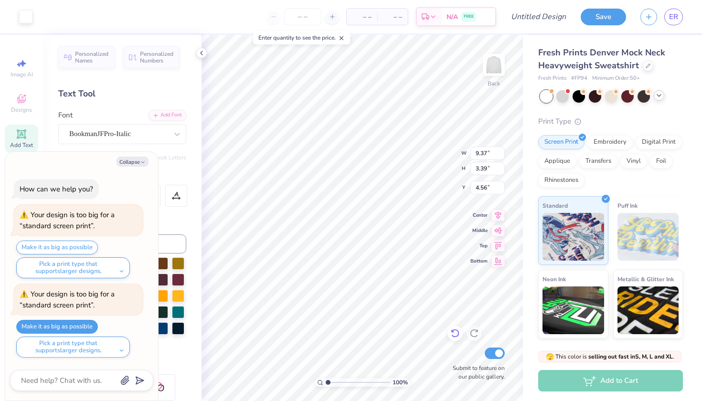
type input "4.40"
type textarea "x"
type input "3.13"
type textarea "x"
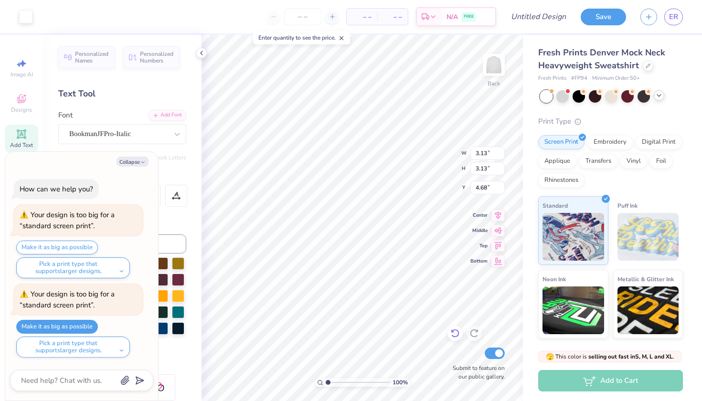
type input "4.73"
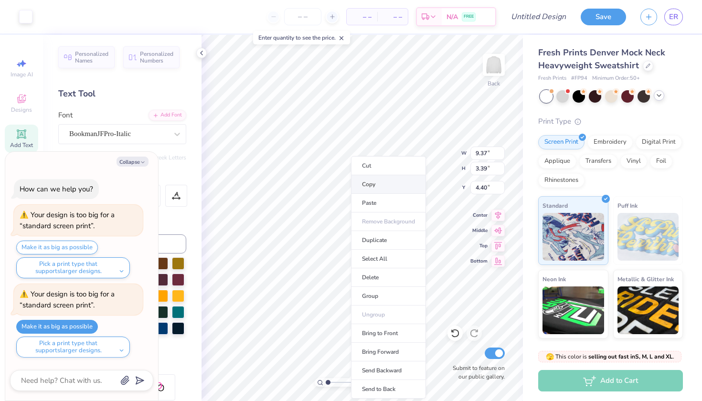
click at [384, 182] on li "Copy" at bounding box center [388, 184] width 75 height 19
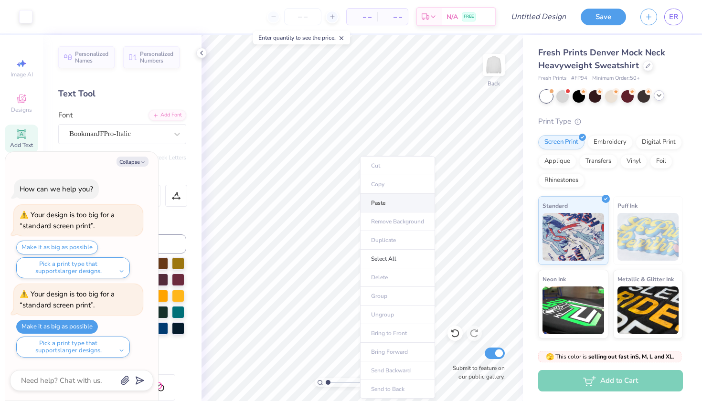
click at [380, 197] on li "Paste" at bounding box center [397, 203] width 75 height 19
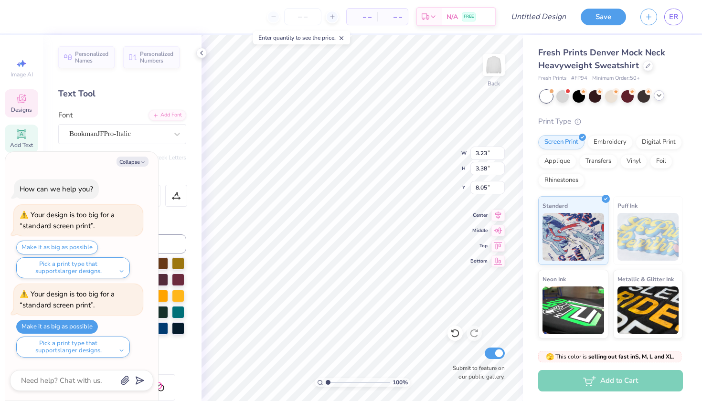
type textarea "x"
click at [457, 332] on icon at bounding box center [455, 333] width 10 height 10
type textarea "x"
type input "9.37"
type input "3.39"
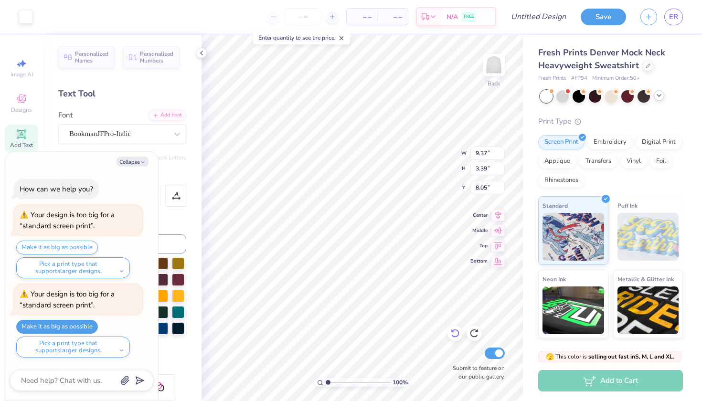
type textarea "x"
type input "7.85"
type textarea "x"
type textarea "GT"
type textarea "x"
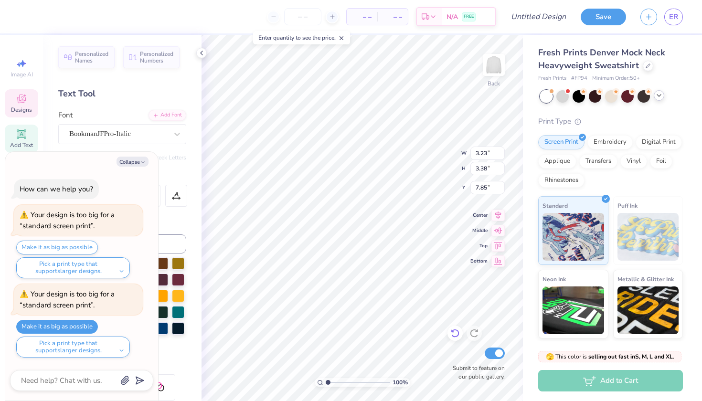
type textarea "T"
type textarea "x"
type textarea "T"
type textarea "x"
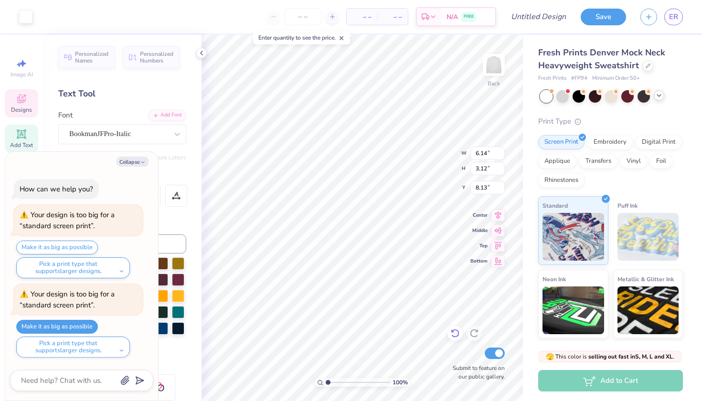
type input "8.04"
type textarea "x"
type textarea "e"
type textarea "x"
type textarea "en"
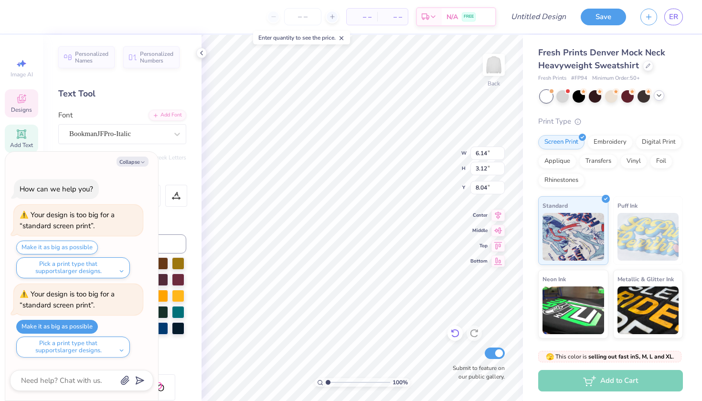
type textarea "x"
type textarea "enn"
type textarea "x"
type textarea "enni"
type textarea "x"
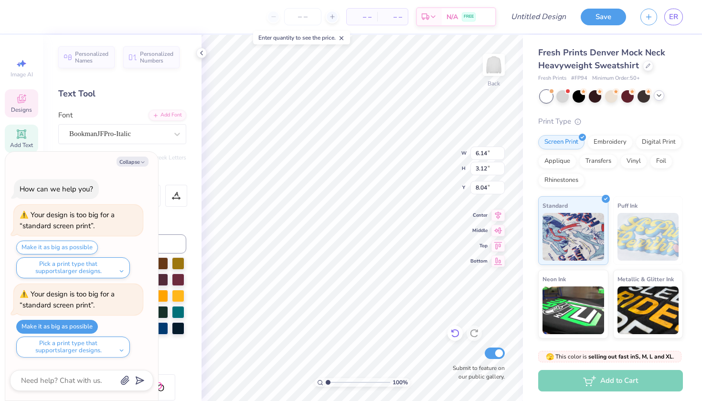
type textarea "ennis"
type textarea "x"
type input "8.13"
type textarea "x"
type input "9.73"
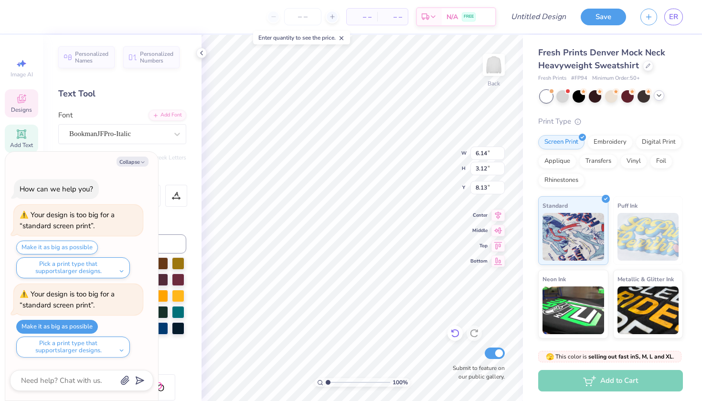
type input "2.93"
type input "8.14"
type textarea "x"
type input "12.16"
type textarea "x"
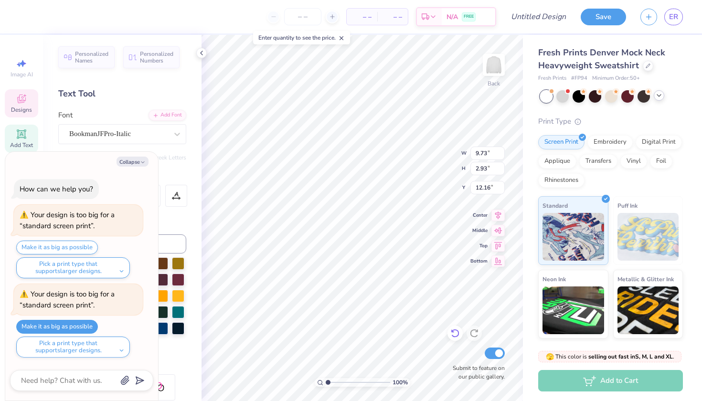
type input "6.14"
type input "3.12"
type input "8.13"
type textarea "x"
type input "7.78"
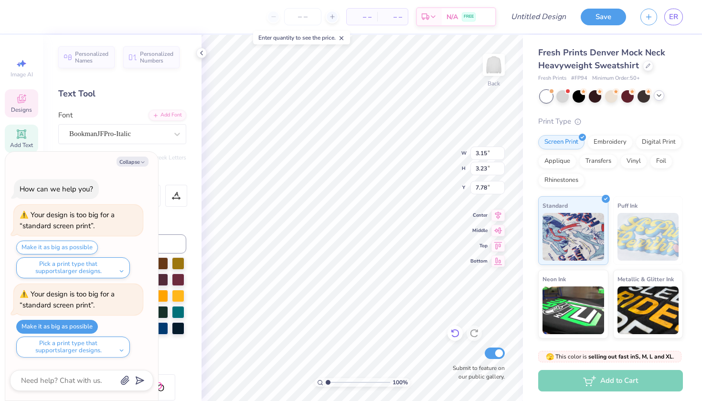
type textarea "x"
type input "9.73"
type input "2.93"
type input "12.16"
click at [134, 163] on button "Collapse" at bounding box center [132, 162] width 32 height 10
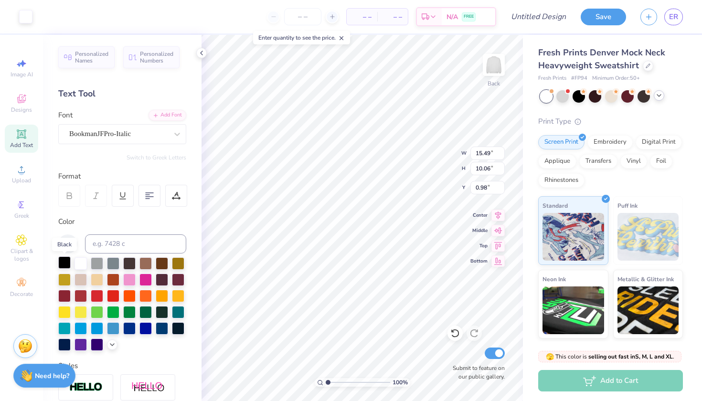
click at [64, 263] on div at bounding box center [64, 262] width 12 height 12
click at [23, 11] on div at bounding box center [25, 15] width 13 height 13
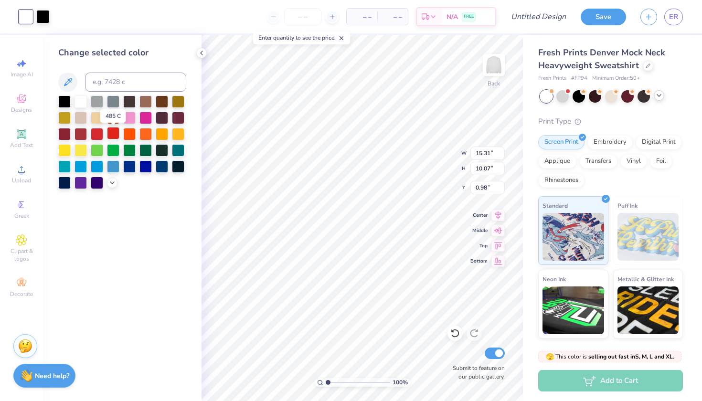
click at [112, 132] on div at bounding box center [113, 133] width 12 height 12
click at [95, 132] on div at bounding box center [97, 133] width 12 height 12
click at [34, 11] on div at bounding box center [34, 16] width 31 height 13
click at [43, 17] on div at bounding box center [42, 15] width 13 height 13
click at [94, 136] on div at bounding box center [97, 133] width 12 height 12
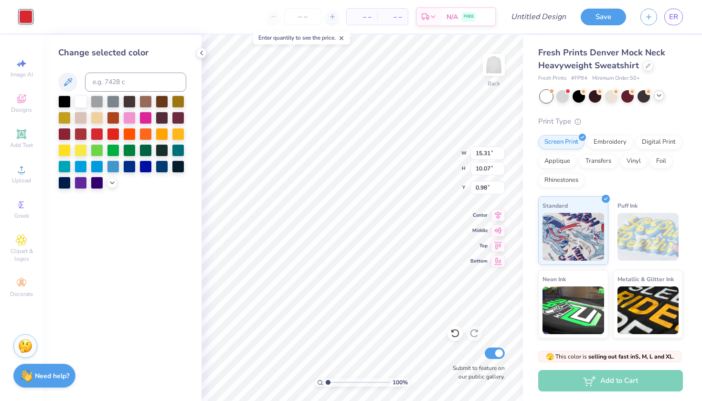
click at [131, 229] on div "Change selected color" at bounding box center [122, 218] width 158 height 366
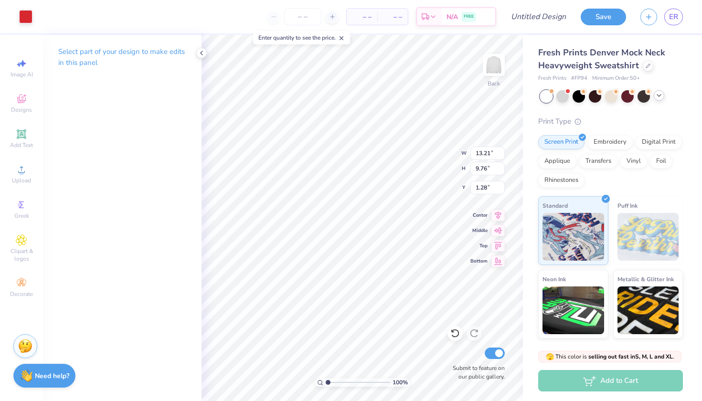
click at [17, 15] on div "Art colors" at bounding box center [16, 16] width 32 height 33
click at [25, 16] on div at bounding box center [25, 15] width 13 height 13
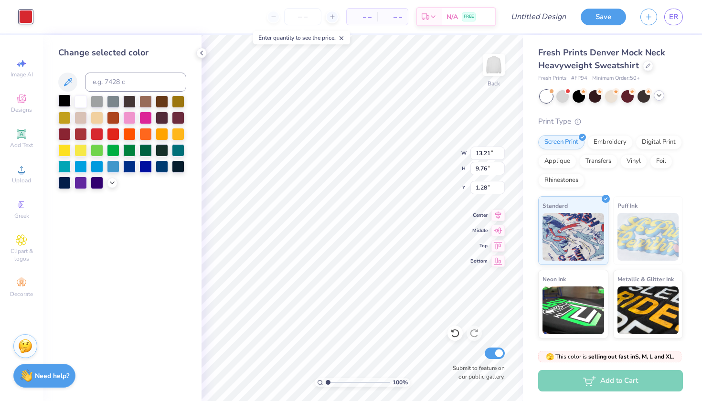
click at [63, 96] on div at bounding box center [64, 101] width 12 height 12
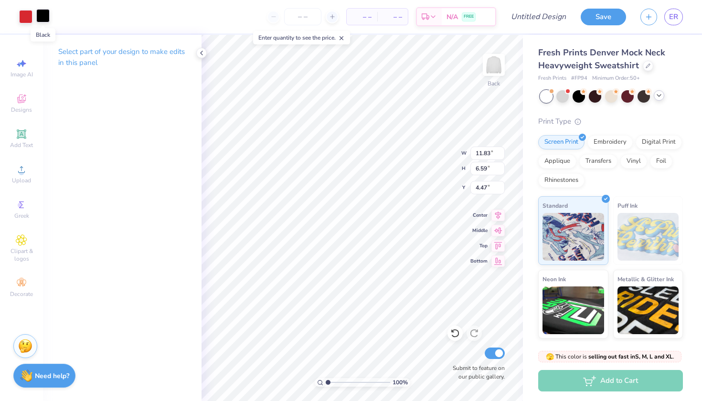
click at [39, 17] on div at bounding box center [42, 15] width 13 height 13
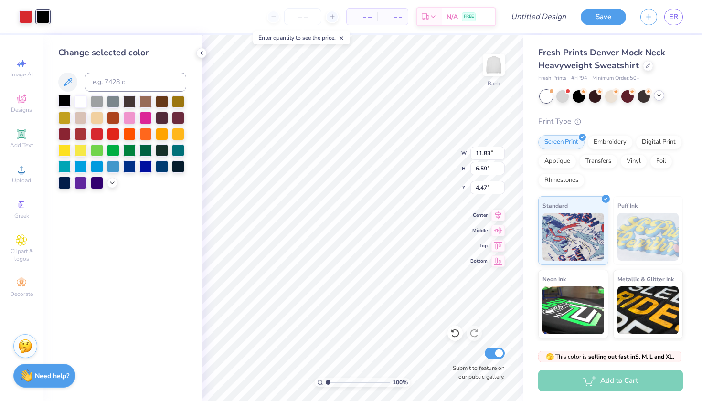
click at [68, 104] on div at bounding box center [64, 101] width 12 height 12
click at [63, 100] on div at bounding box center [64, 101] width 12 height 12
click at [23, 19] on div at bounding box center [25, 15] width 13 height 13
click at [64, 102] on div at bounding box center [64, 101] width 12 height 12
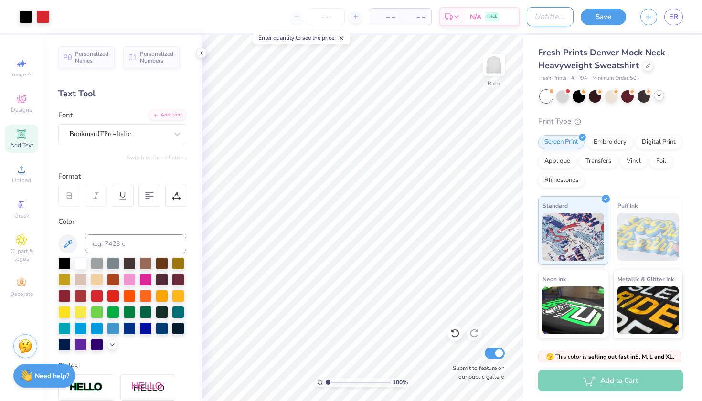
click at [532, 20] on input "Design Title" at bounding box center [550, 16] width 47 height 19
click at [319, 20] on input "number" at bounding box center [302, 16] width 37 height 17
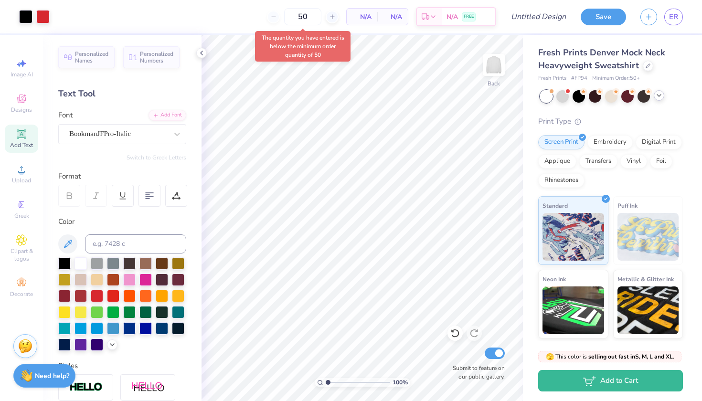
click at [301, 38] on body "Art colors 50 N/A Per Item N/A Total Est. Delivery N/A FREE Design Title Save E…" at bounding box center [351, 200] width 702 height 401
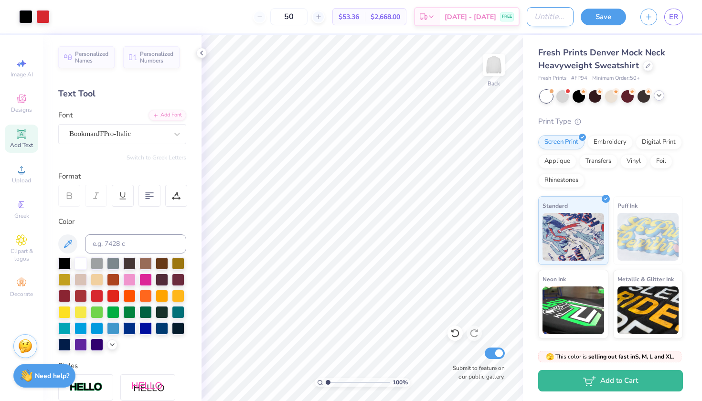
click at [544, 21] on input "Design Title" at bounding box center [550, 16] width 47 height 19
click at [608, 17] on button "Save" at bounding box center [602, 15] width 45 height 17
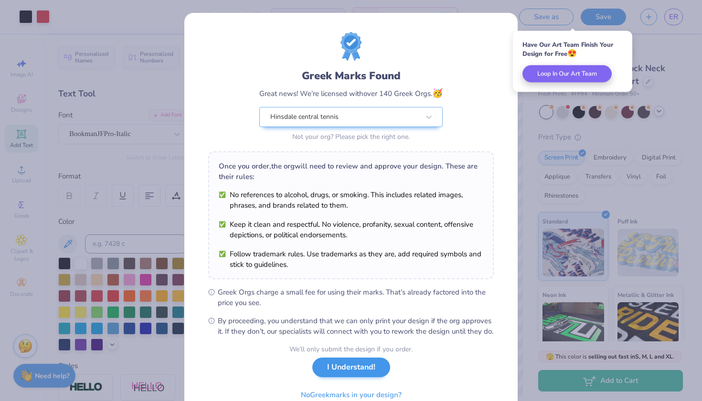
click at [361, 375] on button "I Understand!" at bounding box center [351, 368] width 78 height 20
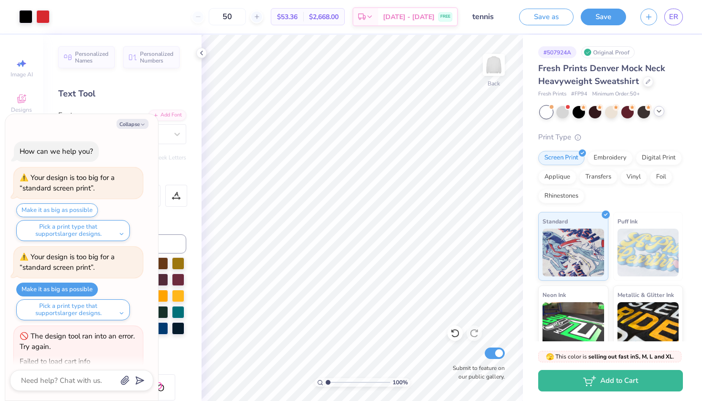
scroll to position [12, 0]
